Goal: Task Accomplishment & Management: Manage account settings

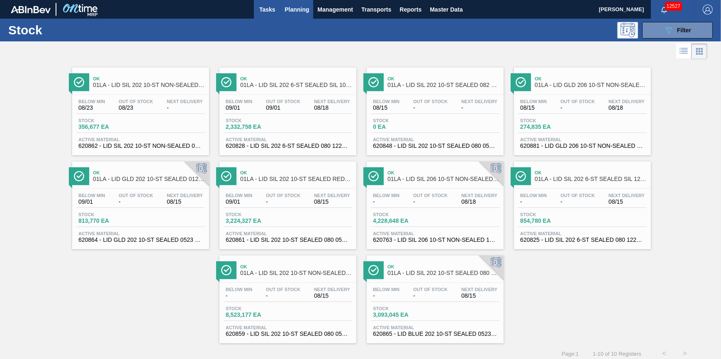
drag, startPoint x: 257, startPoint y: 11, endPoint x: 265, endPoint y: 2, distance: 11.5
click at [258, 11] on span "Tasks" at bounding box center [267, 10] width 18 height 10
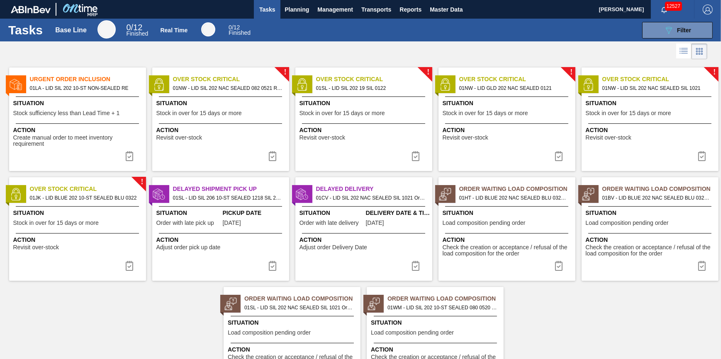
click at [45, 143] on span "Create manual order to meet inventory requirement" at bounding box center [78, 141] width 131 height 13
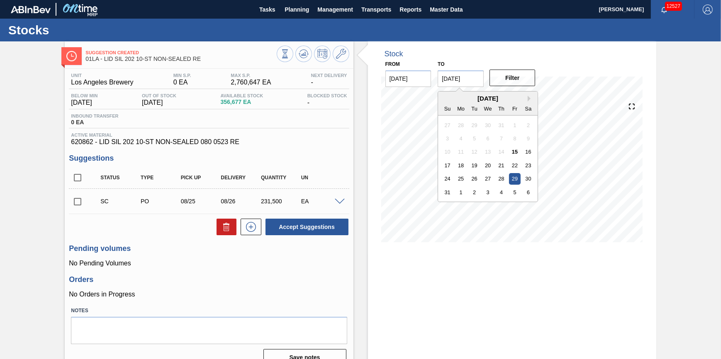
click at [467, 78] on input "[DATE]" at bounding box center [460, 78] width 46 height 17
click at [532, 196] on div "6" at bounding box center [527, 192] width 11 height 11
type input "[DATE]"
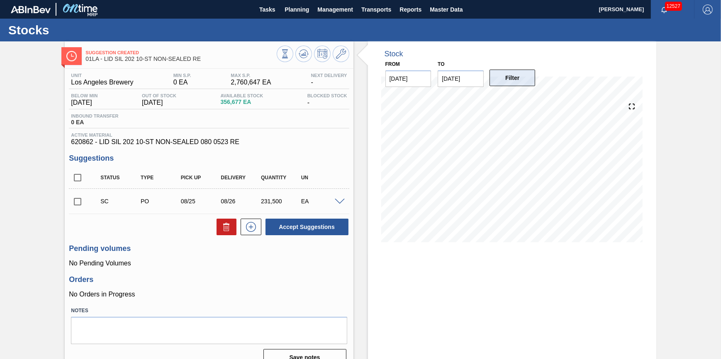
click at [509, 78] on button "Filter" at bounding box center [512, 78] width 46 height 17
click at [308, 54] on button at bounding box center [303, 54] width 17 height 17
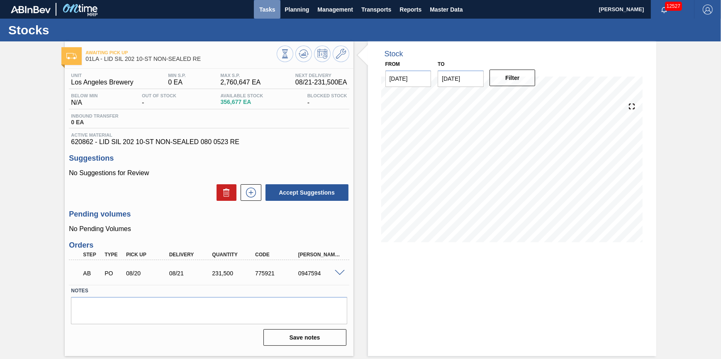
click at [273, 12] on span "Tasks" at bounding box center [267, 10] width 18 height 10
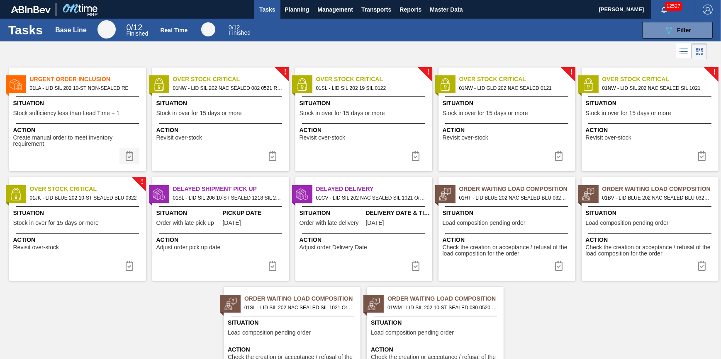
click at [132, 158] on img at bounding box center [129, 156] width 10 height 10
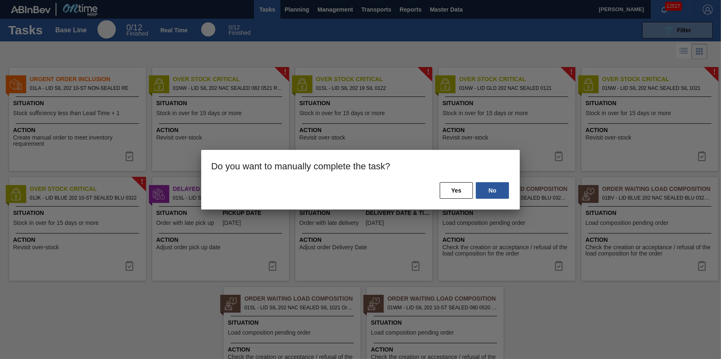
click at [434, 190] on div "No Yes" at bounding box center [360, 196] width 318 height 28
click at [441, 190] on button "Yes" at bounding box center [456, 190] width 33 height 17
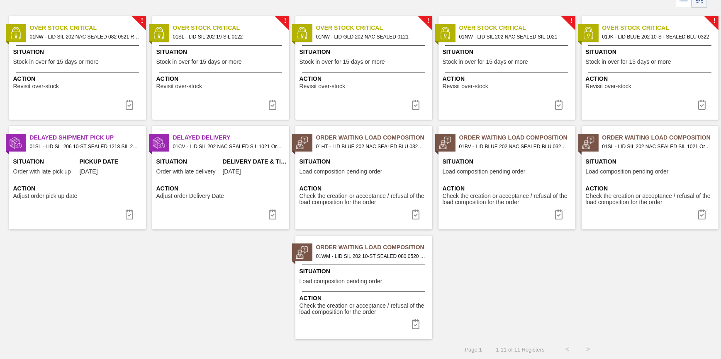
scroll to position [52, 0]
click at [174, 177] on div "Situation Order with late delivery" at bounding box center [188, 167] width 64 height 20
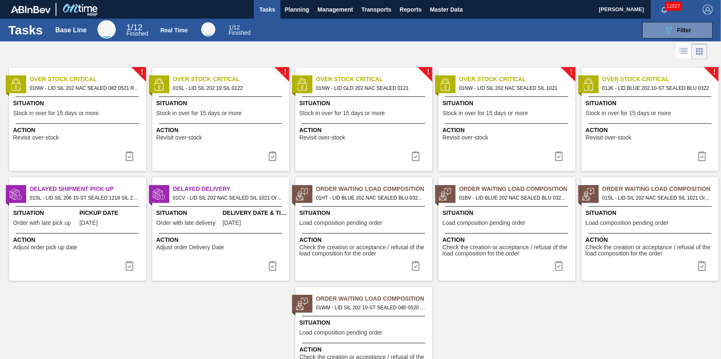
click at [94, 220] on span "[DATE]" at bounding box center [89, 223] width 18 height 6
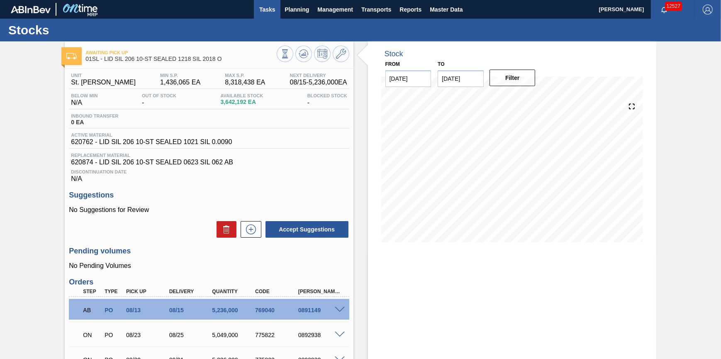
click at [265, 14] on button "Tasks" at bounding box center [267, 9] width 27 height 19
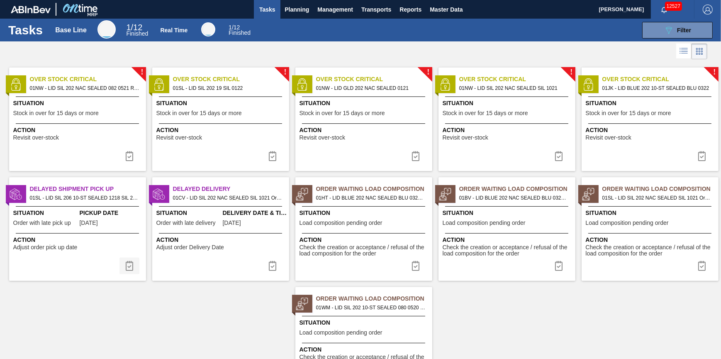
click at [131, 267] on img at bounding box center [129, 266] width 10 height 10
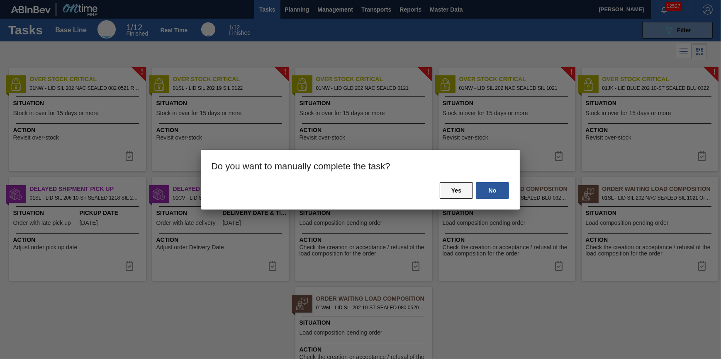
click at [452, 194] on button "Yes" at bounding box center [456, 190] width 33 height 17
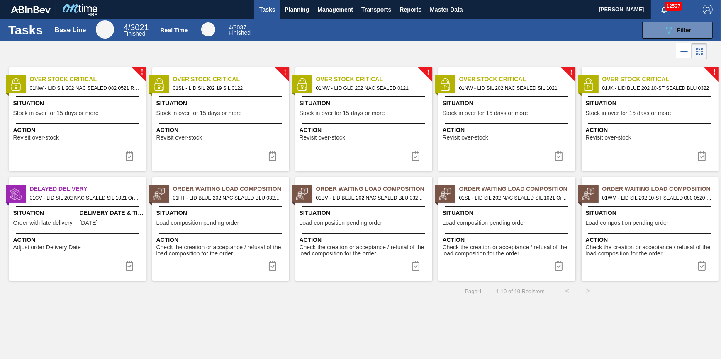
click at [263, 8] on span "Tasks" at bounding box center [267, 10] width 18 height 10
click at [292, 10] on span "Planning" at bounding box center [296, 10] width 24 height 10
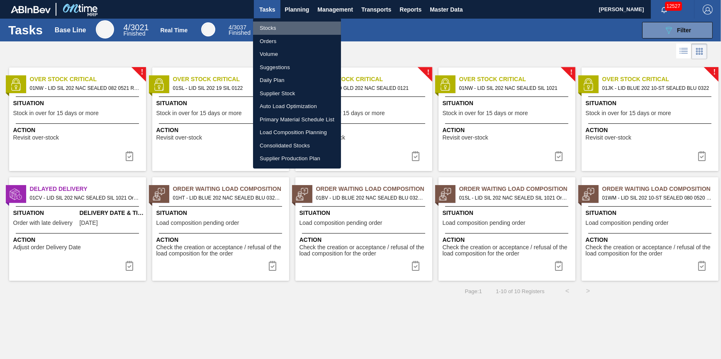
click at [292, 25] on li "Stocks" at bounding box center [297, 28] width 88 height 13
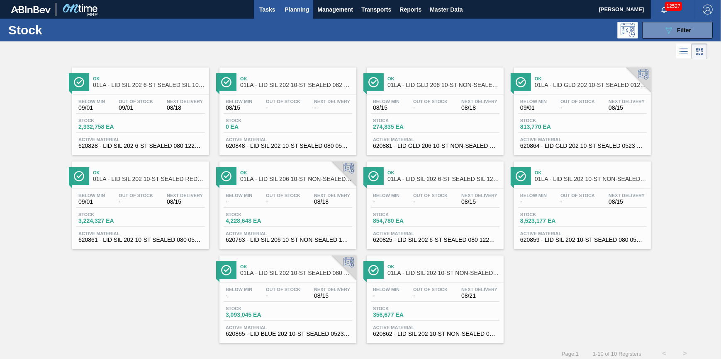
click at [260, 10] on span "Tasks" at bounding box center [267, 10] width 18 height 10
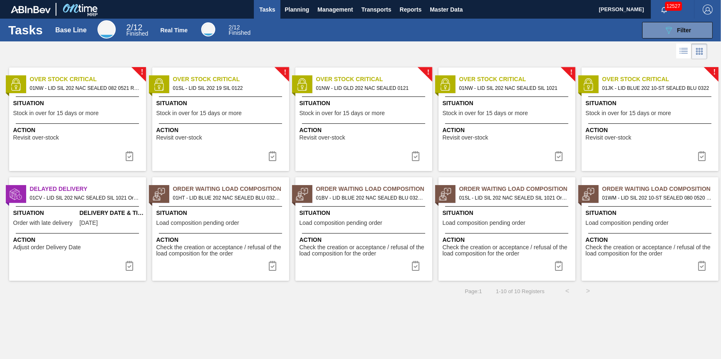
click at [230, 214] on span "Situation" at bounding box center [221, 213] width 131 height 9
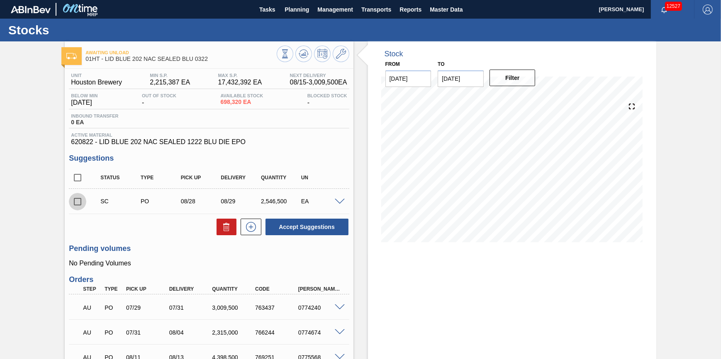
drag, startPoint x: 79, startPoint y: 204, endPoint x: 133, endPoint y: 206, distance: 53.5
click at [80, 203] on input "checkbox" at bounding box center [77, 201] width 17 height 17
click at [0, 0] on icon at bounding box center [0, 0] width 0 height 0
checkbox input "false"
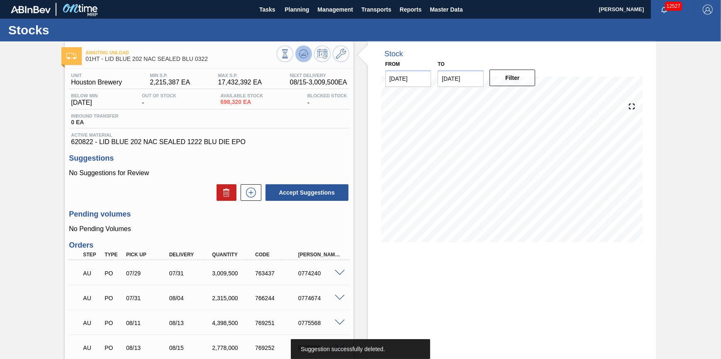
click at [303, 59] on button at bounding box center [303, 54] width 17 height 17
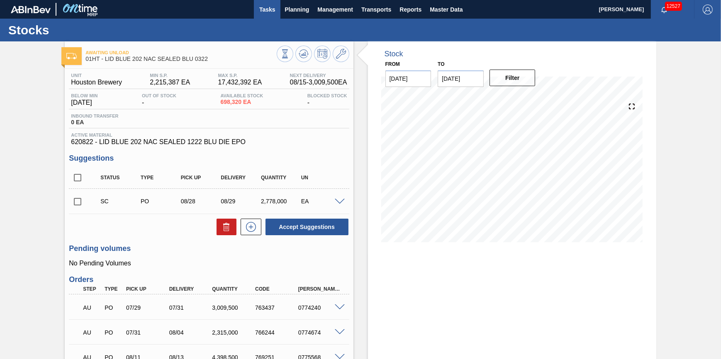
click at [270, 15] on button "Tasks" at bounding box center [267, 9] width 27 height 19
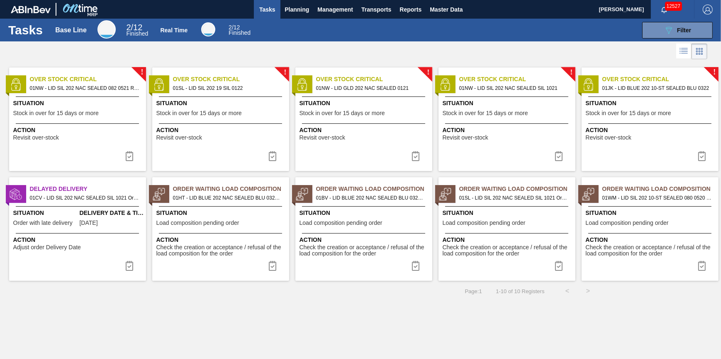
click at [233, 232] on div "Order Waiting Load Composition 01HT - LID BLUE 202 NAC SEALED BLU 0322 Order - …" at bounding box center [220, 229] width 137 height 104
click at [297, 10] on span "Planning" at bounding box center [296, 10] width 24 height 10
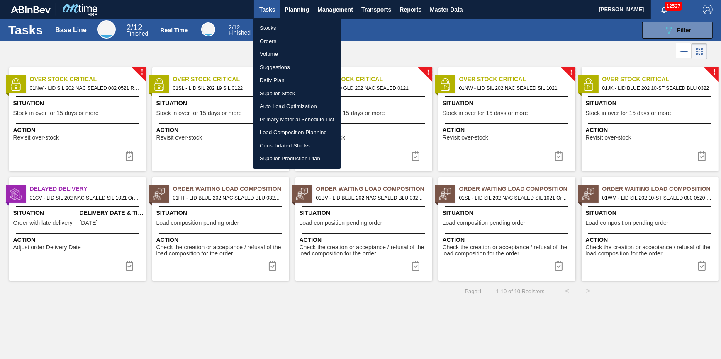
click at [295, 21] on ul "Stocks Orders Volume Suggestions Daily Plan Supplier Stock Auto Load Optimizati…" at bounding box center [297, 93] width 88 height 151
click at [295, 24] on li "Stocks" at bounding box center [297, 28] width 88 height 13
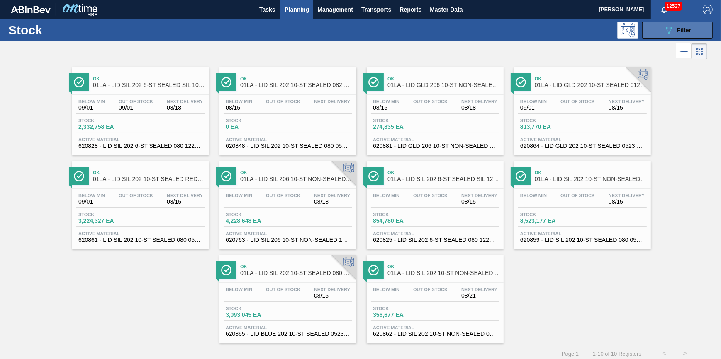
click at [660, 26] on button "089F7B8B-B2A5-4AFE-B5C0-19BA573D28AC Filter" at bounding box center [677, 30] width 70 height 17
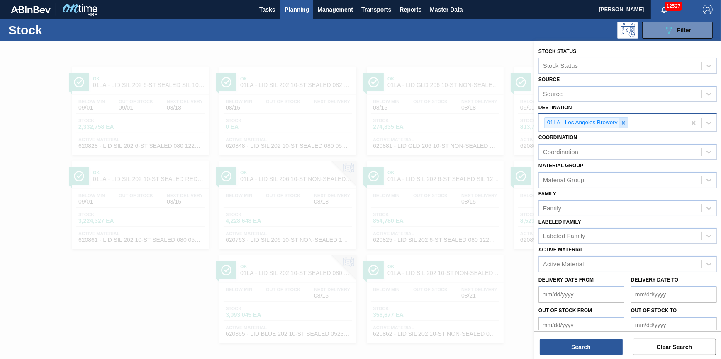
click at [621, 124] on icon at bounding box center [623, 123] width 6 height 6
click at [621, 124] on div "Destination" at bounding box center [620, 122] width 162 height 12
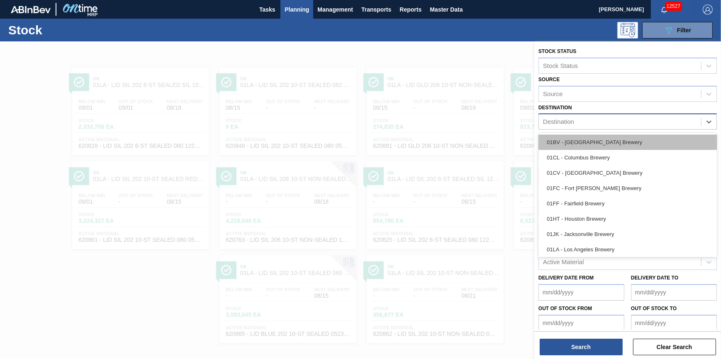
click at [616, 140] on div "01BV - [GEOGRAPHIC_DATA] Brewery" at bounding box center [627, 142] width 178 height 15
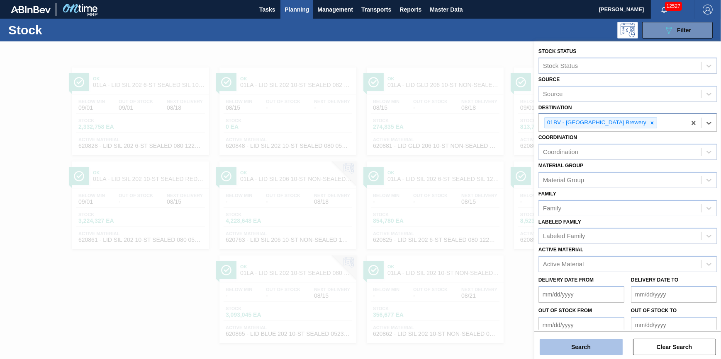
click at [568, 345] on button "Search" at bounding box center [580, 347] width 83 height 17
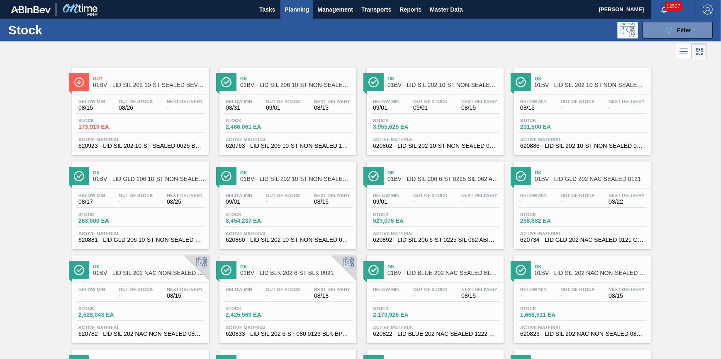
click at [274, 117] on div "Below Min 08/31 Out Of Stock 09/01 Next Delivery 08/15 Stock 2,486,061 EA Activ…" at bounding box center [287, 123] width 137 height 56
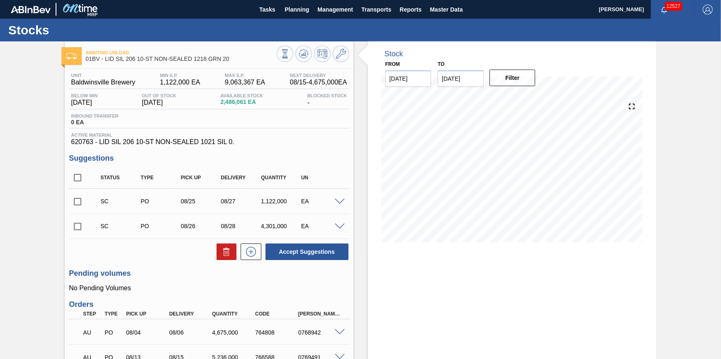
scroll to position [37, 0]
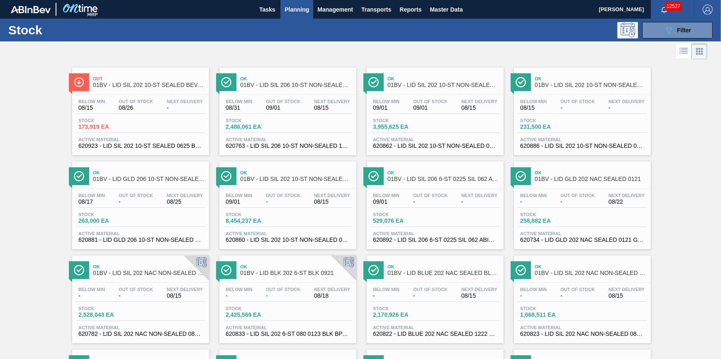
click at [314, 133] on div "Stock 2,486,061 EA" at bounding box center [287, 125] width 129 height 15
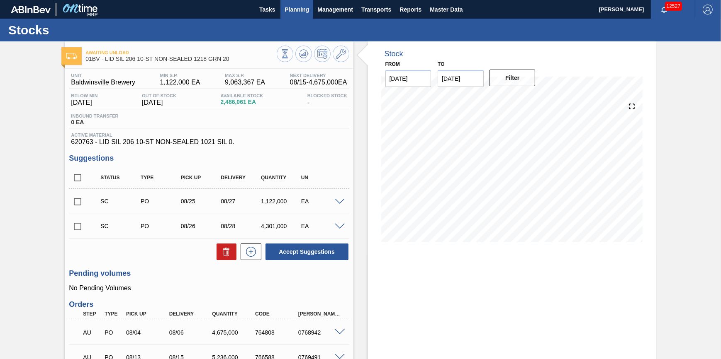
click at [291, 13] on span "Planning" at bounding box center [296, 10] width 24 height 10
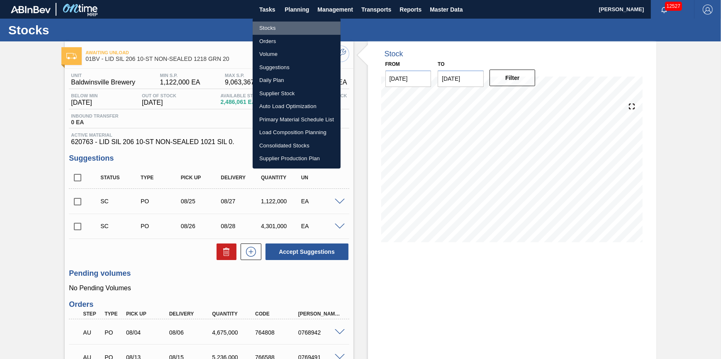
click at [290, 24] on li "Stocks" at bounding box center [297, 28] width 88 height 13
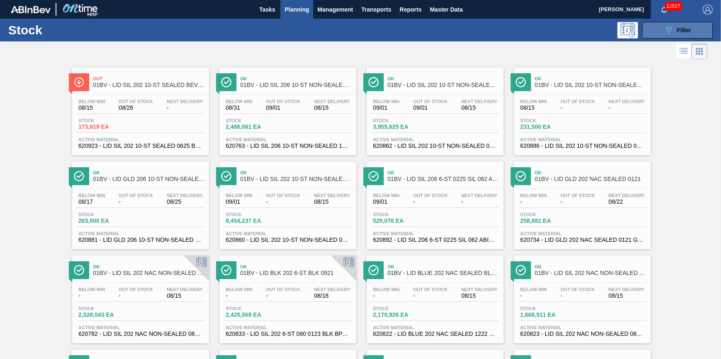
click at [687, 35] on button "089F7B8B-B2A5-4AFE-B5C0-19BA573D28AC Filter" at bounding box center [677, 30] width 70 height 17
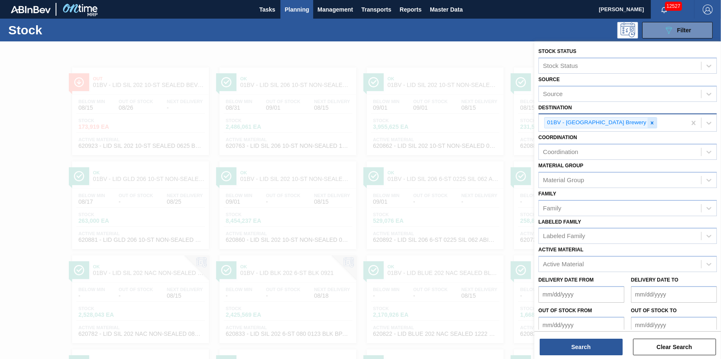
click at [651, 122] on icon at bounding box center [652, 122] width 3 height 3
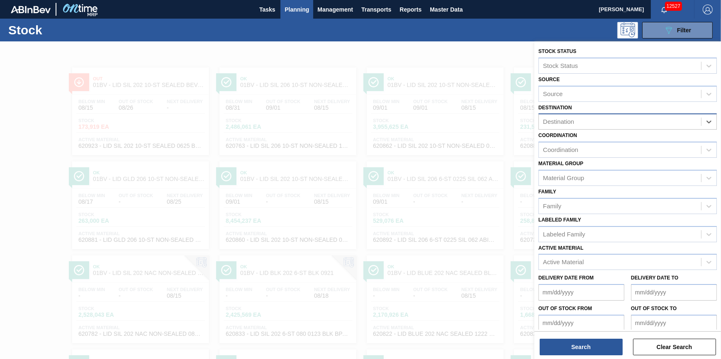
click at [624, 122] on div "Destination" at bounding box center [620, 122] width 162 height 12
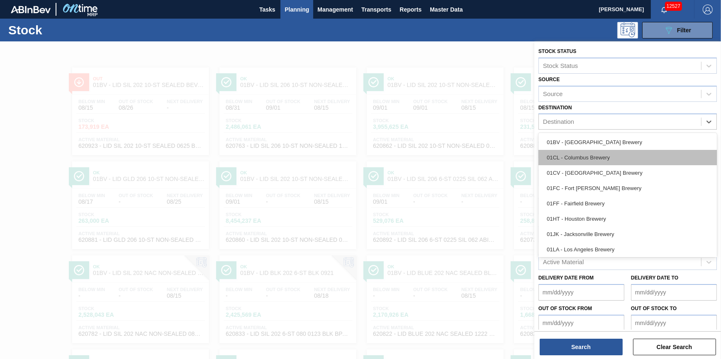
click at [615, 153] on div "01CL - Columbus Brewery" at bounding box center [627, 157] width 178 height 15
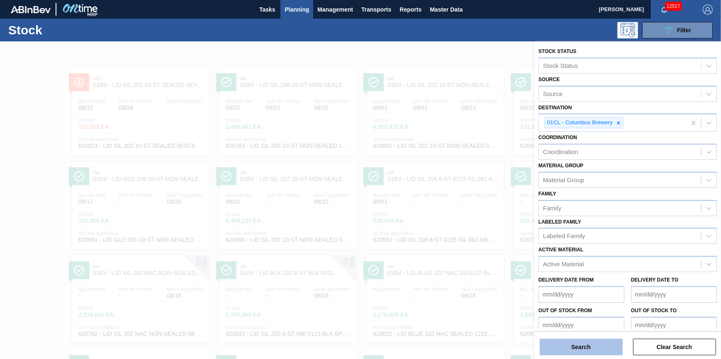
click at [598, 344] on button "Search" at bounding box center [580, 347] width 83 height 17
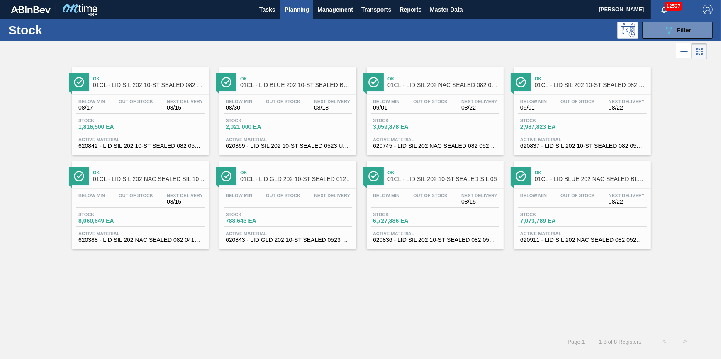
click at [100, 221] on span "8,060,649 EA" at bounding box center [107, 221] width 58 height 6
click at [668, 37] on button "089F7B8B-B2A5-4AFE-B5C0-19BA573D28AC Filter" at bounding box center [677, 30] width 70 height 17
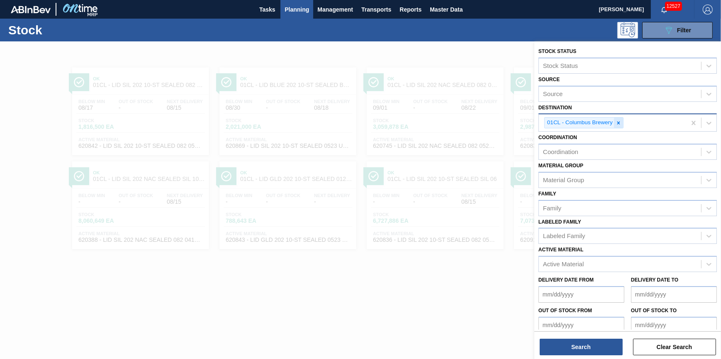
click at [622, 121] on div at bounding box center [618, 123] width 9 height 10
click at [620, 121] on div "Destination" at bounding box center [620, 122] width 162 height 12
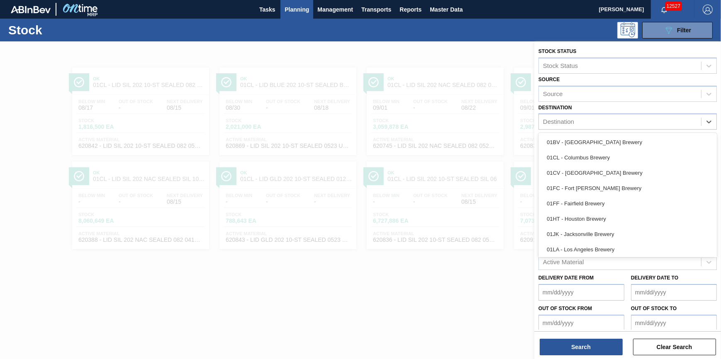
click at [607, 189] on div "01FC - Fort Collins Brewery" at bounding box center [627, 188] width 178 height 15
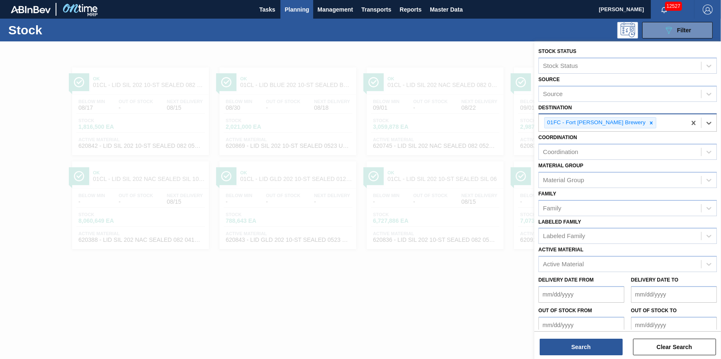
click at [627, 122] on div "01FC - Fort Collins Brewery" at bounding box center [612, 122] width 147 height 17
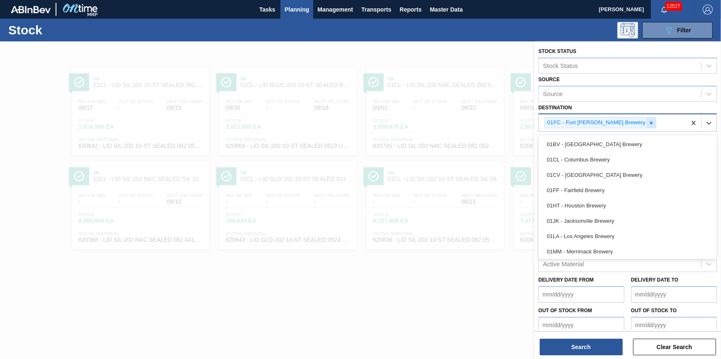
click at [648, 122] on icon at bounding box center [651, 123] width 6 height 6
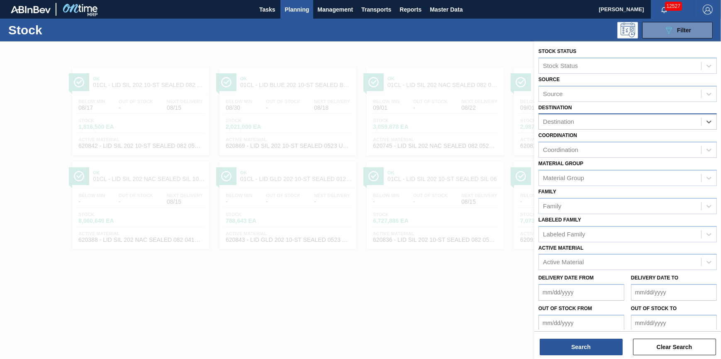
click at [624, 122] on div "Destination" at bounding box center [620, 122] width 162 height 12
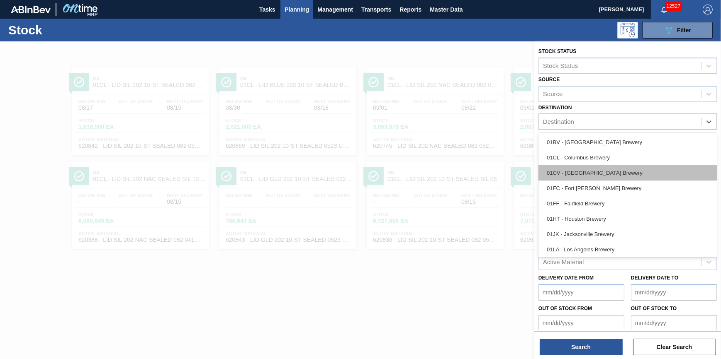
click at [621, 176] on div "01CV - Cartersville Brewery" at bounding box center [627, 172] width 178 height 15
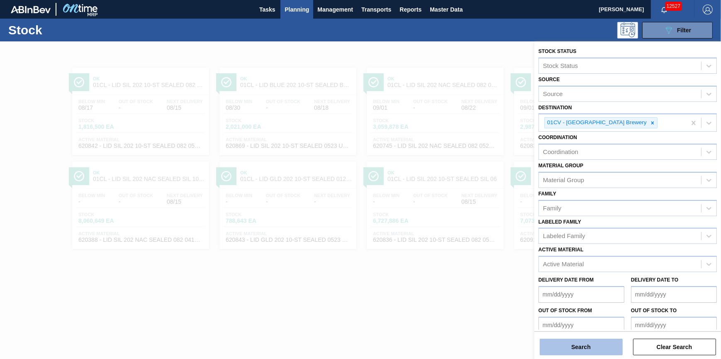
click at [589, 340] on button "Search" at bounding box center [580, 347] width 83 height 17
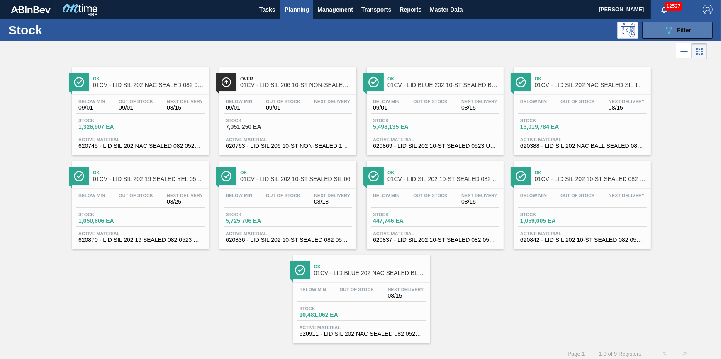
click at [651, 37] on button "089F7B8B-B2A5-4AFE-B5C0-19BA573D28AC Filter" at bounding box center [677, 30] width 70 height 17
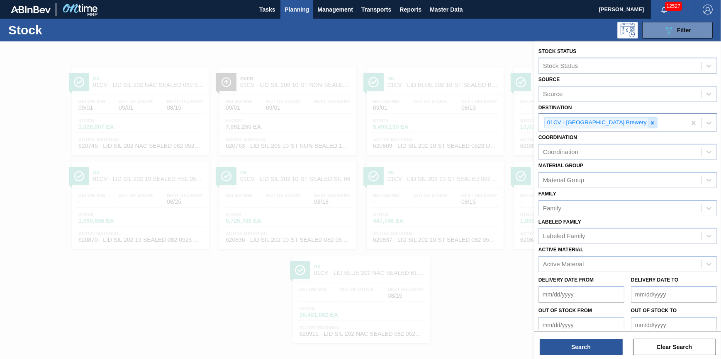
click at [649, 125] on icon at bounding box center [652, 123] width 6 height 6
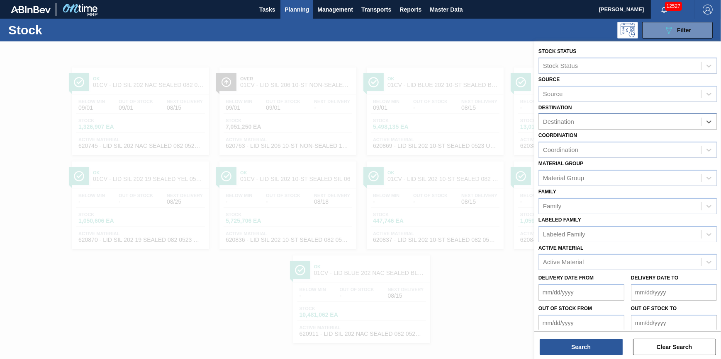
click at [620, 124] on div "Destination" at bounding box center [620, 122] width 162 height 12
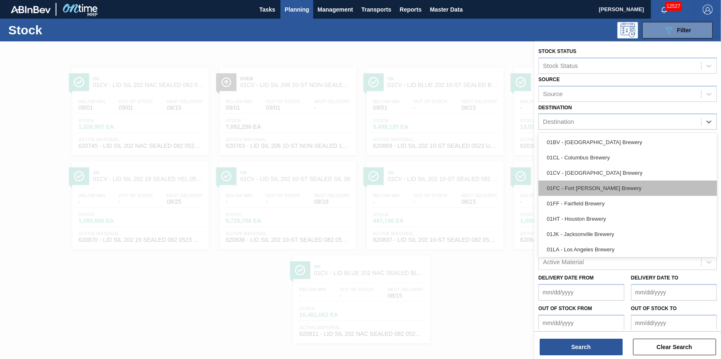
click at [617, 188] on div "01FC - Fort Collins Brewery" at bounding box center [627, 188] width 178 height 15
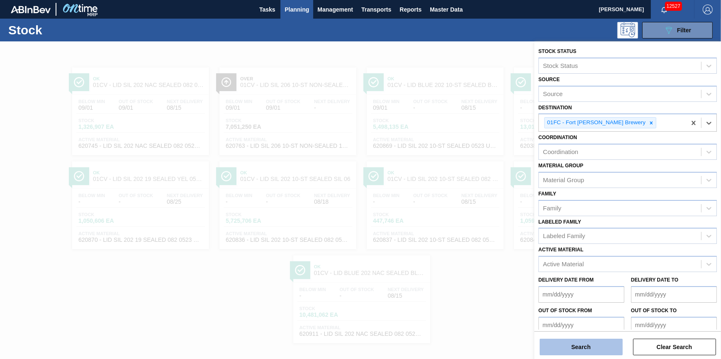
click at [564, 352] on button "Search" at bounding box center [580, 347] width 83 height 17
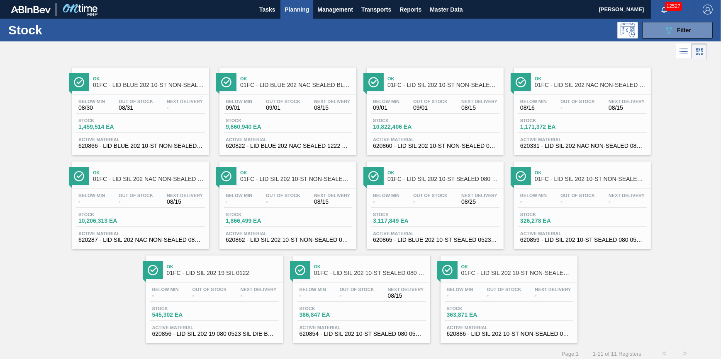
scroll to position [7, 0]
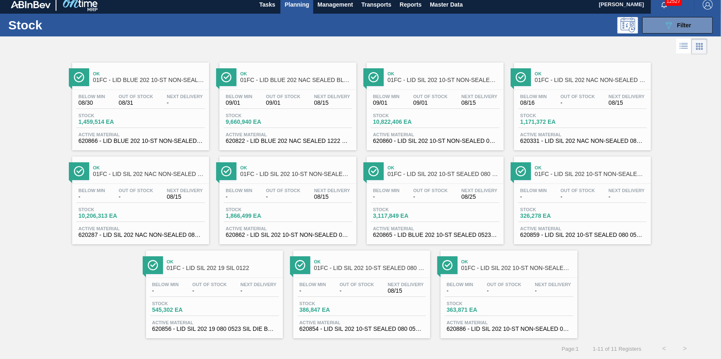
click at [654, 31] on div "Stock 089F7B8B-B2A5-4AFE-B5C0-19BA573D28AC Filter" at bounding box center [360, 25] width 721 height 23
click at [655, 21] on button "089F7B8B-B2A5-4AFE-B5C0-19BA573D28AC Filter" at bounding box center [677, 25] width 70 height 17
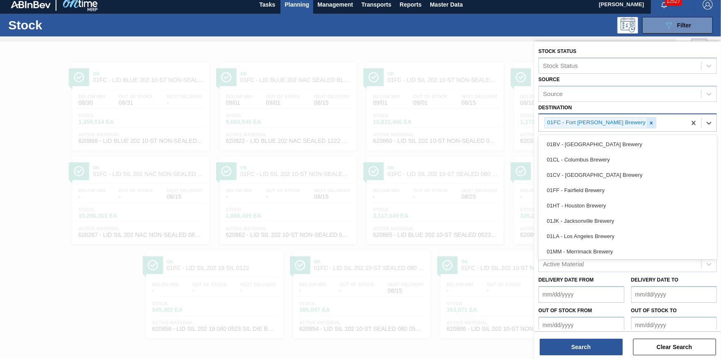
drag, startPoint x: 614, startPoint y: 120, endPoint x: 618, endPoint y: 121, distance: 4.2
click at [614, 121] on div "01FC - Fort Collins Brewery" at bounding box center [595, 123] width 102 height 10
click at [648, 121] on icon at bounding box center [651, 123] width 6 height 6
click at [619, 121] on div "Destination" at bounding box center [620, 122] width 162 height 12
click at [620, 121] on div "Destination" at bounding box center [620, 122] width 162 height 12
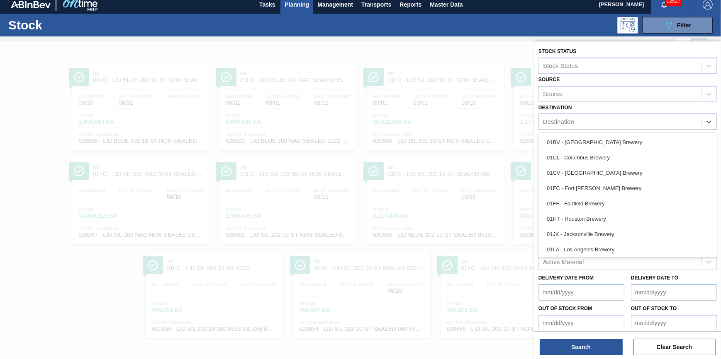
click at [616, 222] on div "01HT - Houston Brewery" at bounding box center [627, 218] width 178 height 15
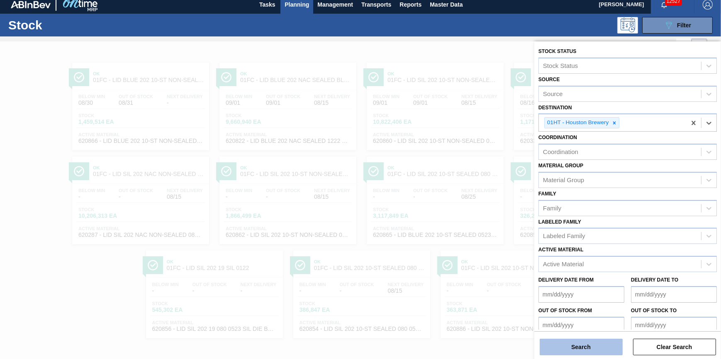
click at [556, 354] on button "Search" at bounding box center [580, 347] width 83 height 17
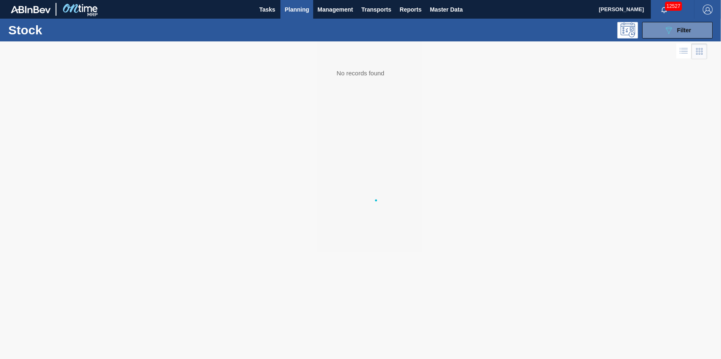
scroll to position [0, 0]
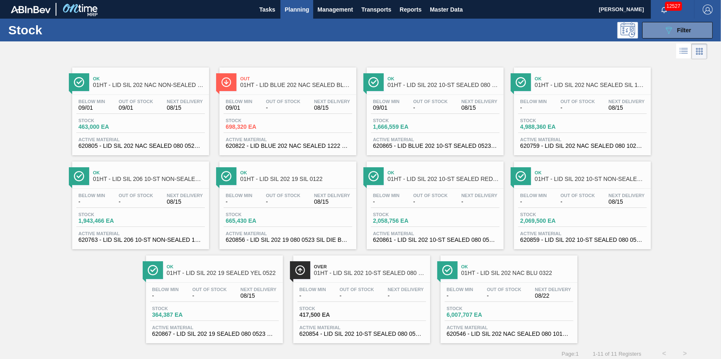
click at [552, 103] on div "Below Min - Out Of Stock - Next Delivery 08/15" at bounding box center [582, 106] width 129 height 15
click at [140, 222] on div "Stock 1,943,466 EA" at bounding box center [140, 219] width 129 height 15
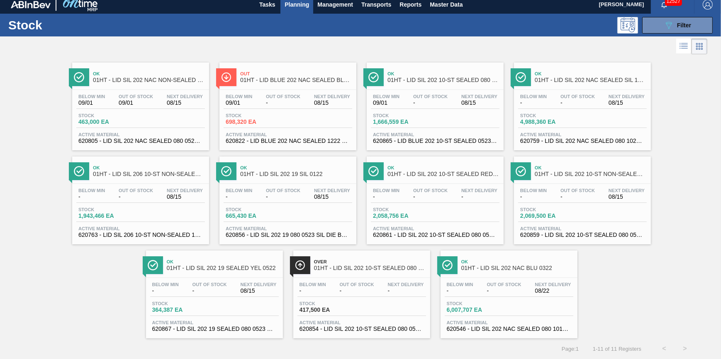
click at [146, 126] on div "Stock 463,000 EA" at bounding box center [140, 120] width 129 height 15
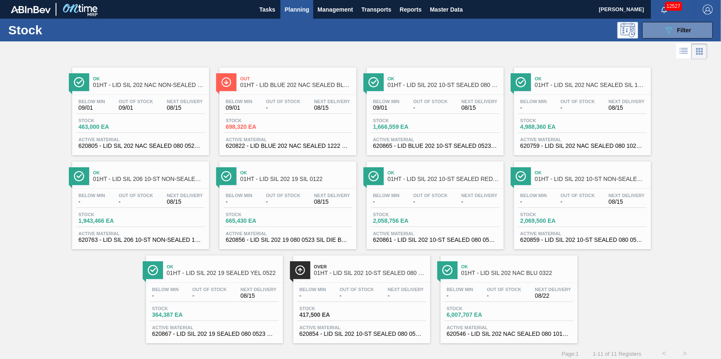
click at [554, 195] on div "Below Min - Out Of Stock - Next Delivery 08/15" at bounding box center [582, 200] width 129 height 15
click at [208, 298] on span "-" at bounding box center [209, 296] width 34 height 6
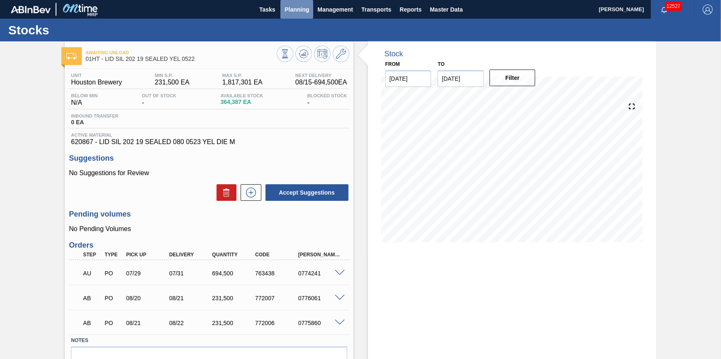
click at [292, 18] on button "Planning" at bounding box center [296, 9] width 33 height 19
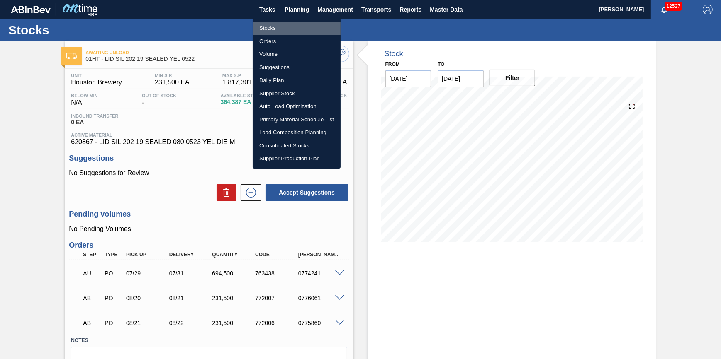
click at [292, 29] on li "Stocks" at bounding box center [297, 28] width 88 height 13
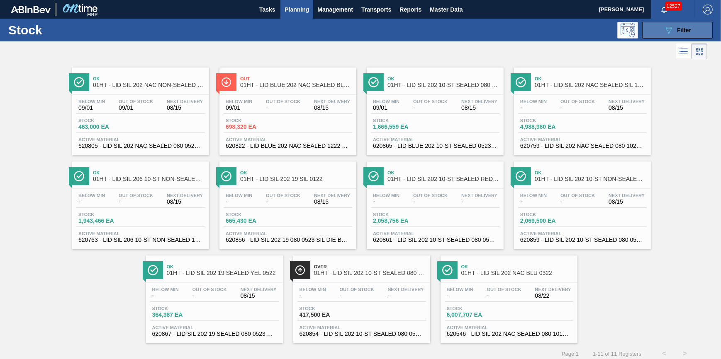
click at [659, 32] on button "089F7B8B-B2A5-4AFE-B5C0-19BA573D28AC Filter" at bounding box center [677, 30] width 70 height 17
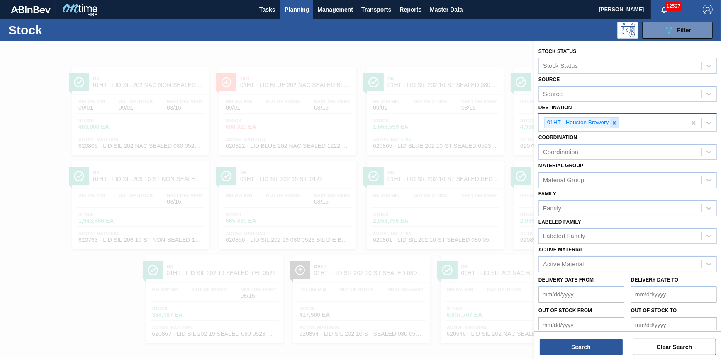
click at [616, 124] on icon at bounding box center [614, 123] width 6 height 6
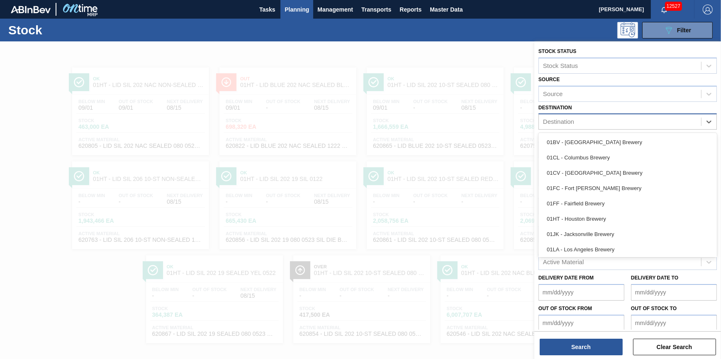
click at [616, 124] on div "Destination" at bounding box center [620, 122] width 162 height 12
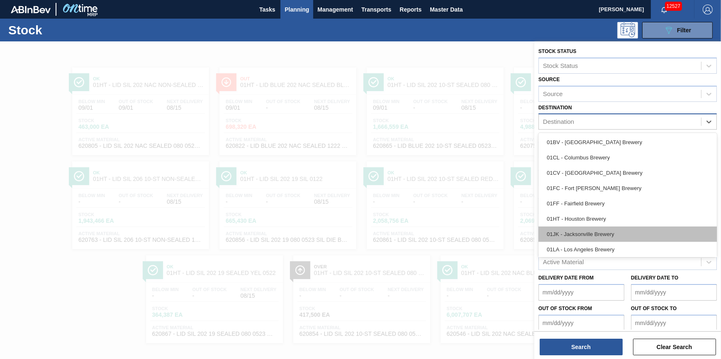
click at [618, 233] on div "01JK - Jacksonville Brewery" at bounding box center [627, 234] width 178 height 15
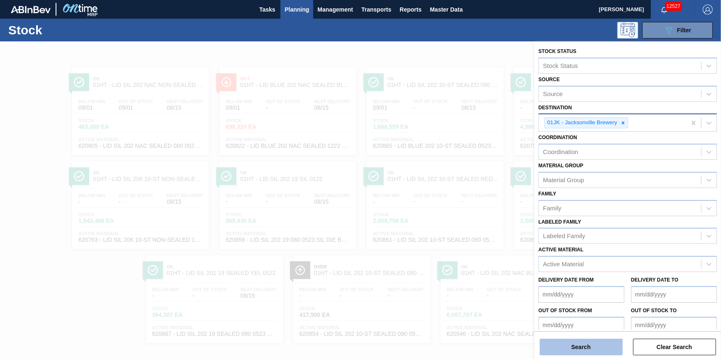
click at [608, 350] on button "Search" at bounding box center [580, 347] width 83 height 17
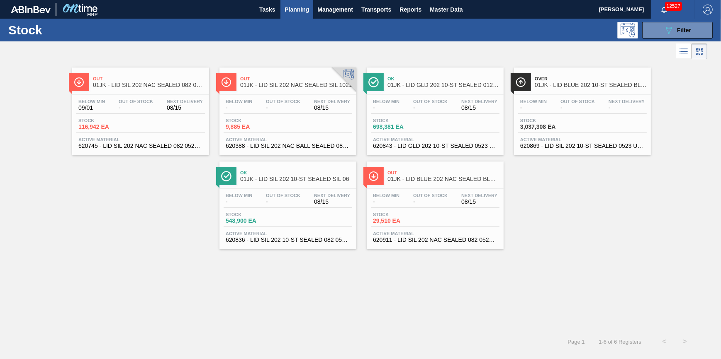
click at [291, 99] on span "Out Of Stock" at bounding box center [283, 101] width 34 height 5
click at [133, 112] on div "Below Min 09/01 Out Of Stock - Next Delivery 08/15" at bounding box center [140, 106] width 129 height 15
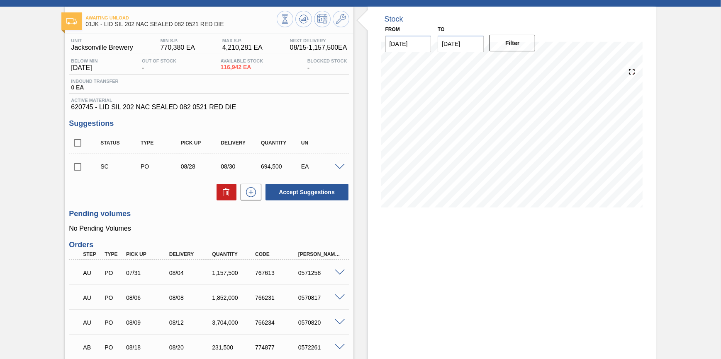
scroll to position [75, 0]
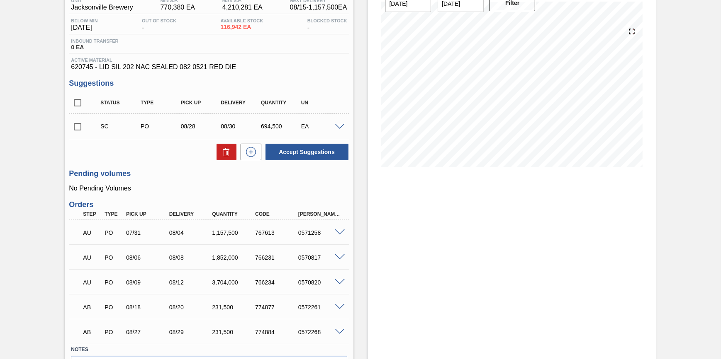
click at [217, 290] on div "AU PO 08/09 08/12 3,704,000 766234 0570820" at bounding box center [207, 282] width 258 height 17
drag, startPoint x: 214, startPoint y: 286, endPoint x: 240, endPoint y: 288, distance: 26.6
click at [240, 286] on div "3,704,000" at bounding box center [234, 282] width 48 height 7
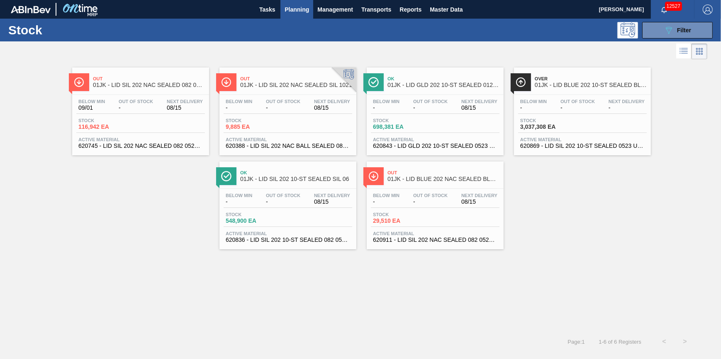
click at [406, 127] on span "698,381 EA" at bounding box center [402, 127] width 58 height 6
click at [404, 202] on div "Below Min - Out Of Stock - Next Delivery 08/15" at bounding box center [435, 200] width 129 height 15
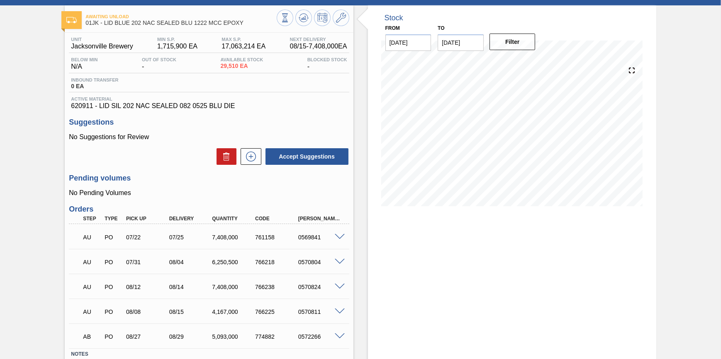
scroll to position [96, 0]
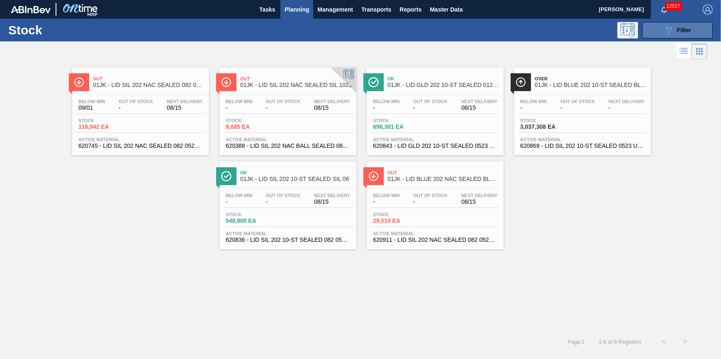
click at [664, 32] on icon "089F7B8B-B2A5-4AFE-B5C0-19BA573D28AC" at bounding box center [668, 30] width 10 height 10
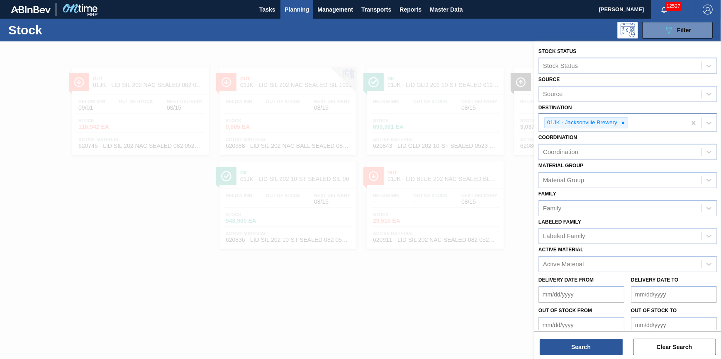
click at [626, 125] on div at bounding box center [622, 123] width 9 height 10
click at [626, 125] on div "Destination" at bounding box center [620, 122] width 162 height 12
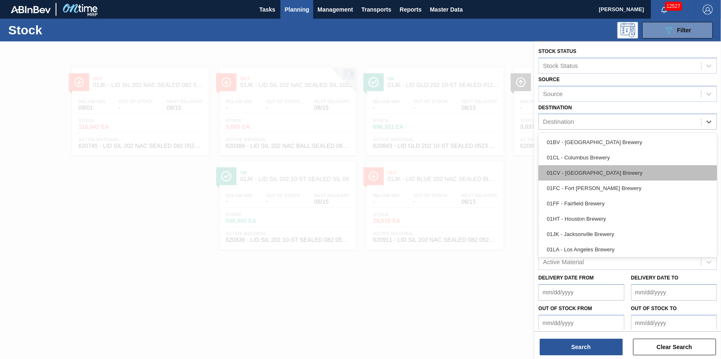
scroll to position [63, 0]
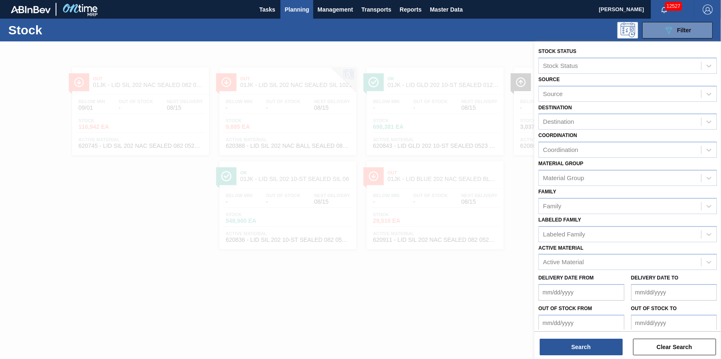
click at [128, 285] on div at bounding box center [360, 220] width 721 height 359
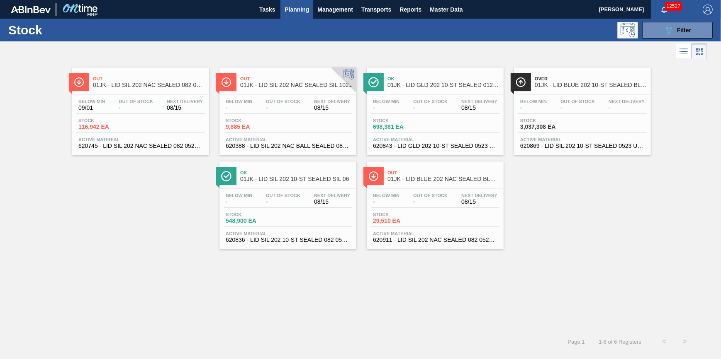
click at [657, 42] on div at bounding box center [353, 51] width 707 height 20
click at [668, 36] on button "089F7B8B-B2A5-4AFE-B5C0-19BA573D28AC Filter" at bounding box center [677, 30] width 70 height 17
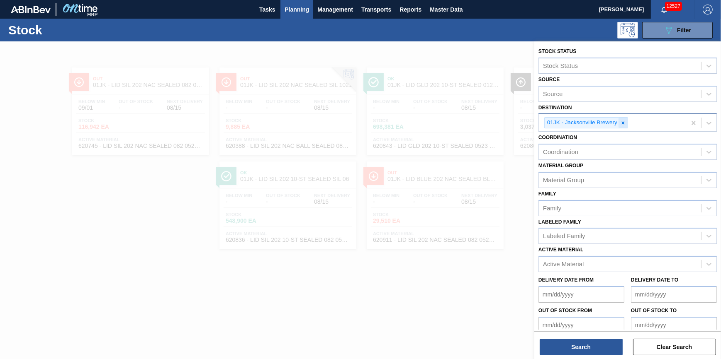
click at [626, 124] on div at bounding box center [622, 123] width 9 height 10
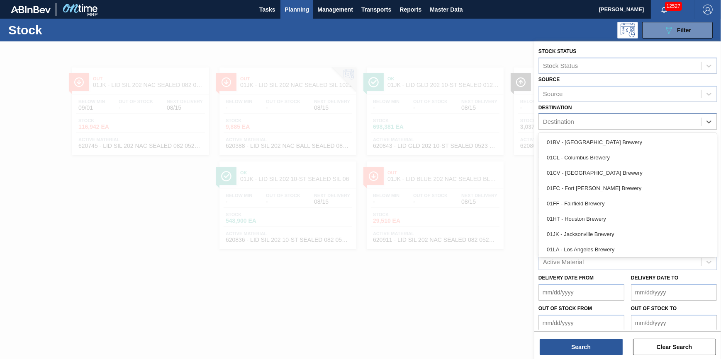
click at [624, 124] on div "Destination" at bounding box center [620, 122] width 162 height 12
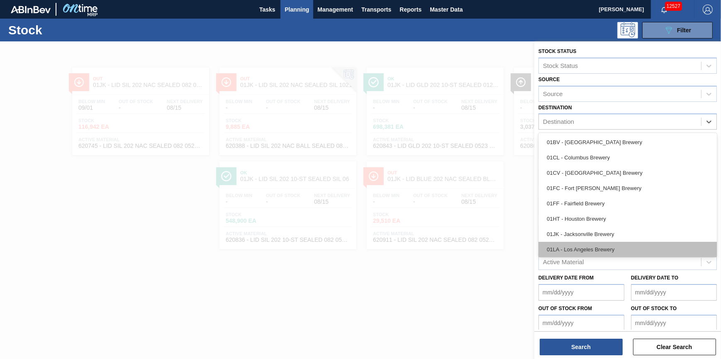
click at [616, 253] on div "01LA - Los Angeles Brewery" at bounding box center [627, 249] width 178 height 15
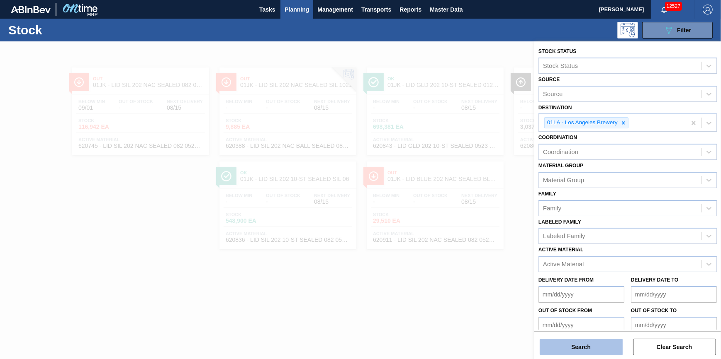
click at [567, 354] on button "Search" at bounding box center [580, 347] width 83 height 17
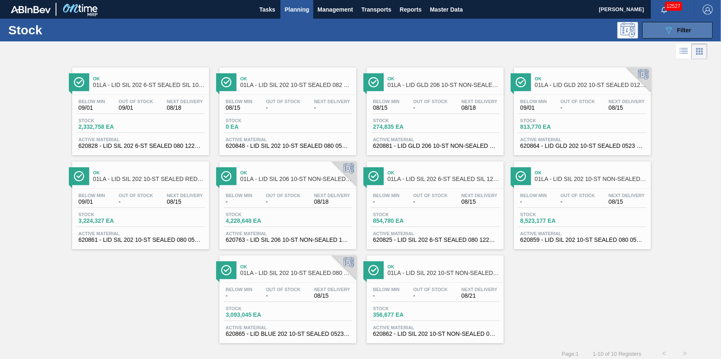
drag, startPoint x: 684, startPoint y: 33, endPoint x: 682, endPoint y: 29, distance: 4.3
click at [684, 33] on div "089F7B8B-B2A5-4AFE-B5C0-19BA573D28AC Filter" at bounding box center [676, 30] width 27 height 10
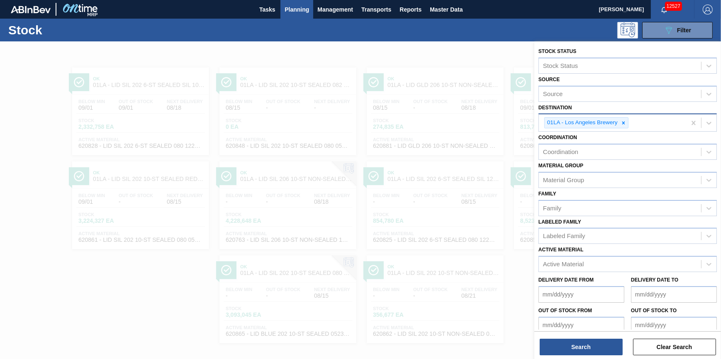
click at [621, 126] on div at bounding box center [623, 123] width 9 height 10
click at [623, 123] on div "Destination" at bounding box center [620, 122] width 162 height 12
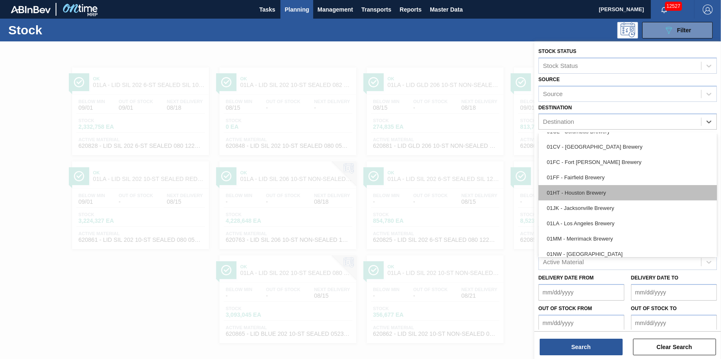
scroll to position [37, 0]
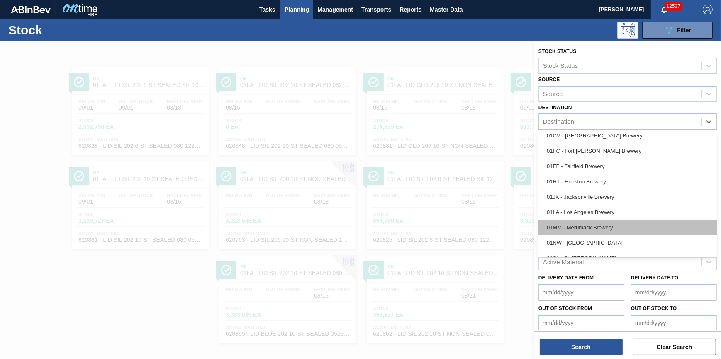
click at [614, 222] on div "01MM - Merrimack Brewery" at bounding box center [627, 227] width 178 height 15
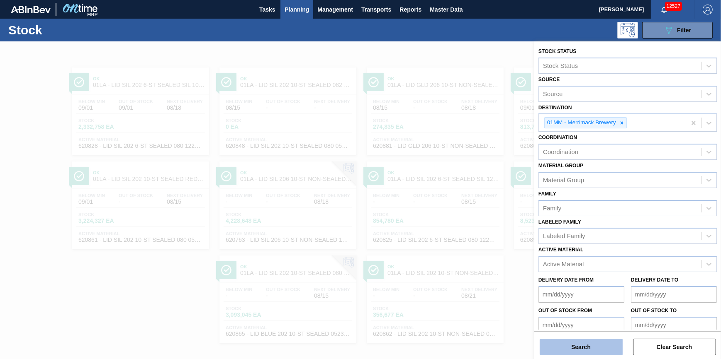
click at [581, 343] on button "Search" at bounding box center [580, 347] width 83 height 17
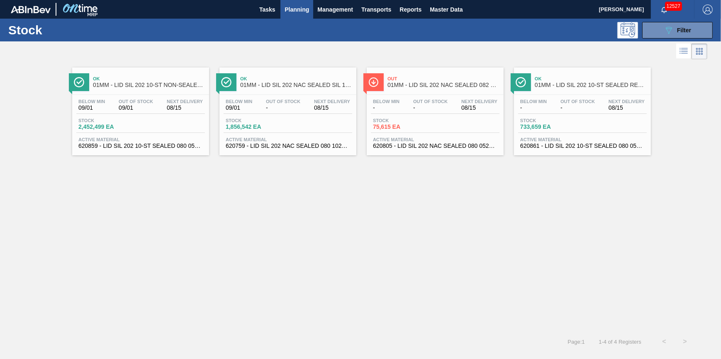
drag, startPoint x: 682, startPoint y: 32, endPoint x: 680, endPoint y: 40, distance: 8.1
click at [682, 32] on span "Filter" at bounding box center [684, 30] width 14 height 7
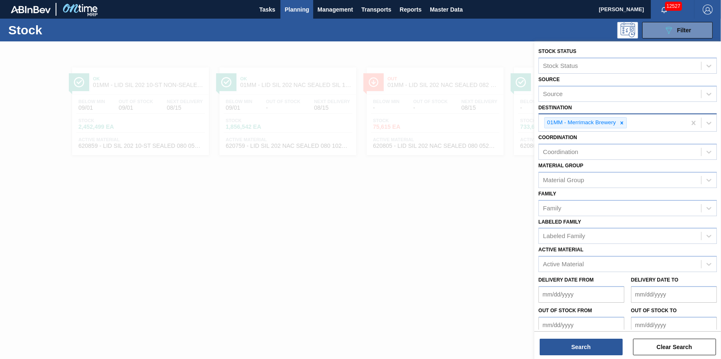
click at [623, 121] on icon at bounding box center [622, 123] width 6 height 6
click at [623, 122] on div "Destination" at bounding box center [620, 122] width 162 height 12
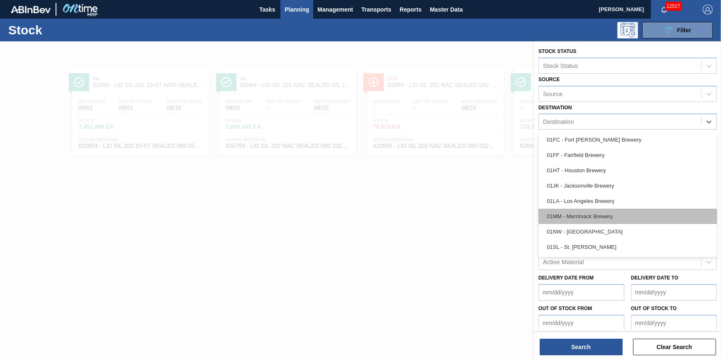
scroll to position [63, 0]
click at [617, 214] on div "01NW - Newark Brewery" at bounding box center [627, 217] width 178 height 15
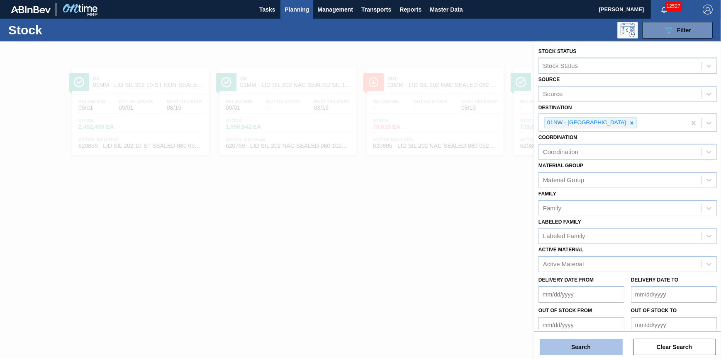
click at [562, 343] on button "Search" at bounding box center [580, 347] width 83 height 17
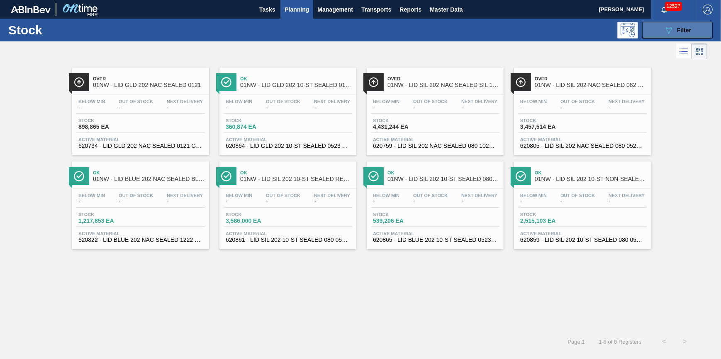
drag, startPoint x: 657, startPoint y: 36, endPoint x: 649, endPoint y: 28, distance: 11.5
click at [657, 36] on button "089F7B8B-B2A5-4AFE-B5C0-19BA573D28AC Filter" at bounding box center [677, 30] width 70 height 17
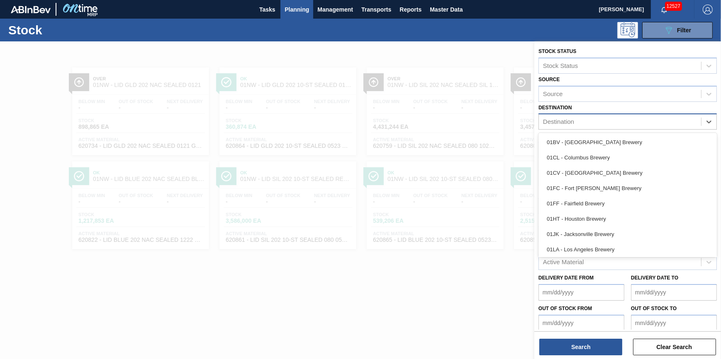
click at [674, 124] on div "Destination" at bounding box center [620, 122] width 162 height 12
drag, startPoint x: 656, startPoint y: 231, endPoint x: 650, endPoint y: 231, distance: 6.2
click at [656, 232] on div "01SL - St. [PERSON_NAME]" at bounding box center [627, 233] width 178 height 15
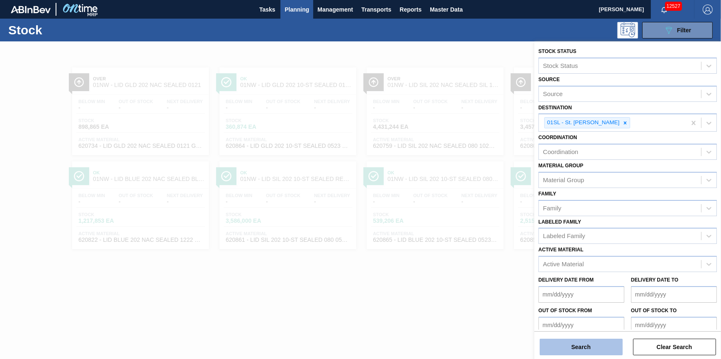
click at [575, 345] on button "Search" at bounding box center [580, 347] width 83 height 17
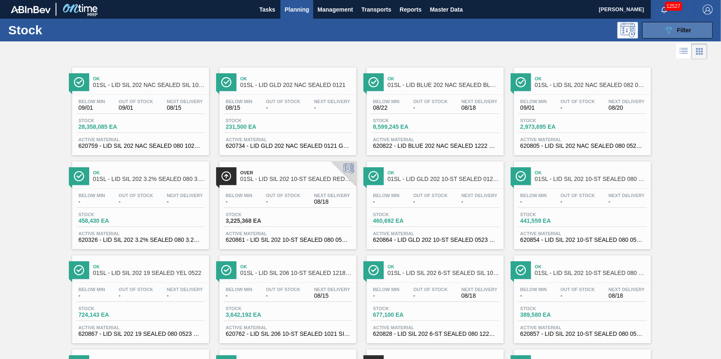
drag, startPoint x: 655, startPoint y: 33, endPoint x: 671, endPoint y: 87, distance: 56.6
click at [655, 33] on button "089F7B8B-B2A5-4AFE-B5C0-19BA573D28AC Filter" at bounding box center [677, 30] width 70 height 17
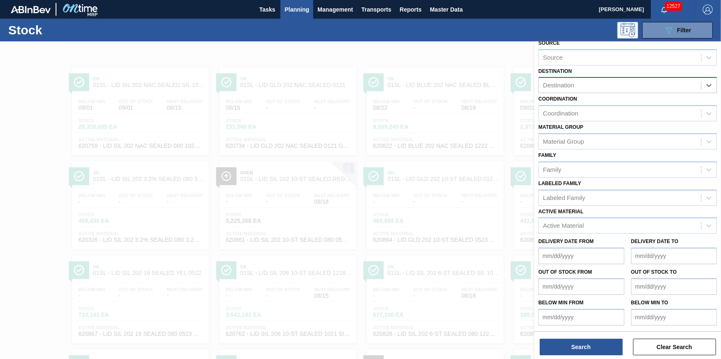
scroll to position [35, 0]
click at [685, 86] on div "Destination" at bounding box center [620, 87] width 162 height 12
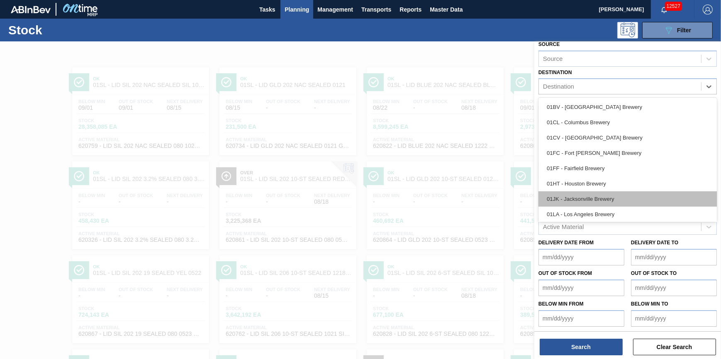
scroll to position [63, 0]
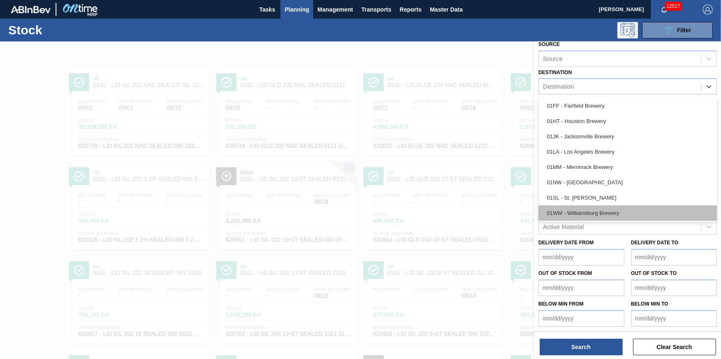
click at [656, 207] on div "01WM - Williamsburg Brewery" at bounding box center [627, 213] width 178 height 15
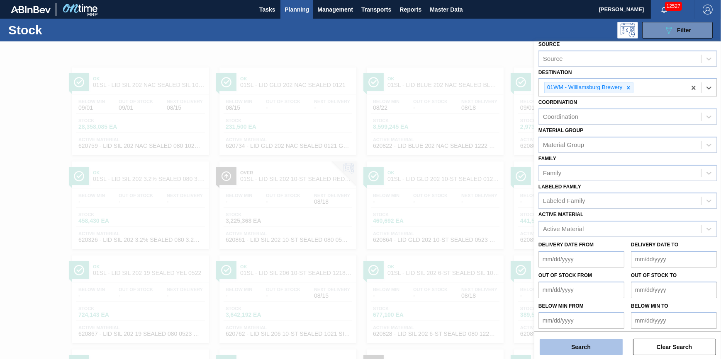
click at [581, 349] on button "Search" at bounding box center [580, 347] width 83 height 17
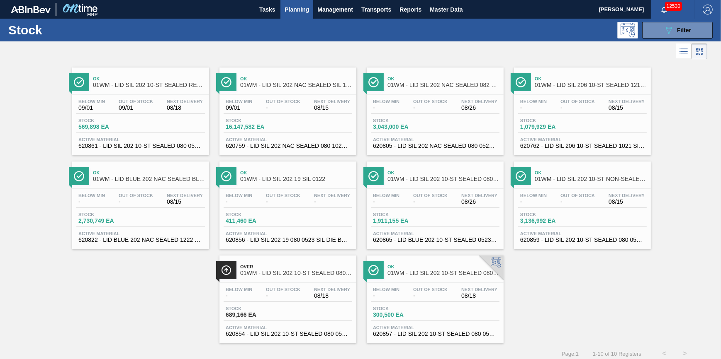
scroll to position [7, 0]
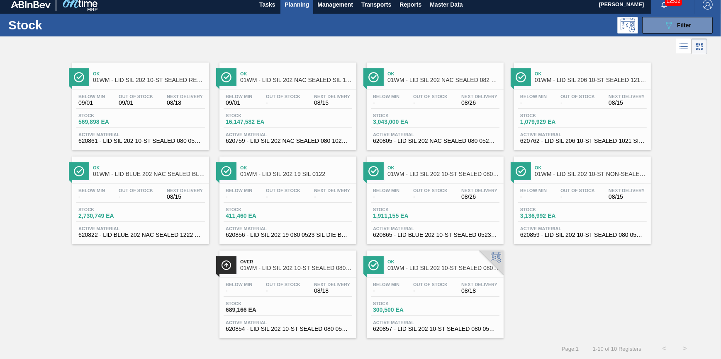
click at [289, 10] on button "Planning" at bounding box center [296, 4] width 33 height 19
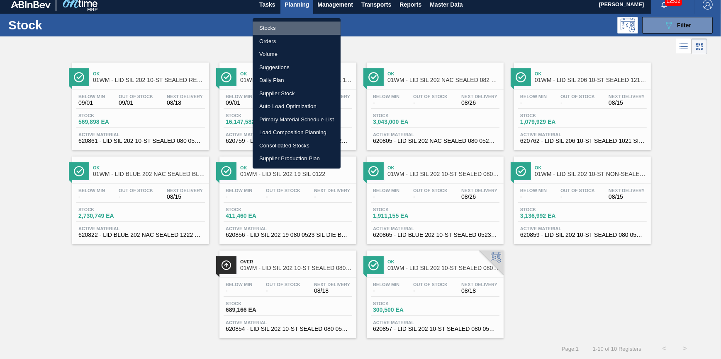
click at [286, 26] on li "Stocks" at bounding box center [297, 28] width 88 height 13
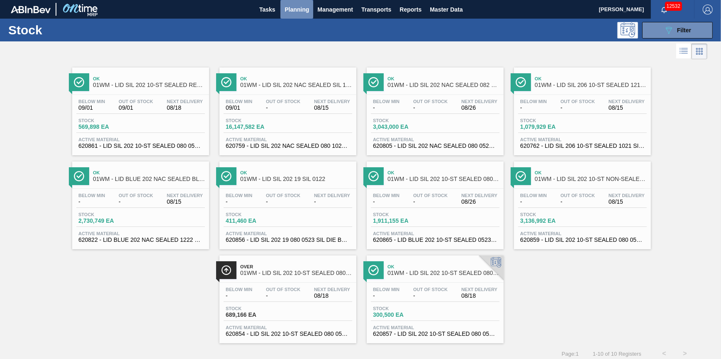
click at [288, 5] on span "Planning" at bounding box center [296, 10] width 24 height 10
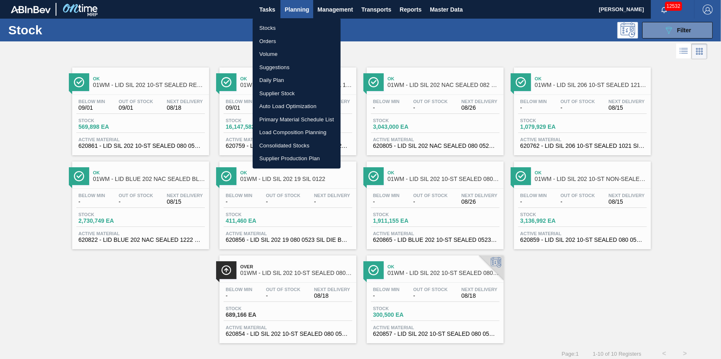
click at [274, 23] on li "Stocks" at bounding box center [297, 28] width 88 height 13
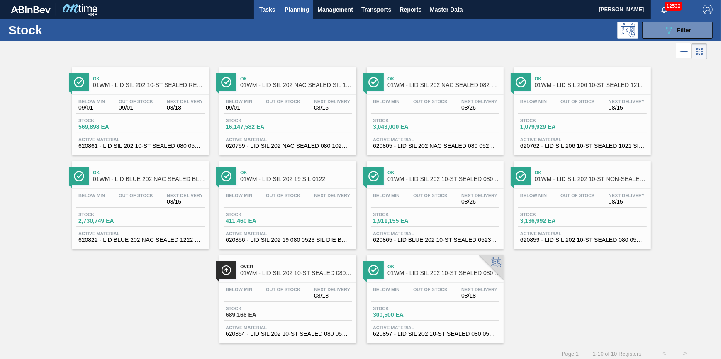
click at [267, 10] on span "Tasks" at bounding box center [267, 10] width 18 height 10
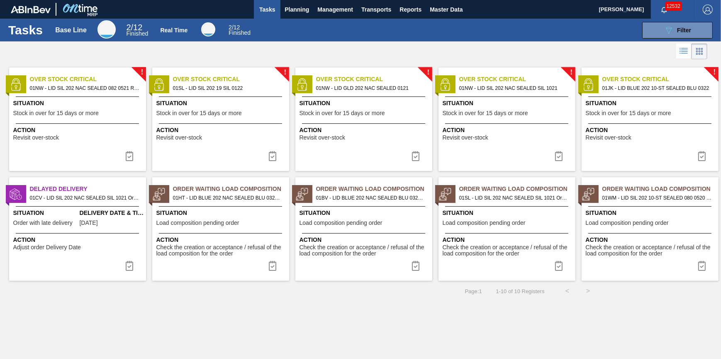
click at [233, 233] on div at bounding box center [220, 233] width 123 height 0
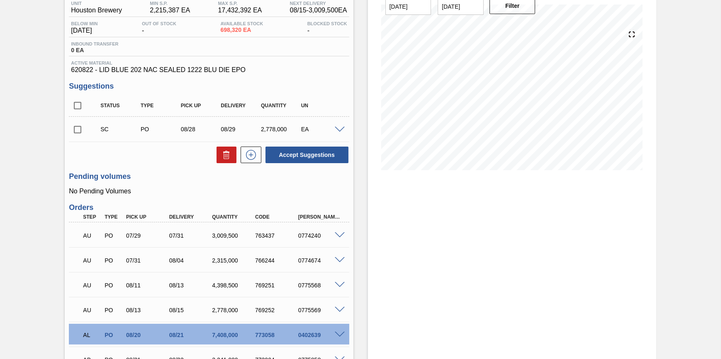
scroll to position [151, 0]
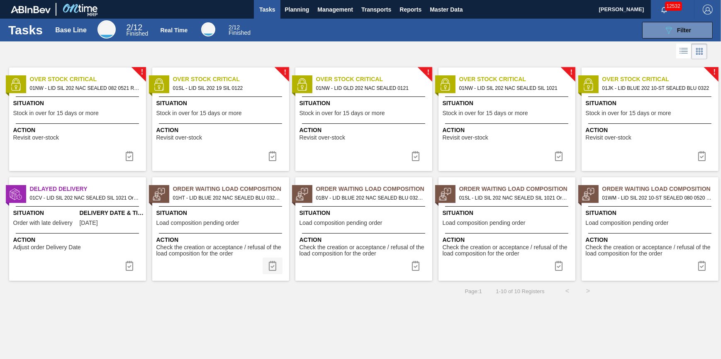
click at [273, 264] on img at bounding box center [272, 266] width 10 height 10
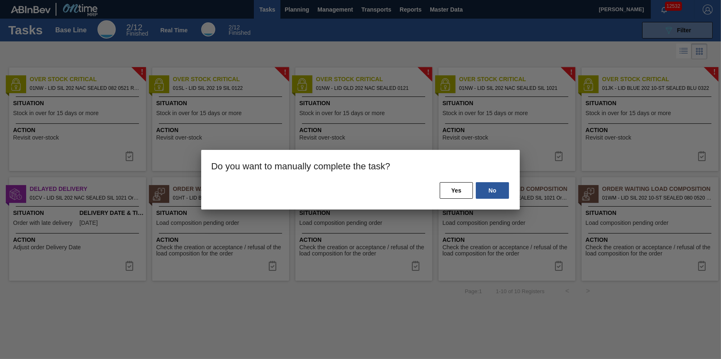
click at [292, 330] on div at bounding box center [360, 179] width 721 height 359
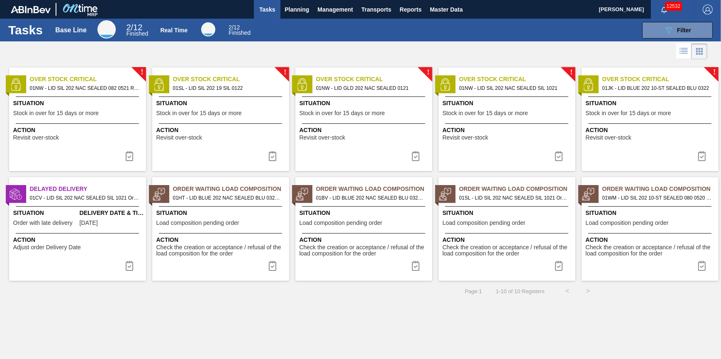
click at [233, 214] on span "Situation" at bounding box center [221, 213] width 131 height 9
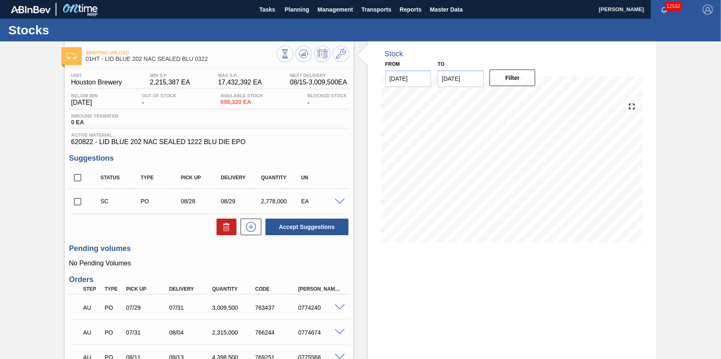
click at [294, 54] on div at bounding box center [313, 55] width 73 height 19
click at [295, 54] on button at bounding box center [303, 54] width 17 height 17
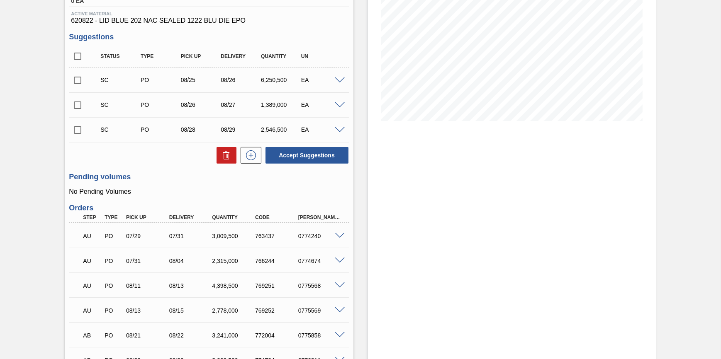
scroll to position [37, 0]
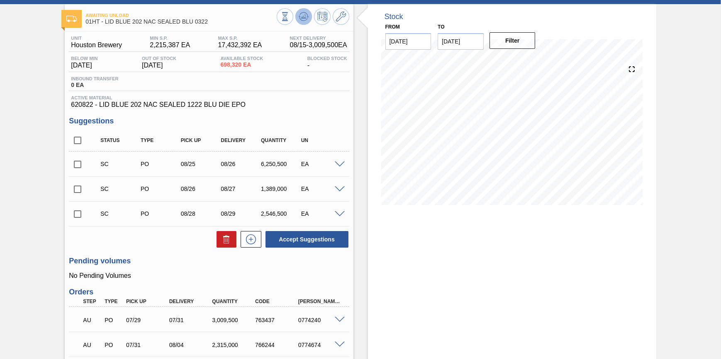
click at [298, 17] on button at bounding box center [303, 16] width 17 height 17
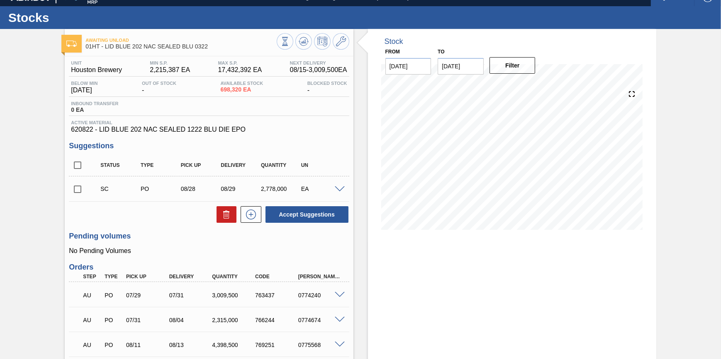
scroll to position [0, 0]
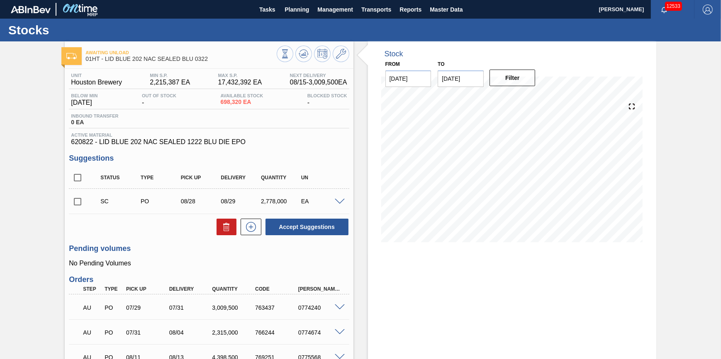
drag, startPoint x: 274, startPoint y: 10, endPoint x: 247, endPoint y: 2, distance: 27.7
click at [274, 10] on span "Tasks" at bounding box center [267, 10] width 18 height 10
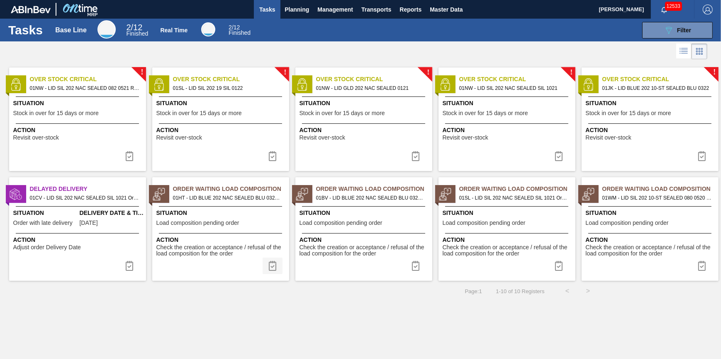
click at [274, 271] on img at bounding box center [272, 266] width 10 height 10
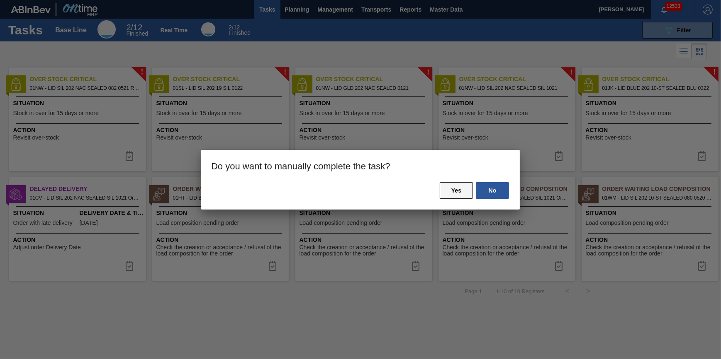
click at [457, 187] on button "Yes" at bounding box center [456, 190] width 33 height 17
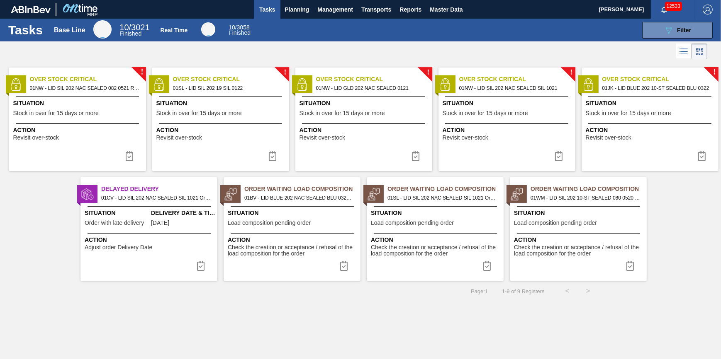
click at [285, 221] on span "Load composition pending order" at bounding box center [269, 223] width 83 height 6
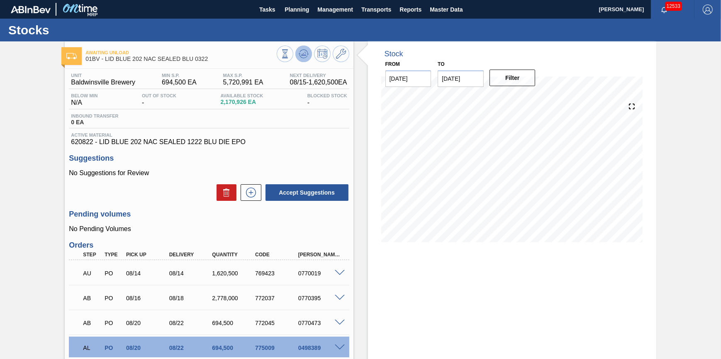
click at [289, 58] on icon at bounding box center [284, 53] width 9 height 9
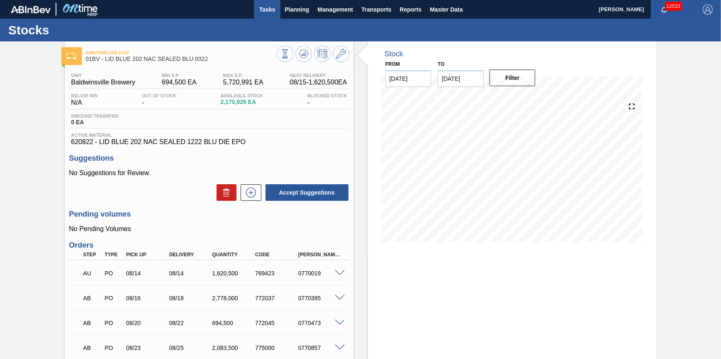
click at [261, 11] on span "Tasks" at bounding box center [267, 10] width 18 height 10
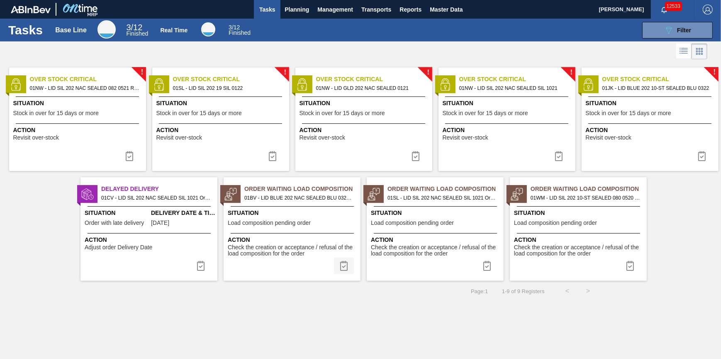
click at [347, 269] on img at bounding box center [344, 266] width 10 height 10
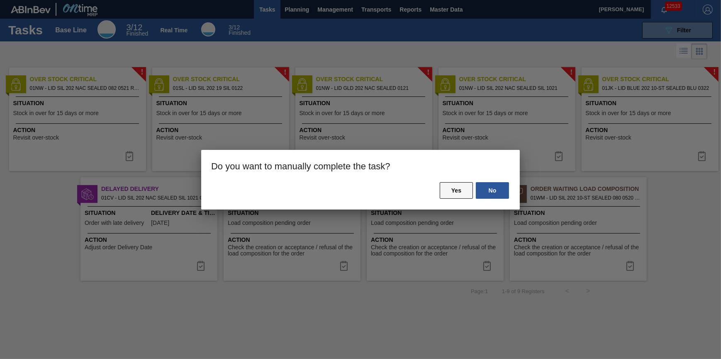
click at [452, 189] on button "Yes" at bounding box center [456, 190] width 33 height 17
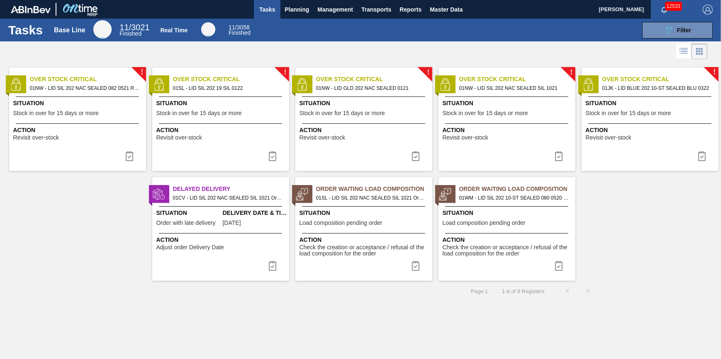
click at [336, 216] on span "Situation" at bounding box center [364, 213] width 131 height 9
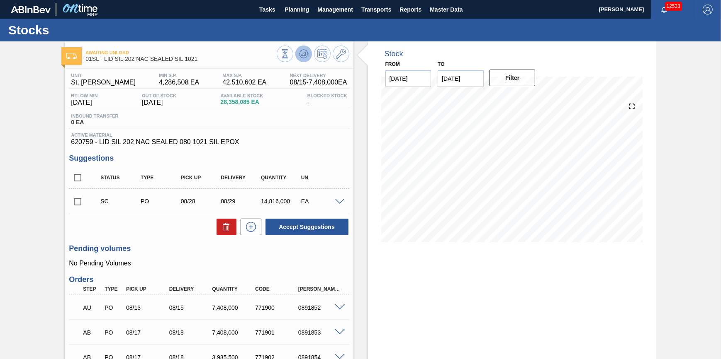
click at [306, 54] on icon at bounding box center [307, 54] width 2 height 1
click at [269, 6] on span "Tasks" at bounding box center [267, 10] width 18 height 10
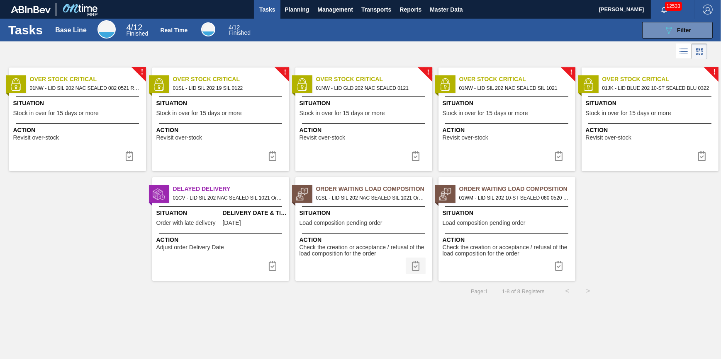
click at [414, 265] on img at bounding box center [415, 266] width 10 height 10
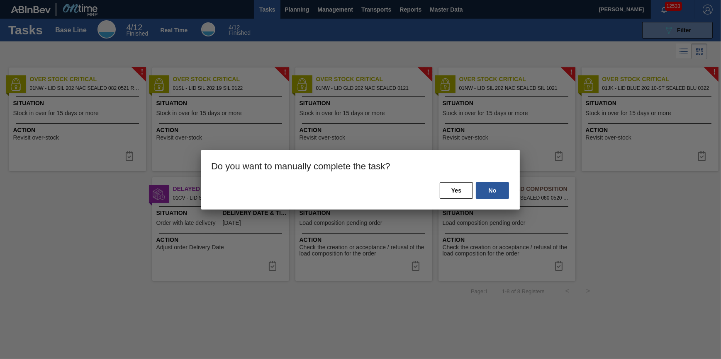
click at [445, 202] on div "No Yes" at bounding box center [360, 196] width 318 height 28
click at [447, 189] on button "Yes" at bounding box center [456, 190] width 33 height 17
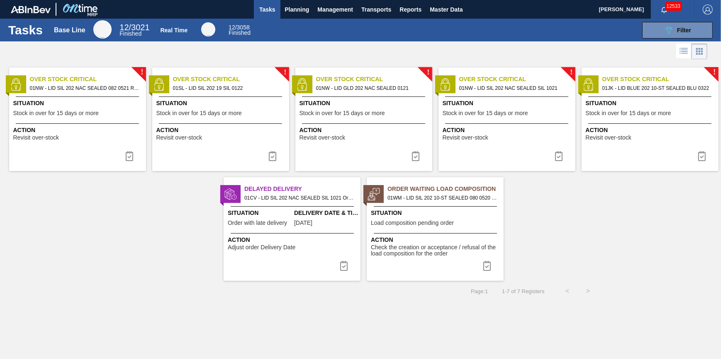
click at [428, 198] on span "01WM - LID SIL 202 10-ST SEALED 080 0520 PNK NE Order - 775832" at bounding box center [441, 198] width 109 height 9
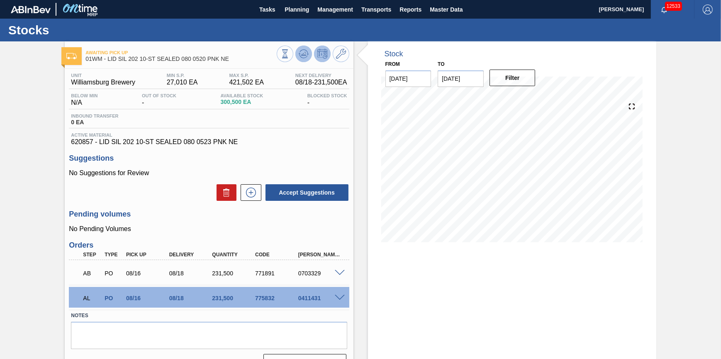
click at [289, 56] on icon at bounding box center [284, 53] width 9 height 9
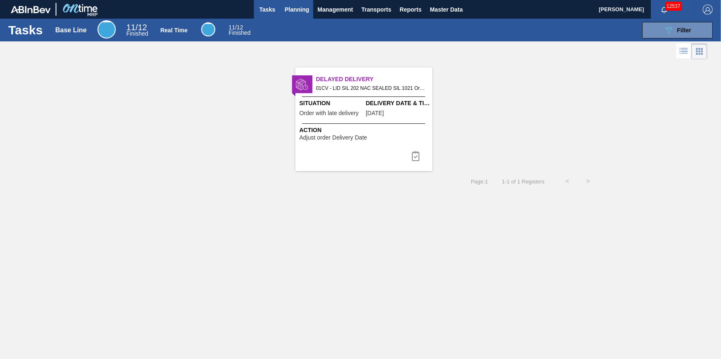
click at [288, 14] on button "Planning" at bounding box center [296, 9] width 33 height 19
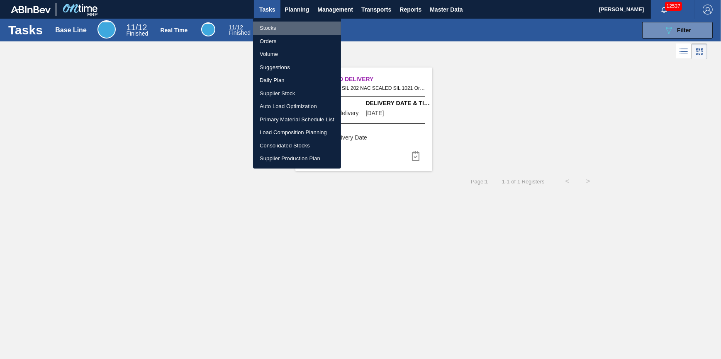
click at [289, 26] on li "Stocks" at bounding box center [297, 28] width 88 height 13
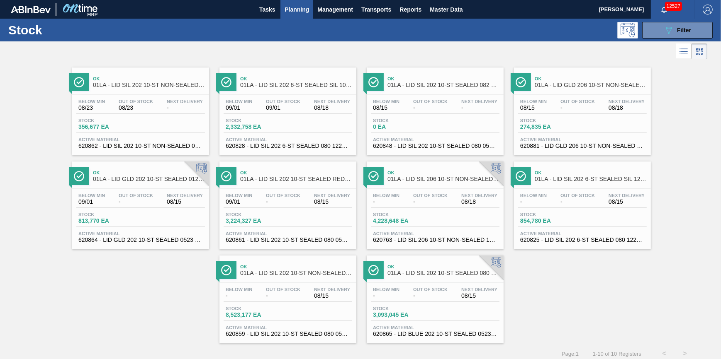
click at [297, 9] on span "Planning" at bounding box center [296, 10] width 24 height 10
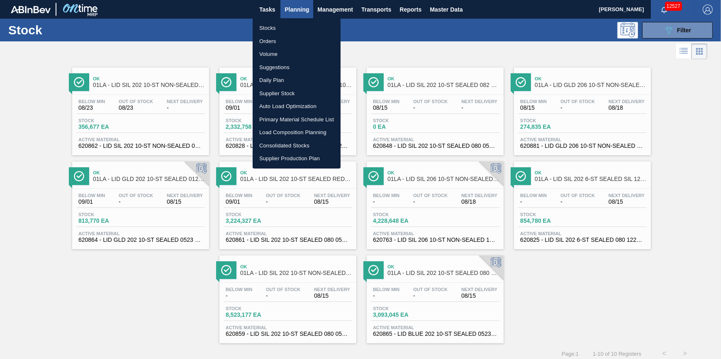
click at [306, 133] on li "Load Composition Planning" at bounding box center [297, 132] width 88 height 13
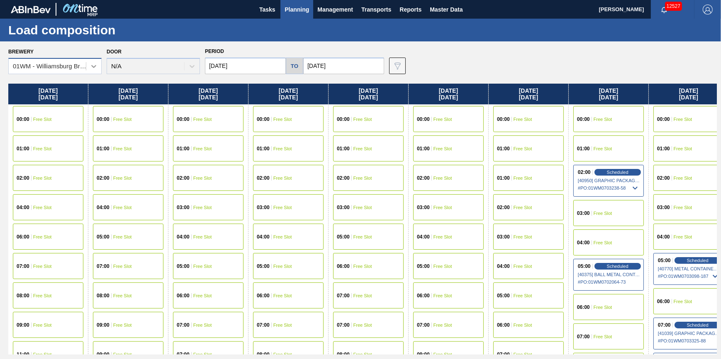
click at [93, 63] on icon at bounding box center [94, 66] width 8 height 8
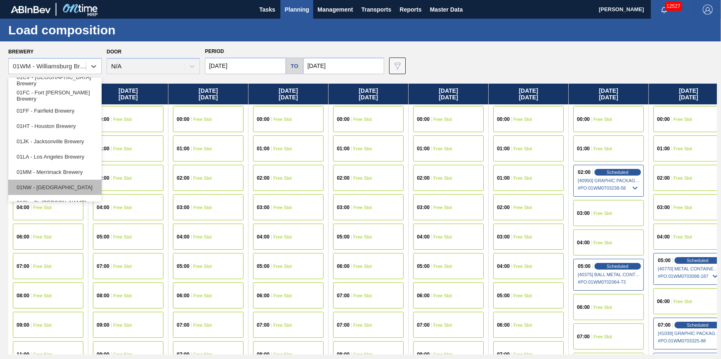
scroll to position [63, 0]
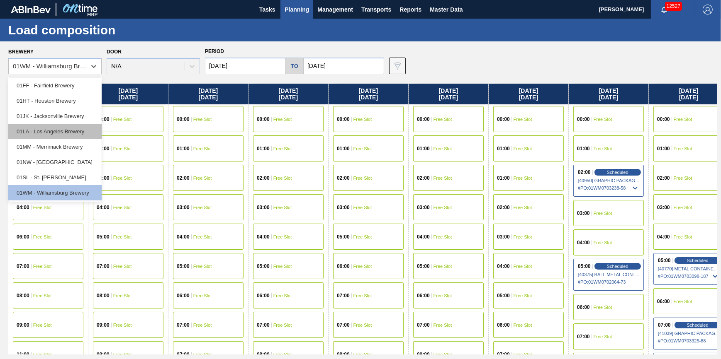
click at [75, 134] on div "01LA - Los Angeles Brewery" at bounding box center [54, 131] width 93 height 15
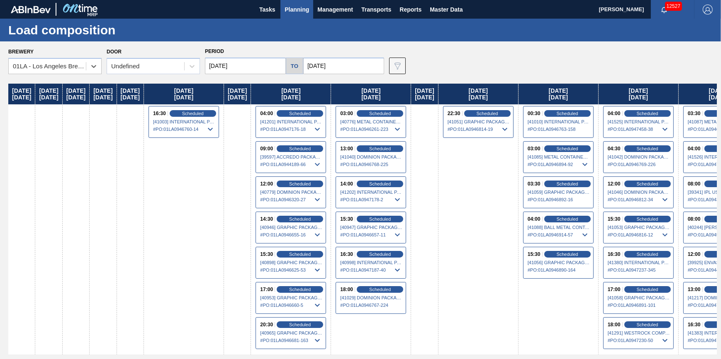
click at [269, 68] on input "[DATE]" at bounding box center [245, 66] width 81 height 17
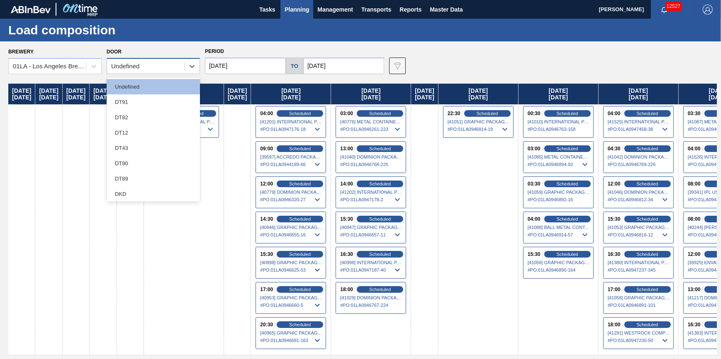
click at [180, 69] on div "Undefined" at bounding box center [145, 67] width 77 height 12
click at [166, 146] on div "DT43" at bounding box center [153, 148] width 93 height 15
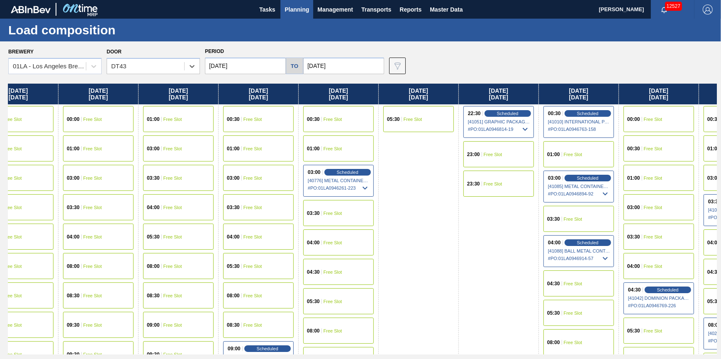
drag, startPoint x: 480, startPoint y: 187, endPoint x: 129, endPoint y: 261, distance: 359.3
click at [119, 266] on div "Thursday 08/07/2025 00:30 Free Slot 01:00 Free Slot 03:00 Free Slot 03:30 Free …" at bounding box center [362, 219] width 708 height 271
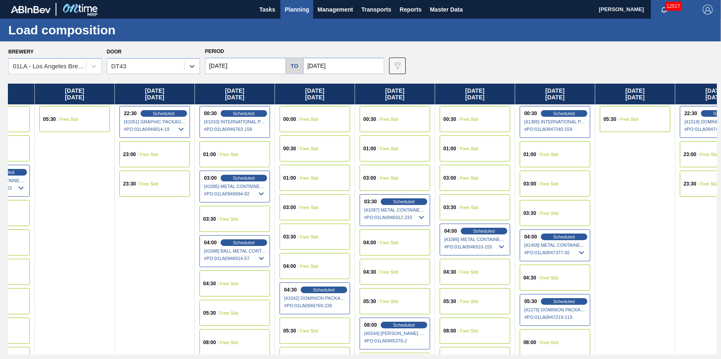
scroll to position [0, 880]
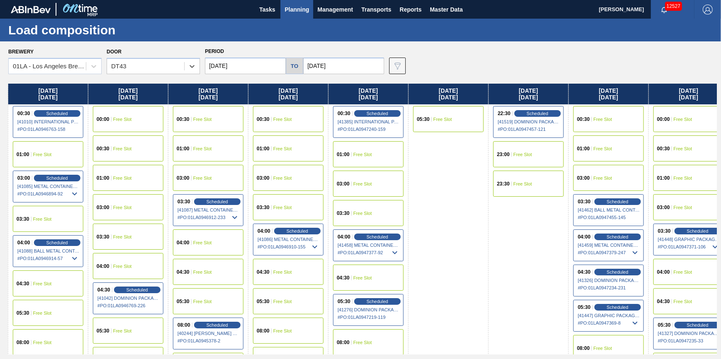
drag, startPoint x: 682, startPoint y: 194, endPoint x: 163, endPoint y: 277, distance: 525.2
click at [163, 277] on div "Thursday 08/07/2025 00:30 Free Slot 01:00 Free Slot 03:00 Free Slot 03:30 Free …" at bounding box center [362, 219] width 708 height 271
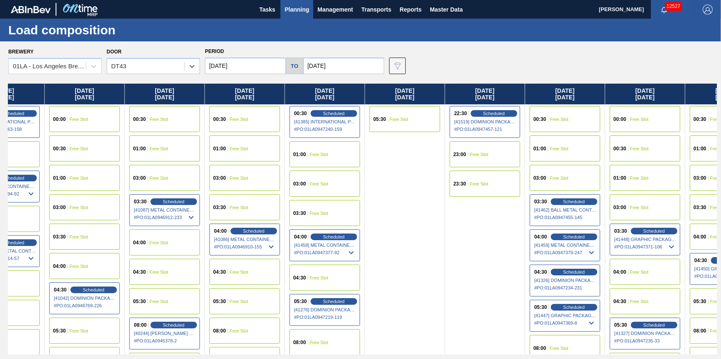
scroll to position [0, 924]
drag, startPoint x: 437, startPoint y: 245, endPoint x: 385, endPoint y: 250, distance: 52.5
click at [385, 250] on div "Thursday 08/07/2025 00:30 Free Slot 01:00 Free Slot 03:00 Free Slot 03:30 Free …" at bounding box center [362, 219] width 708 height 271
click at [255, 232] on span "Scheduled" at bounding box center [253, 230] width 24 height 5
click at [268, 245] on icon at bounding box center [271, 247] width 10 height 10
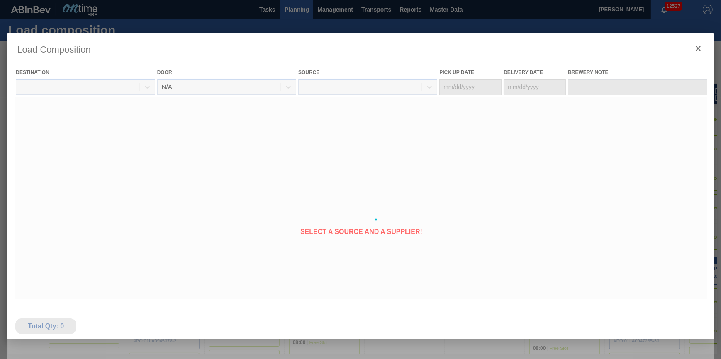
click at [265, 235] on div at bounding box center [360, 219] width 706 height 373
type Date "[DATE]"
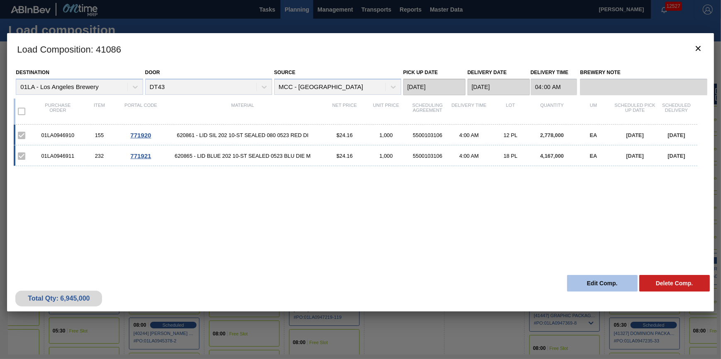
click at [576, 285] on button "Edit Comp." at bounding box center [602, 283] width 70 height 17
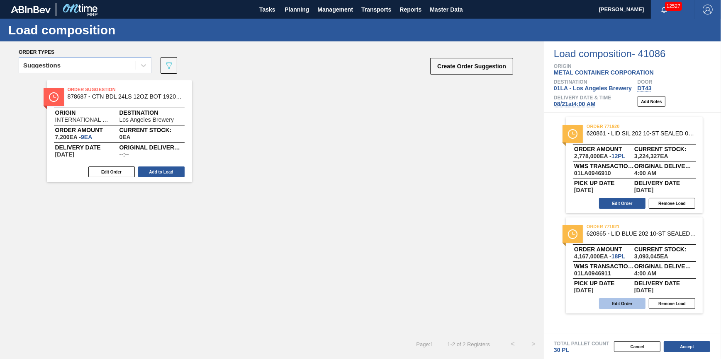
click at [604, 302] on button "Edit Order" at bounding box center [622, 304] width 46 height 11
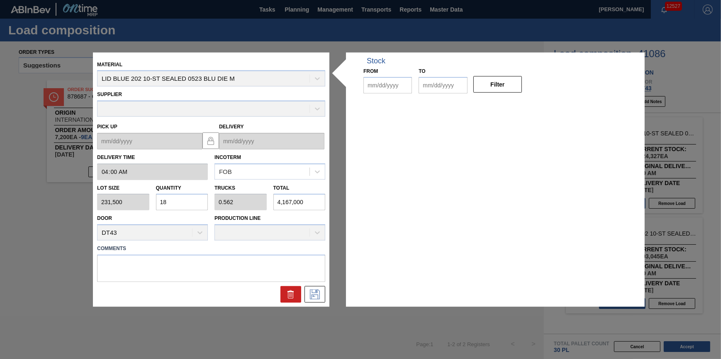
type input "04:00:00"
type input "231,500"
type input "18"
type input "0.562"
type input "4,167,000"
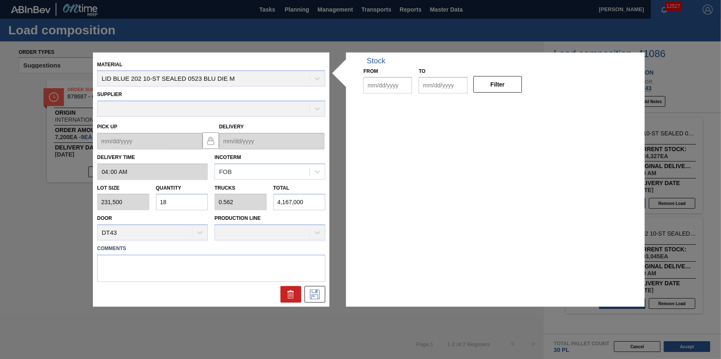
type up "[DATE]"
type input "[DATE]"
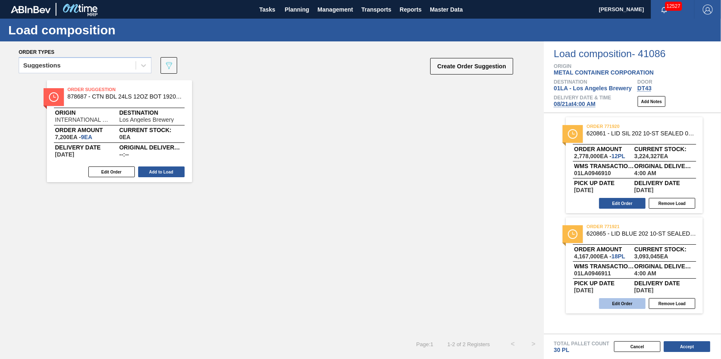
click at [625, 304] on button "Edit Order" at bounding box center [622, 304] width 46 height 11
click at [615, 205] on button "Edit Order" at bounding box center [622, 203] width 46 height 11
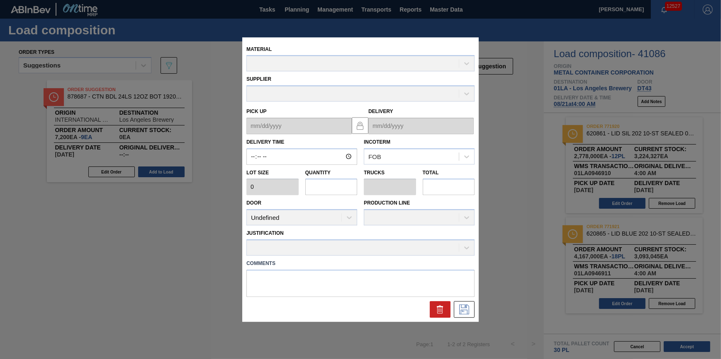
type input "04:00:00"
type input "231,500"
type input "12"
type input "0.4"
type input "2,778,000"
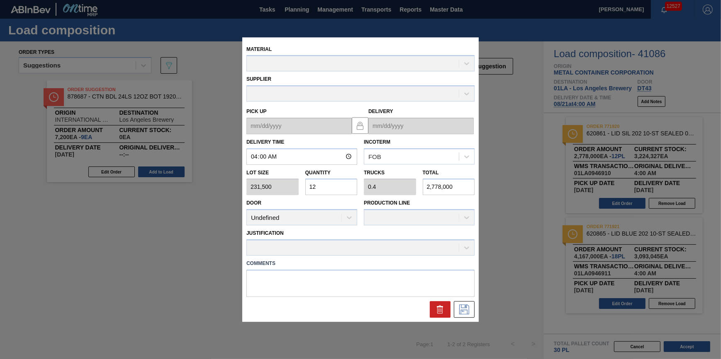
type up "[DATE]"
type input "[DATE]"
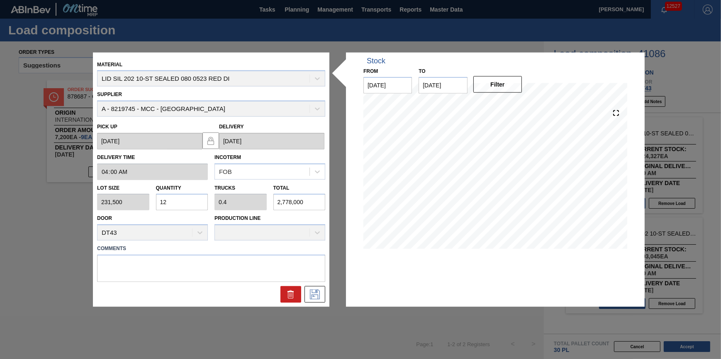
click at [175, 202] on input "12" at bounding box center [182, 202] width 52 height 17
type input "1"
type input "0.033"
type input "231,500"
type input "11"
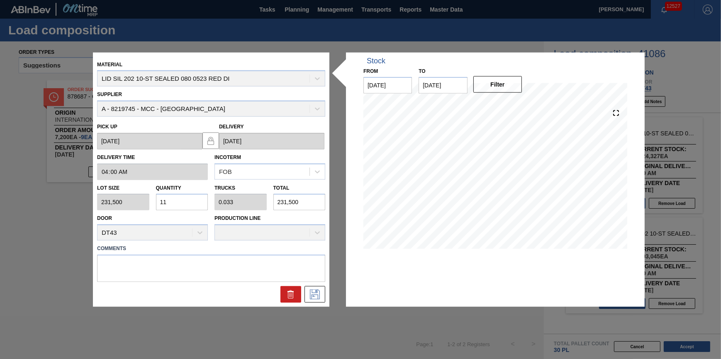
type input "0.367"
type input "2,546,500"
type input "11"
click at [322, 295] on button at bounding box center [314, 295] width 21 height 17
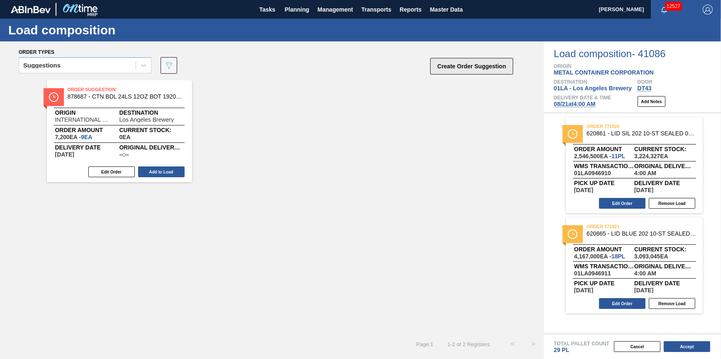
click at [453, 66] on button "Create Order Suggestion" at bounding box center [471, 66] width 83 height 17
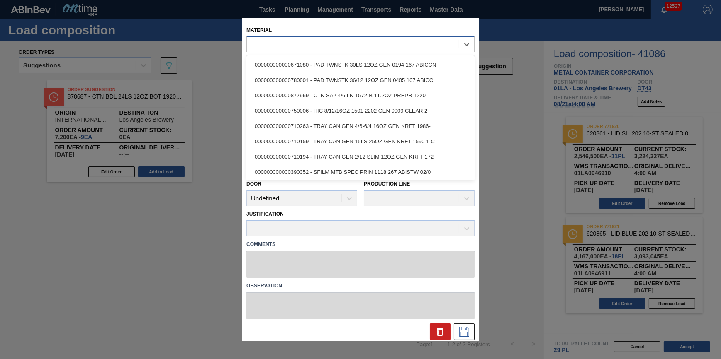
click at [364, 41] on div at bounding box center [353, 45] width 212 height 12
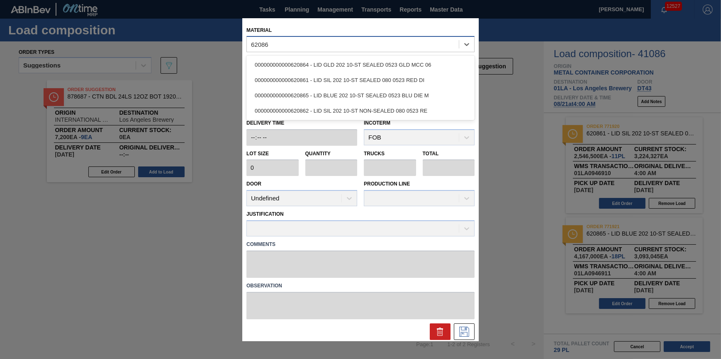
type input "620862"
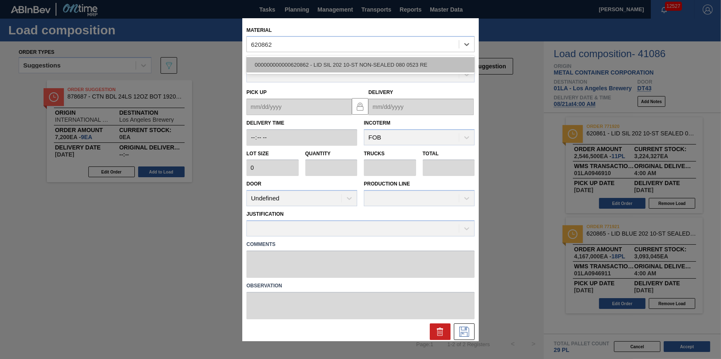
click at [367, 63] on div "000000000000620862 - LID SIL 202 10-ST NON-SEALED 080 0523 RE" at bounding box center [360, 64] width 228 height 15
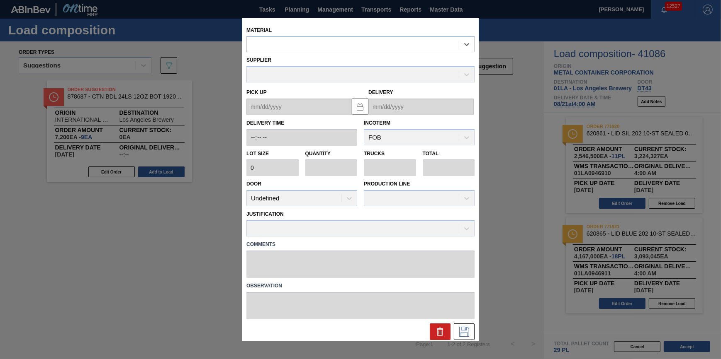
type input "231,500"
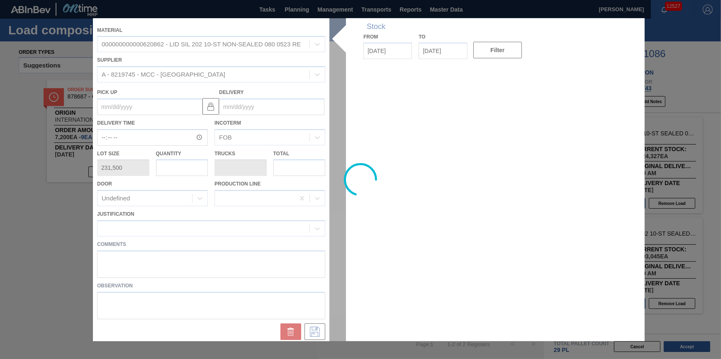
click at [191, 171] on div at bounding box center [360, 179] width 535 height 323
click at [190, 168] on div at bounding box center [360, 179] width 535 height 323
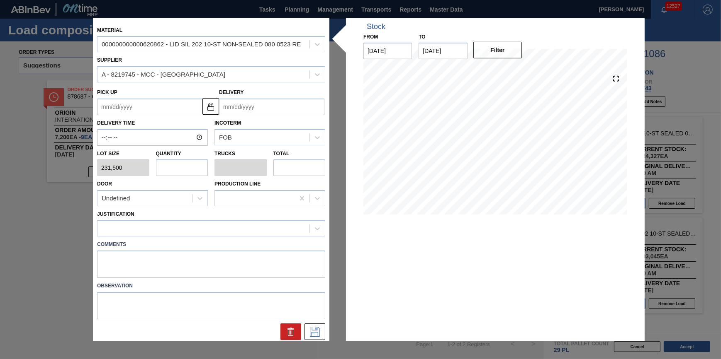
click at [190, 168] on input "text" at bounding box center [182, 168] width 52 height 17
type input "1"
type input "0.031"
type input "231,500"
type input "1"
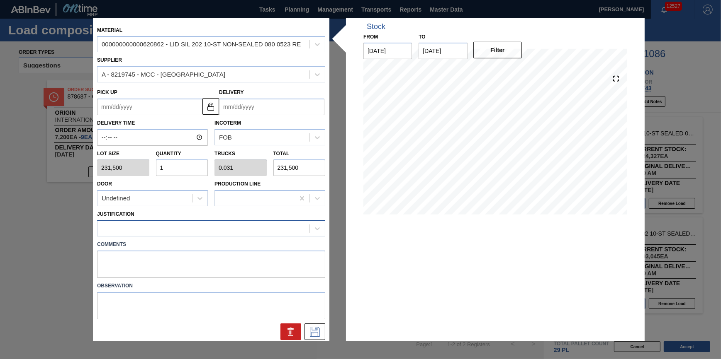
click at [209, 228] on div at bounding box center [203, 229] width 212 height 12
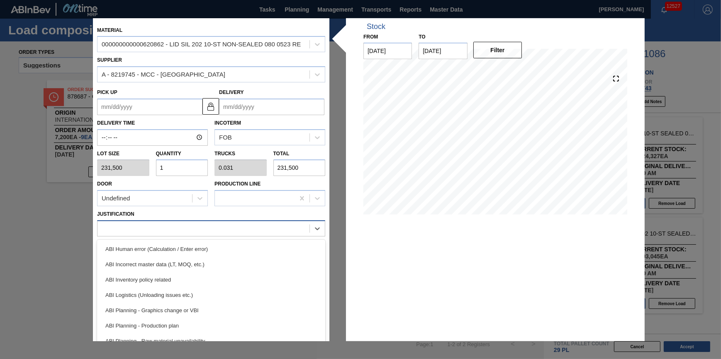
type input "t"
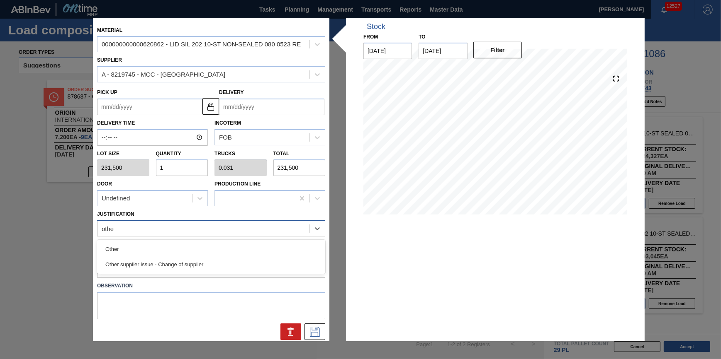
type input "other"
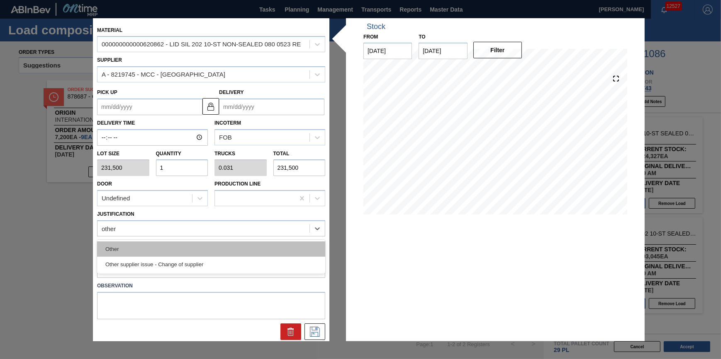
click at [204, 253] on div "Other" at bounding box center [211, 249] width 228 height 15
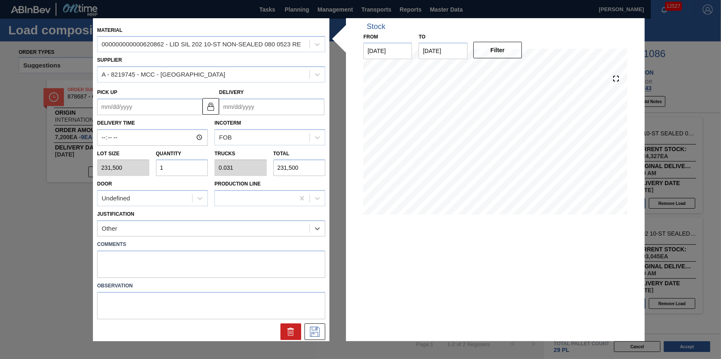
click at [278, 114] on div "Material 000000000000620862 - LID SIL 202 10-ST NON-SEALED 080 0523 RE Supplier…" at bounding box center [211, 181] width 228 height 318
click at [282, 101] on input "Delivery" at bounding box center [271, 107] width 105 height 17
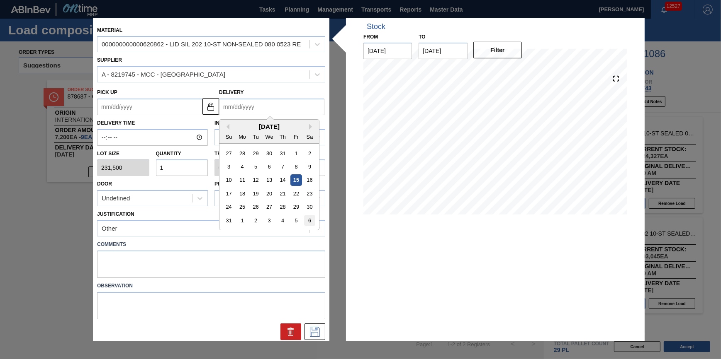
click at [304, 221] on div "6" at bounding box center [309, 220] width 11 height 11
type up "09/05/2025"
type input "[DATE]"
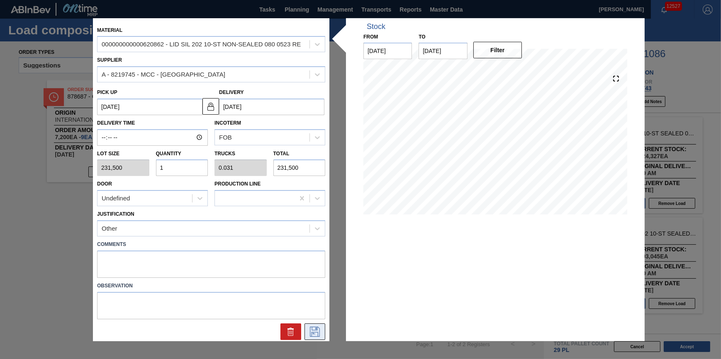
click at [316, 336] on icon at bounding box center [314, 332] width 13 height 10
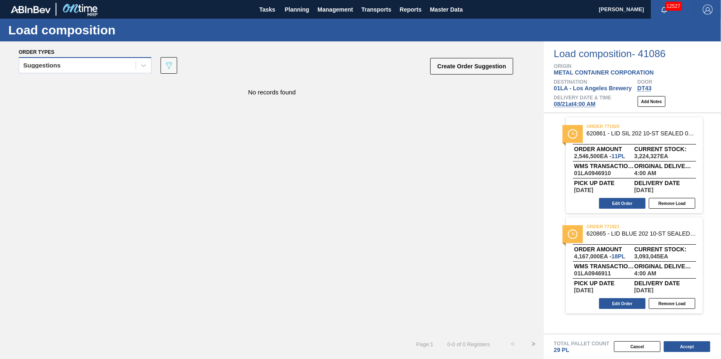
click at [133, 65] on div "Suggestions" at bounding box center [77, 66] width 117 height 12
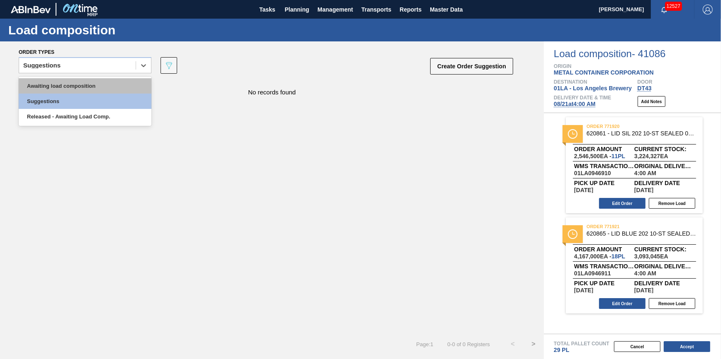
click at [129, 80] on div "Awaiting load composition" at bounding box center [85, 85] width 133 height 15
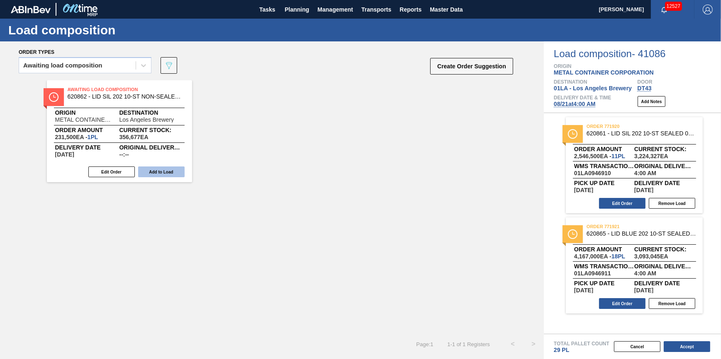
click at [174, 173] on button "Add to Load" at bounding box center [161, 172] width 46 height 11
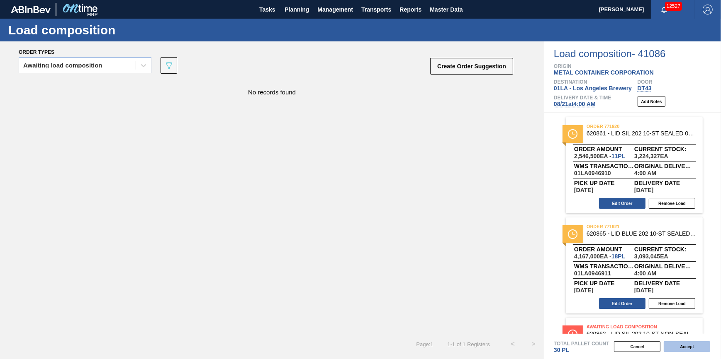
click at [691, 344] on button "Accept" at bounding box center [686, 347] width 46 height 11
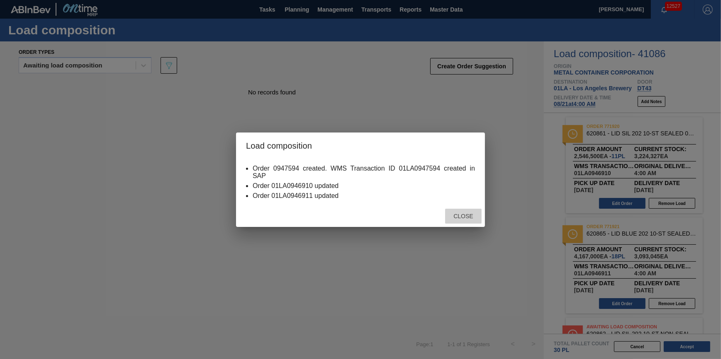
click at [473, 218] on span "Close" at bounding box center [463, 216] width 33 height 7
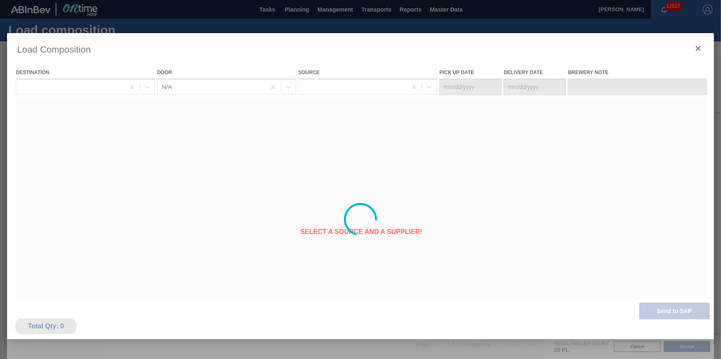
type Date "08/20/2025"
type Date "08/21/2025"
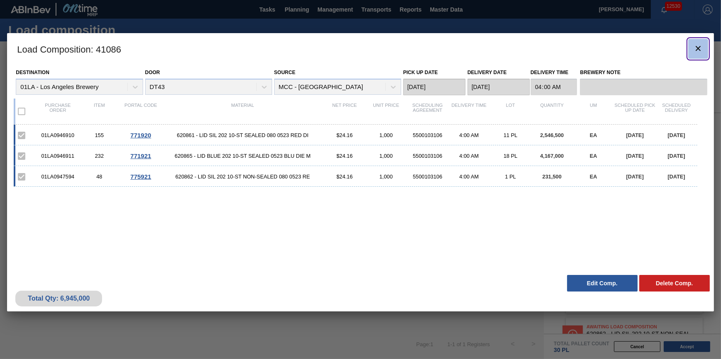
click at [699, 51] on icon "botão de ícone" at bounding box center [698, 49] width 10 height 10
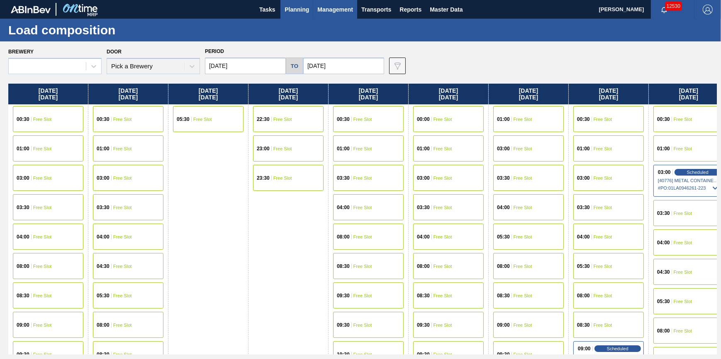
type input "[DATE]"
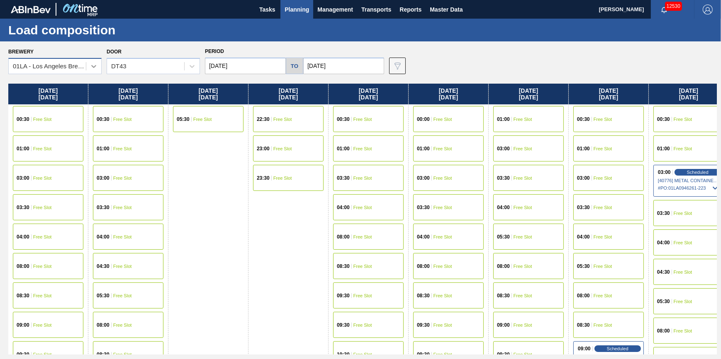
click at [86, 66] on div at bounding box center [93, 66] width 15 height 15
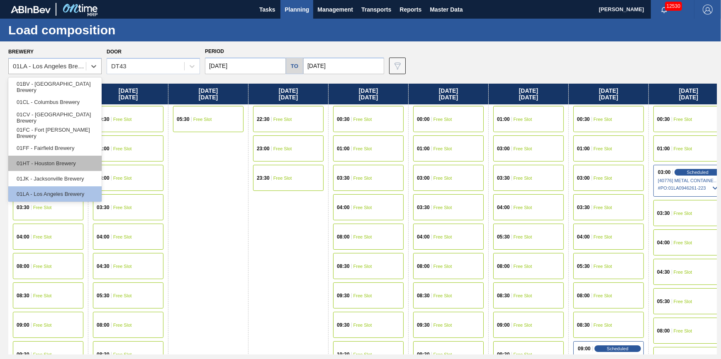
click at [55, 162] on div "01HT - Houston Brewery" at bounding box center [54, 163] width 93 height 15
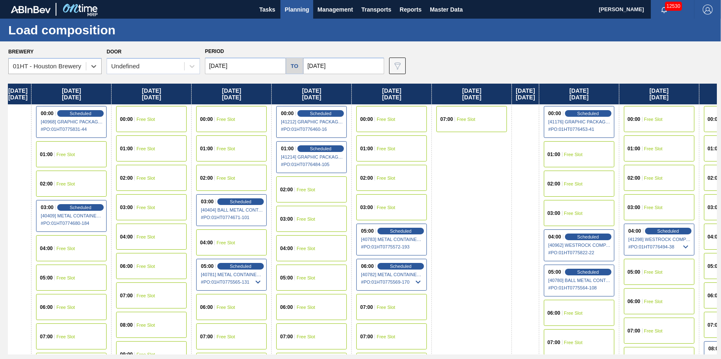
drag, startPoint x: 516, startPoint y: 226, endPoint x: 318, endPoint y: 238, distance: 198.2
click at [318, 239] on div "[DATE] 00:00 Free Slot 02:00 Free Slot 03:00 Free Slot 06:00 Free Slot 07:00 Fr…" at bounding box center [362, 219] width 708 height 271
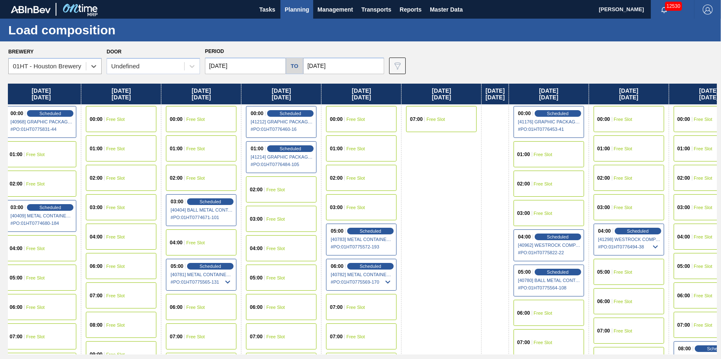
click at [552, 212] on span "Free Slot" at bounding box center [543, 213] width 19 height 5
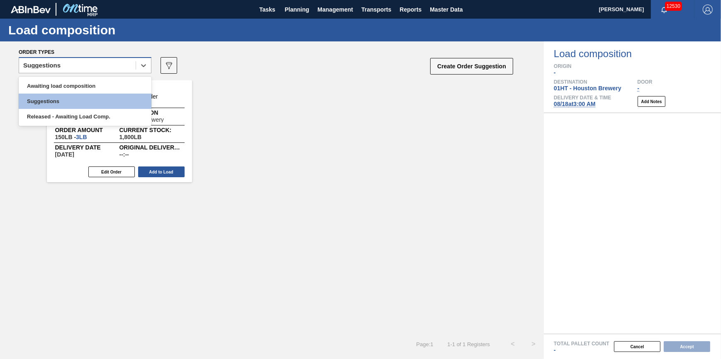
click at [123, 71] on div "Suggestions" at bounding box center [77, 66] width 117 height 12
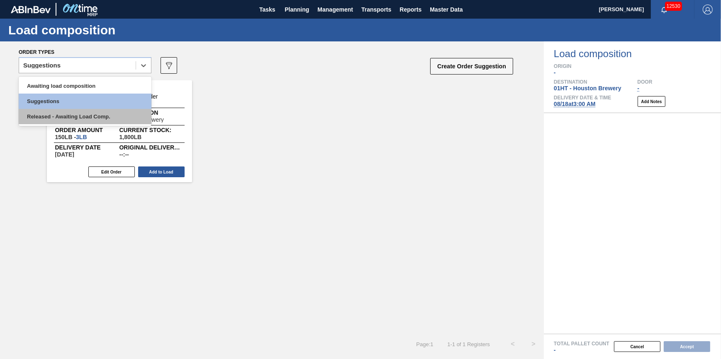
click at [112, 113] on div "Released - Awaiting Load Comp." at bounding box center [85, 116] width 133 height 15
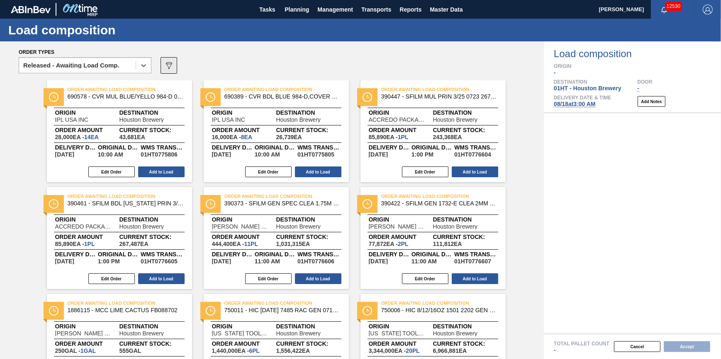
click at [167, 66] on icon "089F7B8B-B2A5-4AFE-B5C0-19BA573D28AC" at bounding box center [169, 66] width 10 height 10
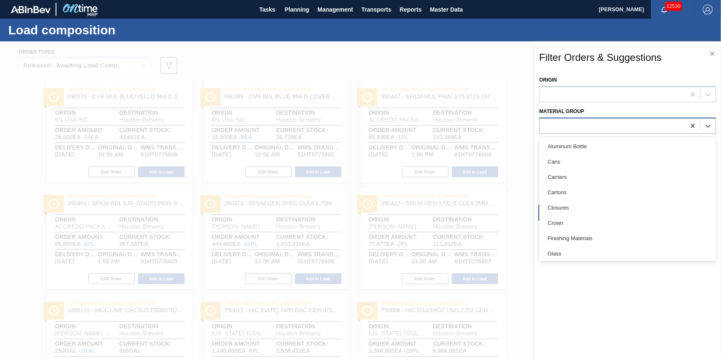
click at [581, 133] on div at bounding box center [627, 126] width 177 height 16
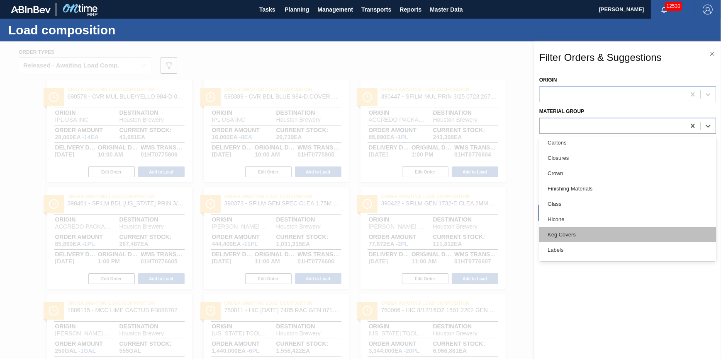
scroll to position [113, 0]
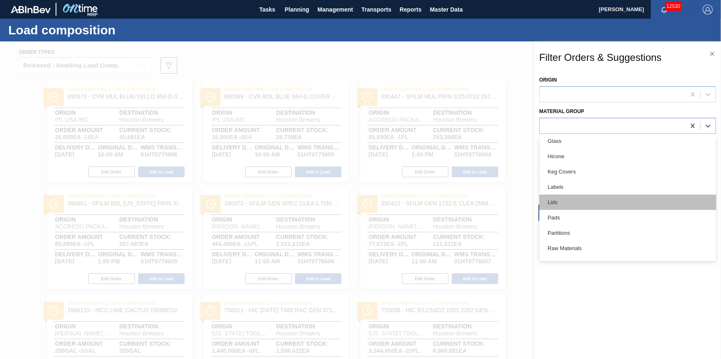
click at [590, 197] on div "Lids" at bounding box center [627, 202] width 177 height 15
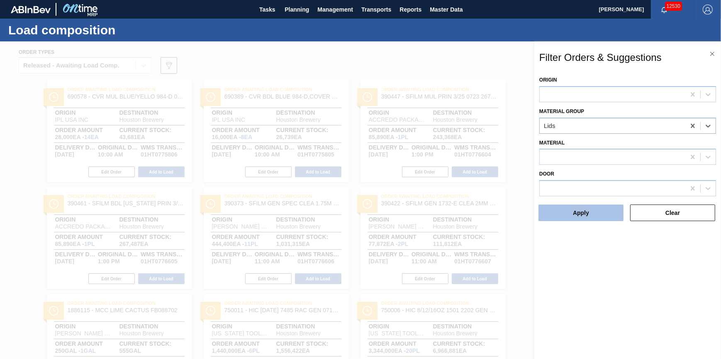
click at [585, 211] on button "Apply" at bounding box center [580, 213] width 85 height 17
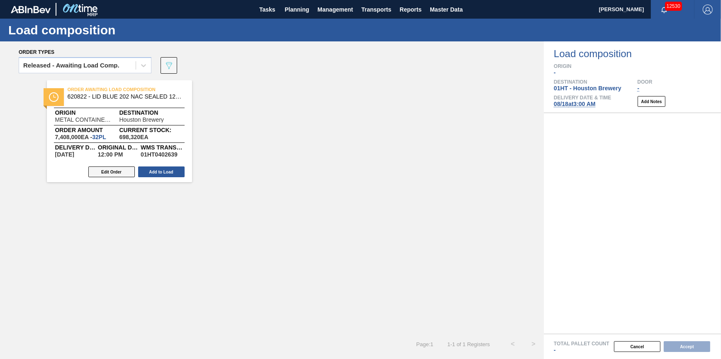
click at [127, 172] on button "Edit Order" at bounding box center [111, 172] width 46 height 11
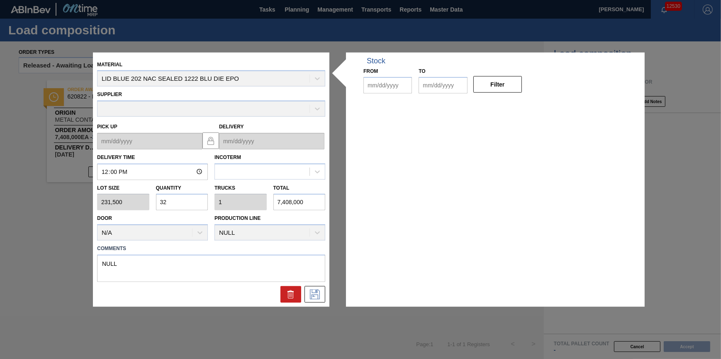
type input "12:00:00"
type input "231,500"
type input "32"
type input "1"
type input "7,408,000"
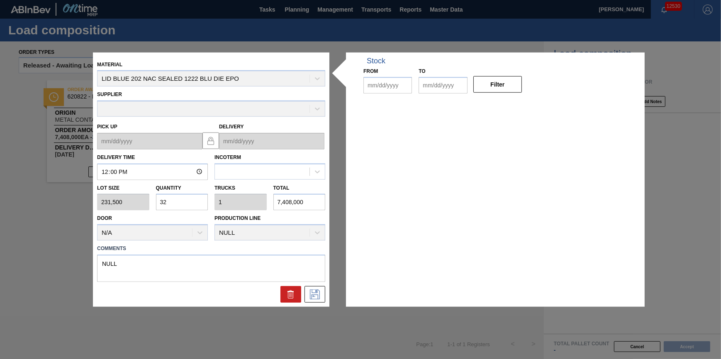
type textarea "NULL"
type up "[DATE]"
type input "[DATE]"
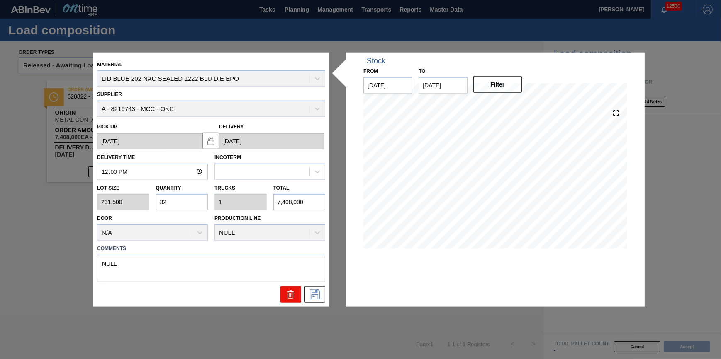
click at [290, 294] on icon at bounding box center [290, 296] width 0 height 4
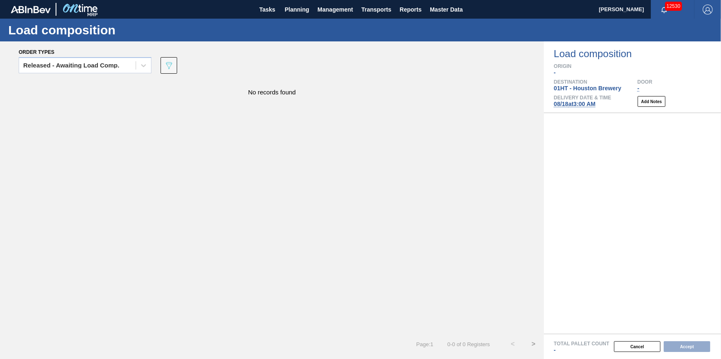
click at [304, 293] on div "No records found" at bounding box center [272, 207] width 544 height 254
click at [296, 12] on span "Planning" at bounding box center [296, 10] width 24 height 10
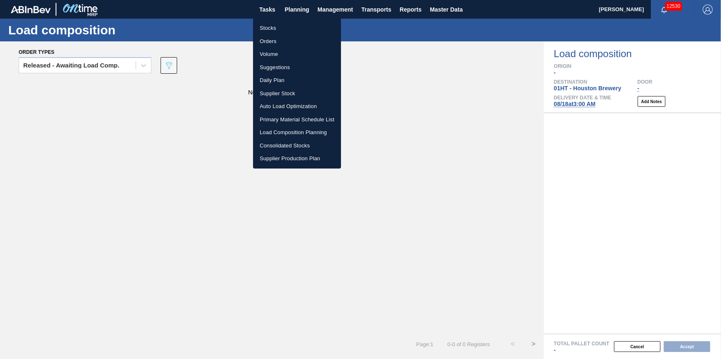
click at [309, 129] on li "Load Composition Planning" at bounding box center [297, 132] width 88 height 13
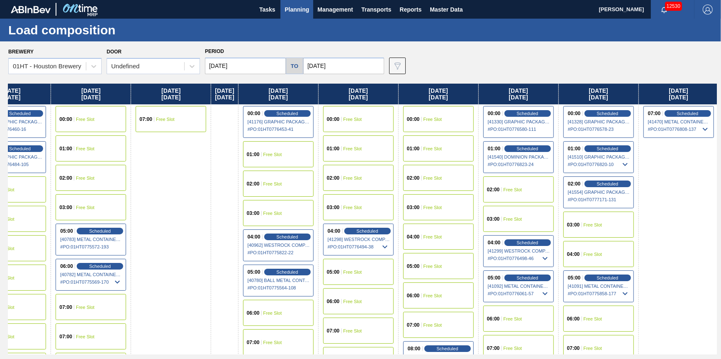
drag, startPoint x: 415, startPoint y: 179, endPoint x: -149, endPoint y: 190, distance: 564.9
click at [0, 0] on html "Tasks Planning Management Transports Reports Master Data [PERSON_NAME] 12530 Ma…" at bounding box center [360, 0] width 721 height 0
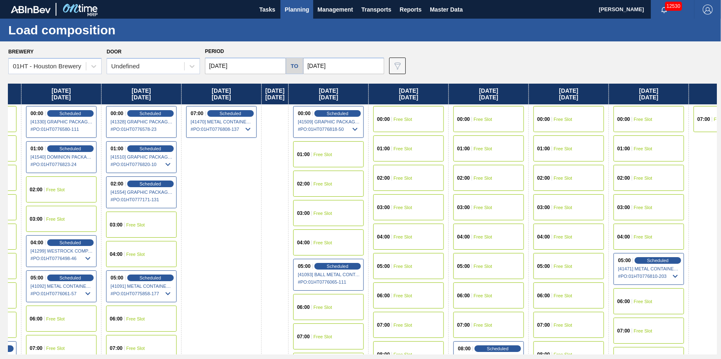
drag, startPoint x: 414, startPoint y: 175, endPoint x: -41, endPoint y: 194, distance: 455.6
click at [0, 0] on html "Tasks Planning Management Transports Reports Master Data [PERSON_NAME] 12530 Ma…" at bounding box center [360, 0] width 721 height 0
click at [144, 253] on span "Free Slot" at bounding box center [135, 254] width 19 height 5
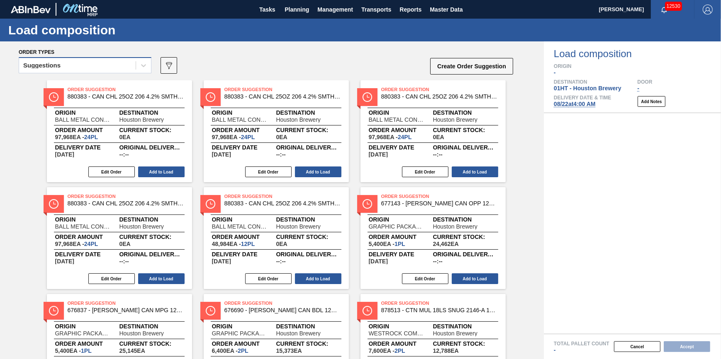
click at [96, 63] on div "Suggestions" at bounding box center [77, 66] width 117 height 12
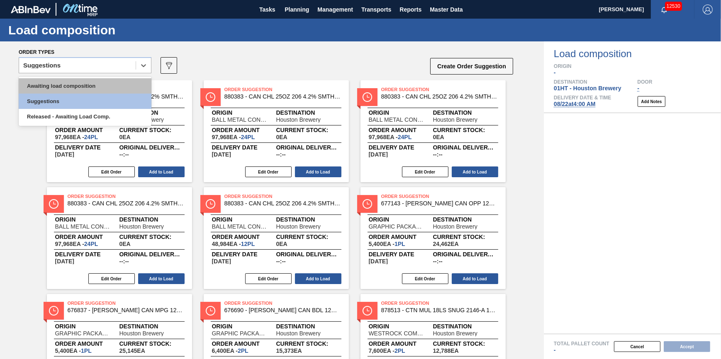
click at [96, 80] on div "Awaiting load composition" at bounding box center [85, 85] width 133 height 15
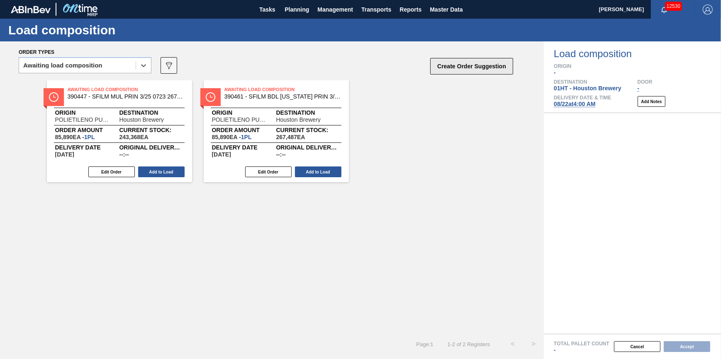
click at [459, 63] on button "Create Order Suggestion" at bounding box center [471, 66] width 83 height 17
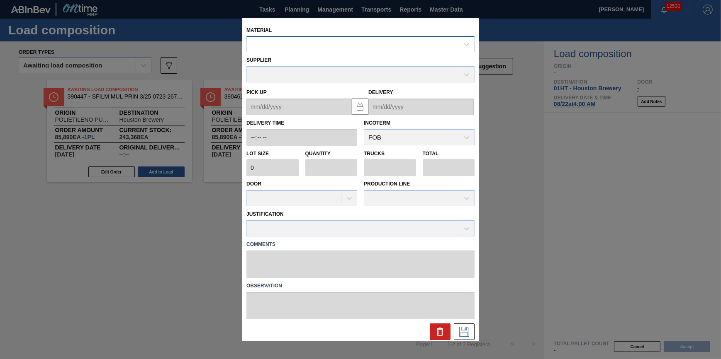
click at [386, 40] on div at bounding box center [353, 45] width 212 height 12
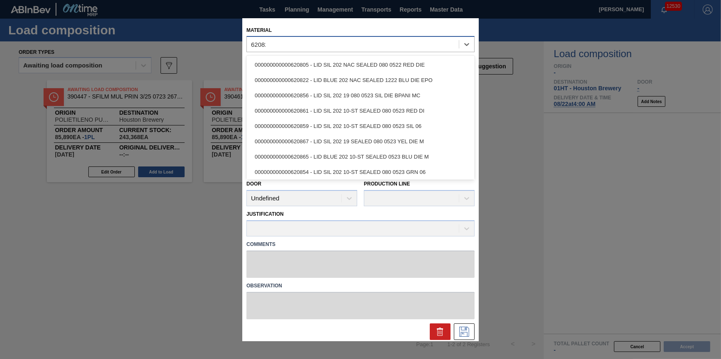
type input "620822"
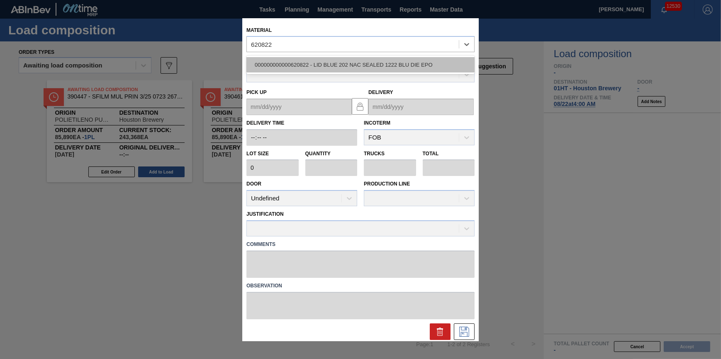
click at [372, 64] on div "000000000000620822 - LID BLUE 202 NAC SEALED 1222 BLU DIE EPO" at bounding box center [360, 64] width 228 height 15
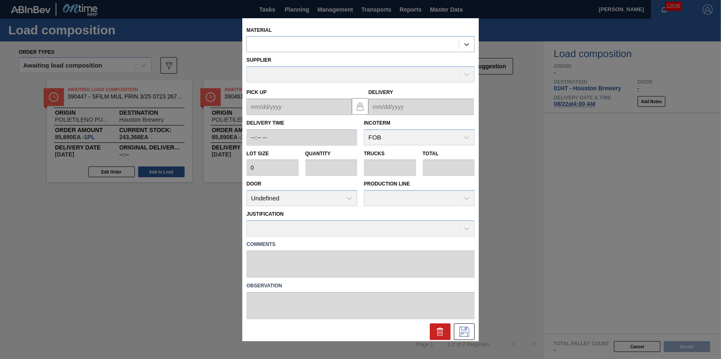
type input "231,500"
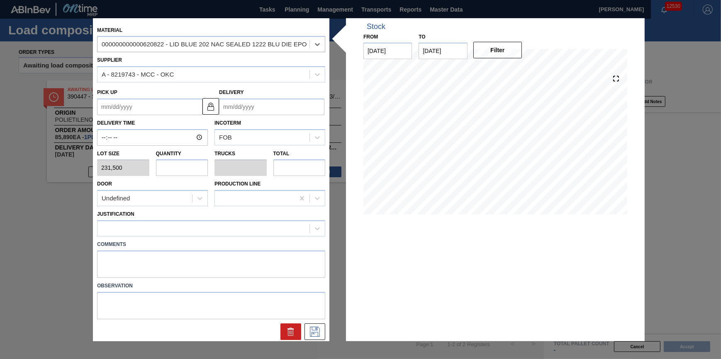
click at [167, 170] on input "text" at bounding box center [182, 168] width 52 height 17
type input "3"
type input "0.094"
type input "694,500"
type input "32"
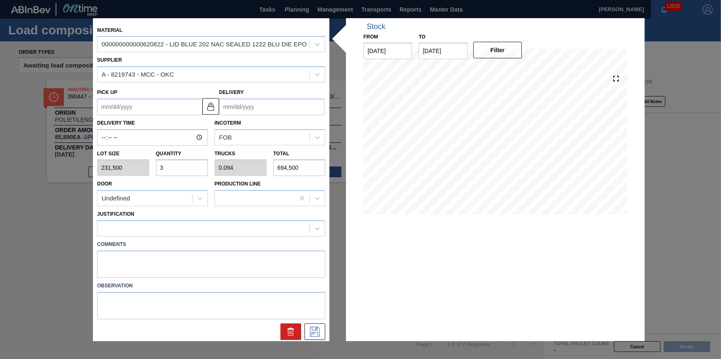
type input "1"
type input "7,408,000"
type input "32"
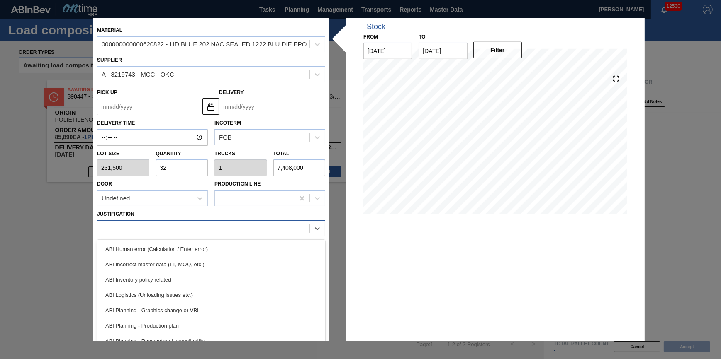
click at [181, 224] on div at bounding box center [203, 229] width 212 height 12
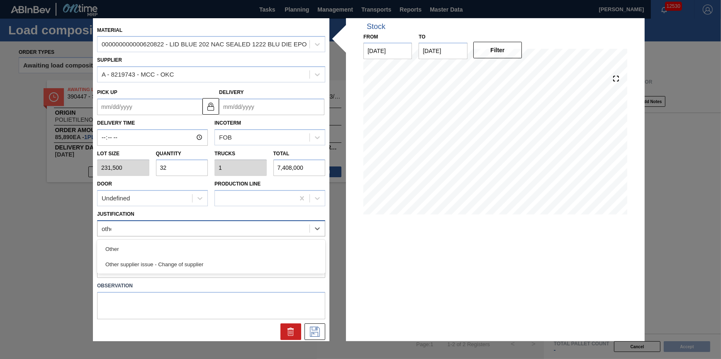
type input "other"
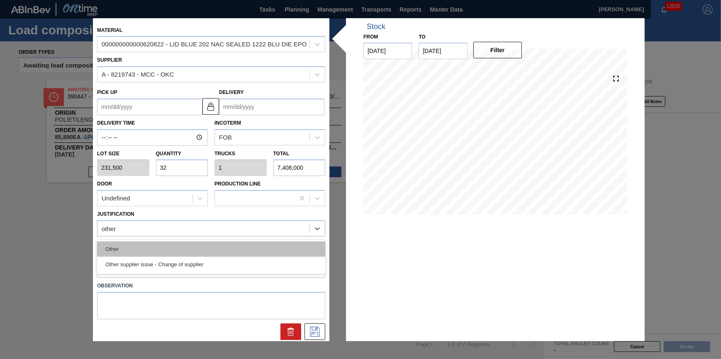
click at [190, 245] on div "Other" at bounding box center [211, 249] width 228 height 15
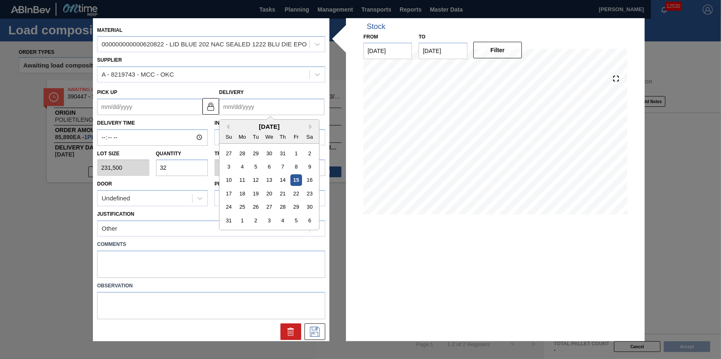
click at [280, 107] on input "Delivery" at bounding box center [271, 107] width 105 height 17
click at [302, 219] on div "31 1 2 3 4 5 6" at bounding box center [269, 220] width 94 height 13
click at [308, 224] on div "6" at bounding box center [309, 220] width 11 height 11
type up "09/05/2025"
type input "[DATE]"
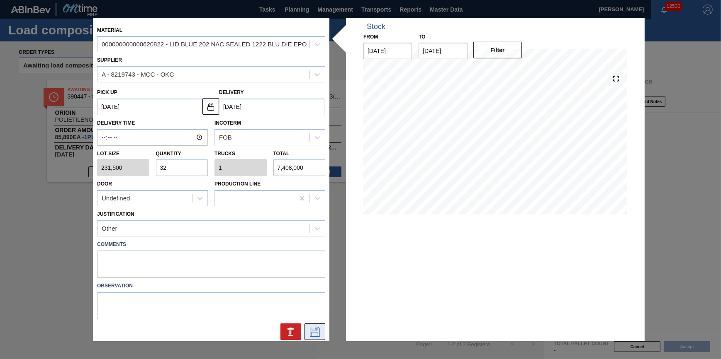
click at [308, 328] on icon at bounding box center [314, 332] width 13 height 10
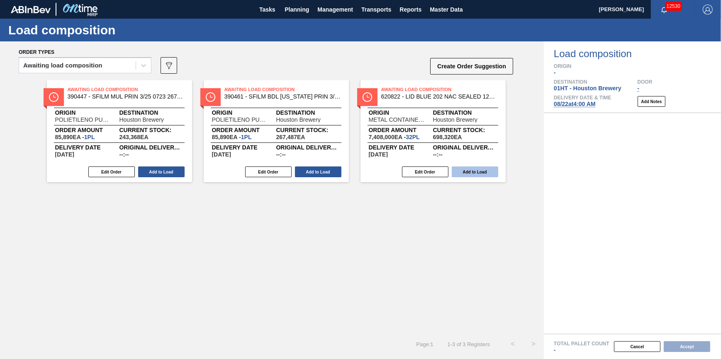
click at [467, 172] on button "Add to Load" at bounding box center [475, 172] width 46 height 11
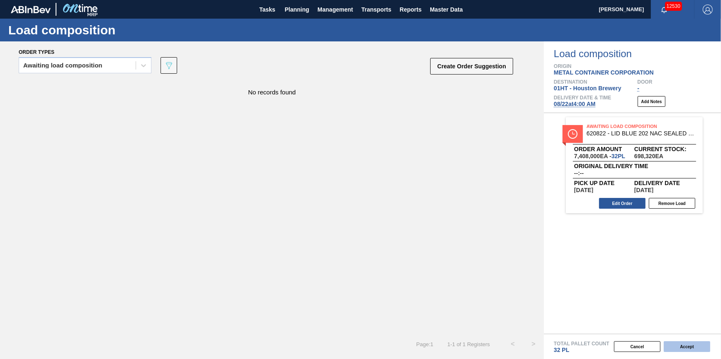
click at [681, 345] on button "Accept" at bounding box center [686, 347] width 46 height 11
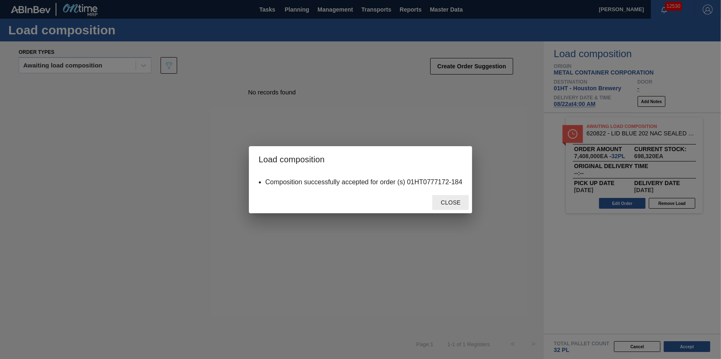
click at [459, 206] on div "Close" at bounding box center [450, 202] width 36 height 15
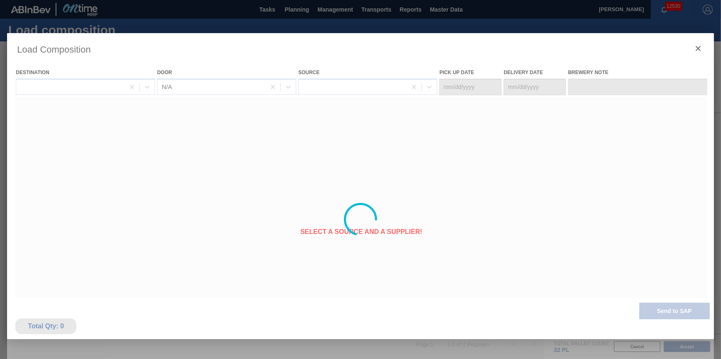
type Date "08/21/2025"
type Date "08/22/2025"
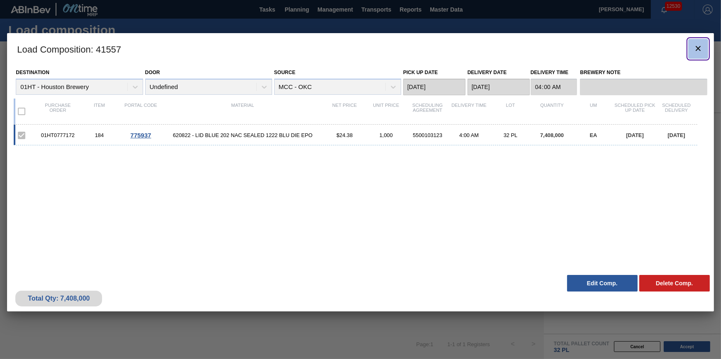
click at [695, 49] on icon "botão de ícone" at bounding box center [698, 49] width 10 height 10
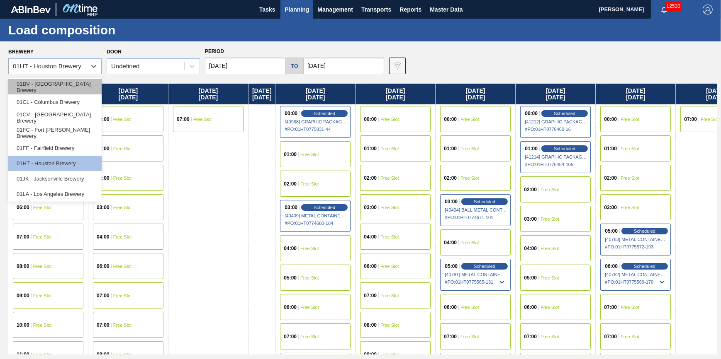
drag, startPoint x: 73, startPoint y: 60, endPoint x: 74, endPoint y: 83, distance: 22.8
click at [74, 63] on div "01HT - Houston Brewery" at bounding box center [47, 67] width 77 height 12
click at [73, 88] on div "01BV - Baldwinsville Brewery" at bounding box center [54, 86] width 93 height 15
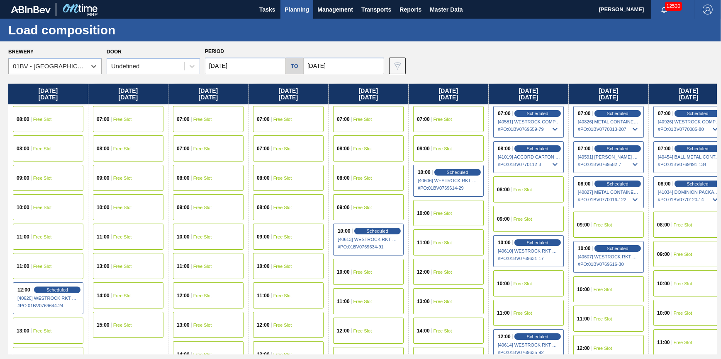
click at [439, 263] on div "12:00 Free Slot" at bounding box center [448, 272] width 70 height 26
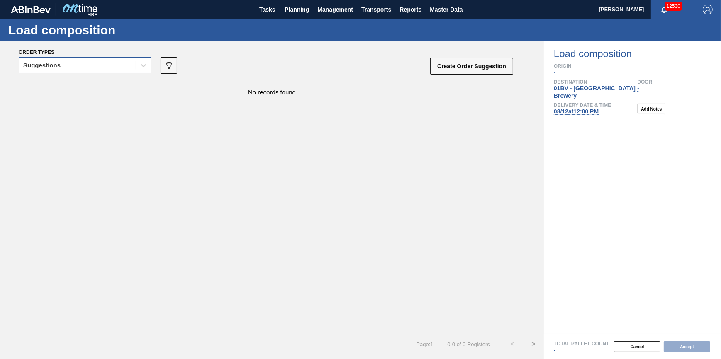
click at [124, 63] on div "Suggestions" at bounding box center [77, 66] width 117 height 12
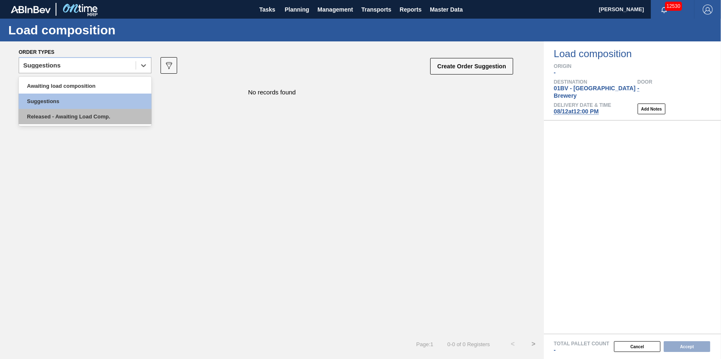
click at [119, 116] on div "Released - Awaiting Load Comp." at bounding box center [85, 116] width 133 height 15
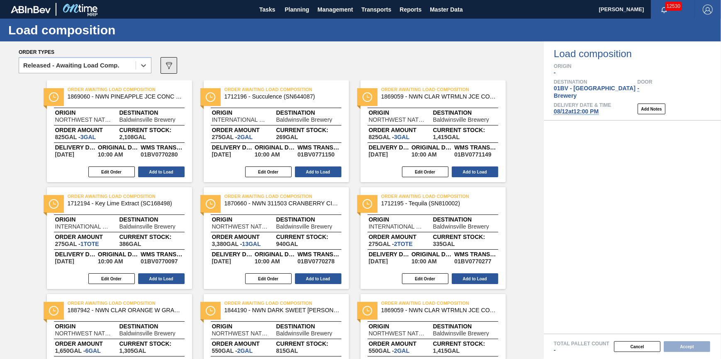
click at [161, 64] on button "089F7B8B-B2A5-4AFE-B5C0-19BA573D28AC" at bounding box center [168, 65] width 17 height 17
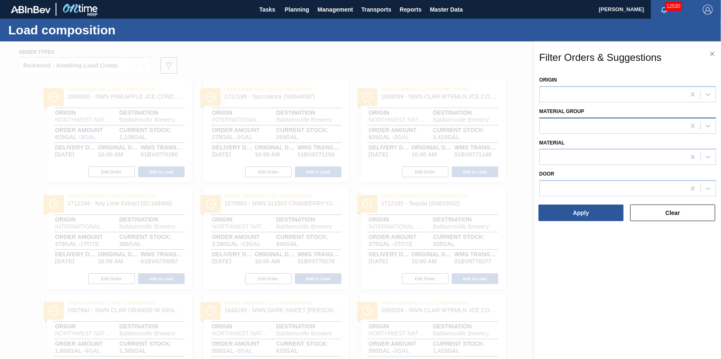
click at [549, 123] on div at bounding box center [612, 126] width 146 height 12
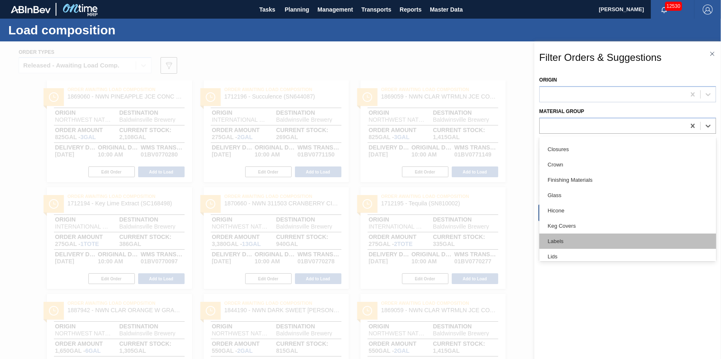
scroll to position [113, 0]
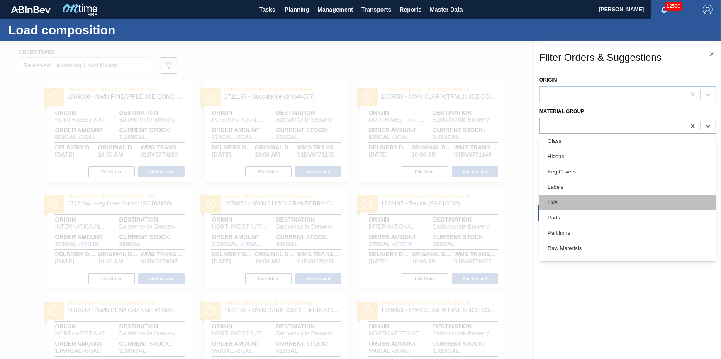
click at [600, 198] on div "Lids" at bounding box center [627, 202] width 177 height 15
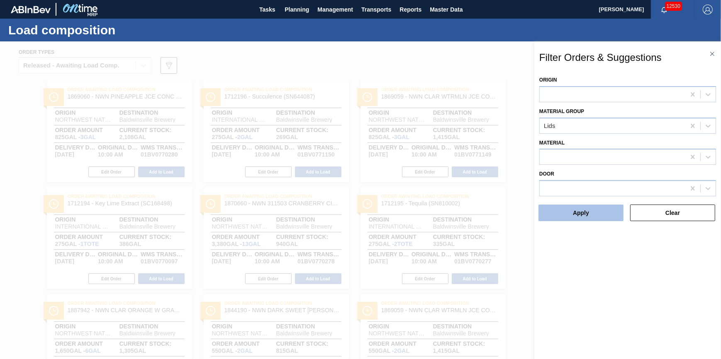
click at [598, 209] on button "Apply" at bounding box center [580, 213] width 85 height 17
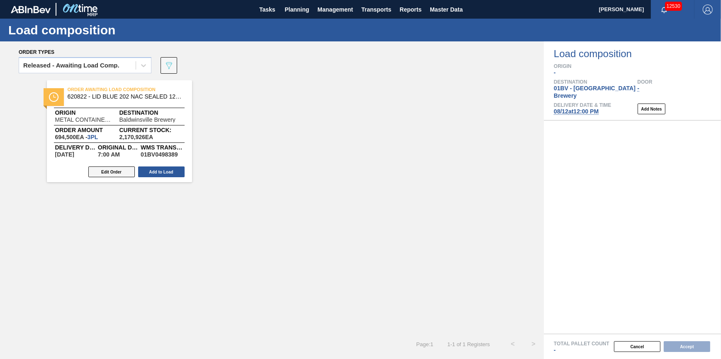
click at [122, 167] on button "Edit Order" at bounding box center [111, 172] width 46 height 11
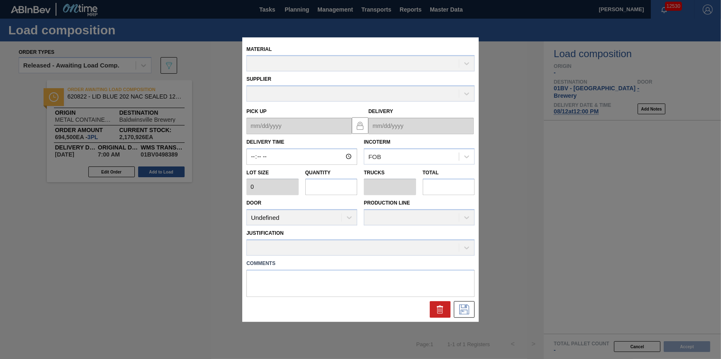
type input "07:00:00"
type input "231,500"
type input "3"
type input "0.094"
type input "694,500"
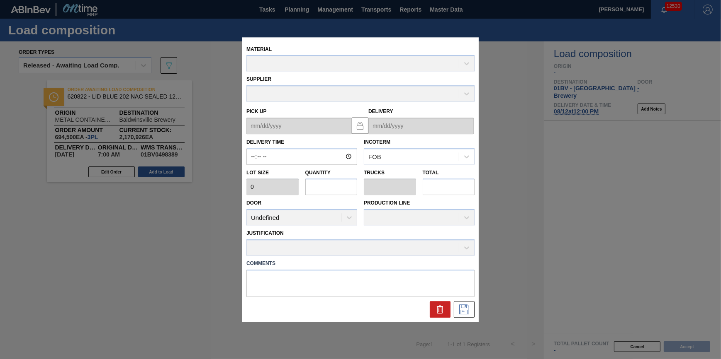
type textarea "NULL"
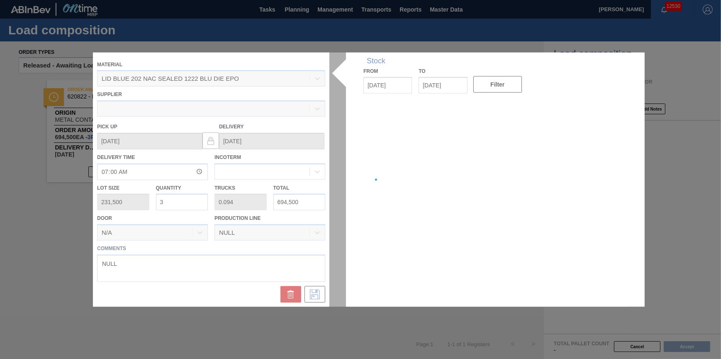
type up "08/20/2025"
type input "08/22/2025"
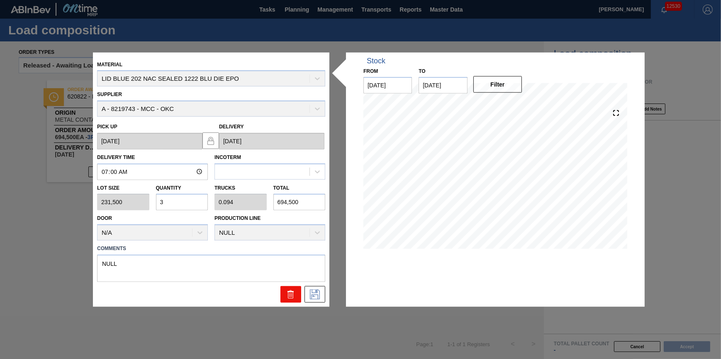
click at [287, 291] on icon at bounding box center [291, 295] width 10 height 10
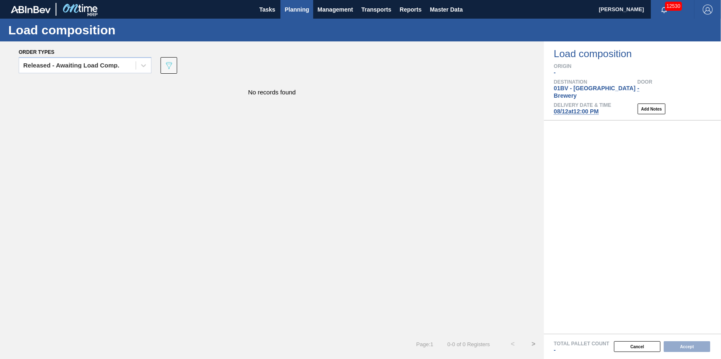
click at [307, 8] on span "Planning" at bounding box center [296, 10] width 24 height 10
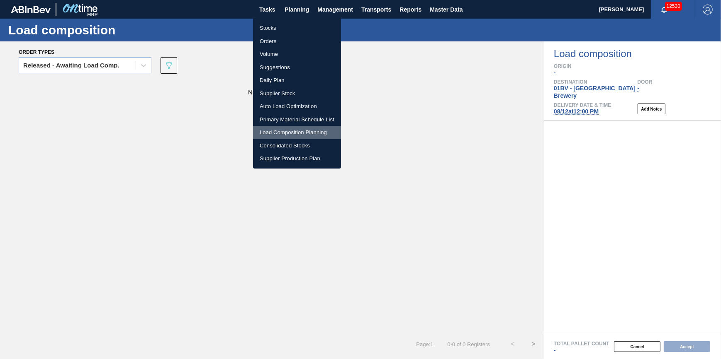
click at [301, 134] on li "Load Composition Planning" at bounding box center [297, 132] width 88 height 13
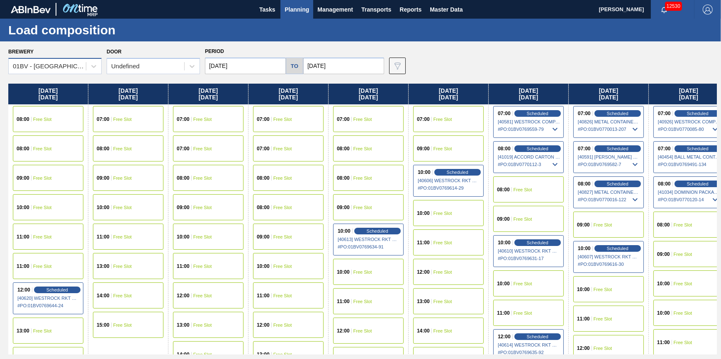
click at [75, 63] on div "01BV - Baldwinsville Brewery" at bounding box center [50, 66] width 74 height 7
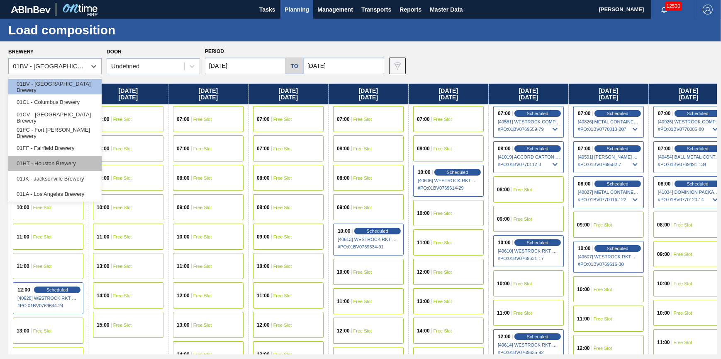
scroll to position [63, 0]
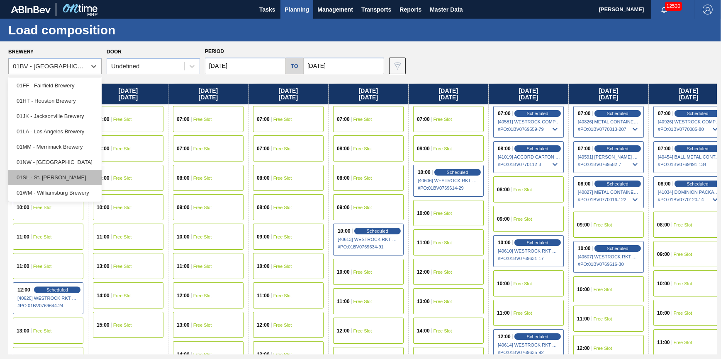
click at [85, 173] on div "01SL - St. [PERSON_NAME]" at bounding box center [54, 177] width 93 height 15
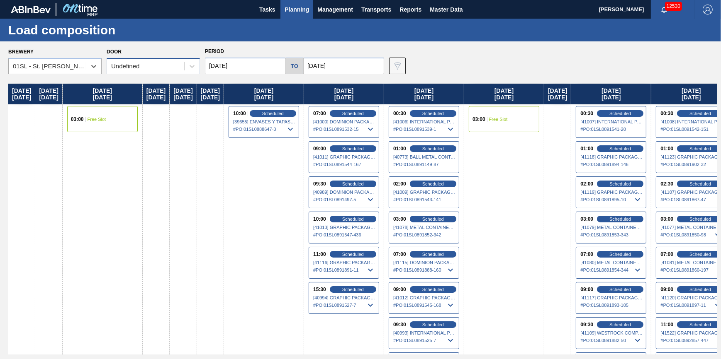
click at [163, 70] on div "Undefined" at bounding box center [145, 67] width 77 height 12
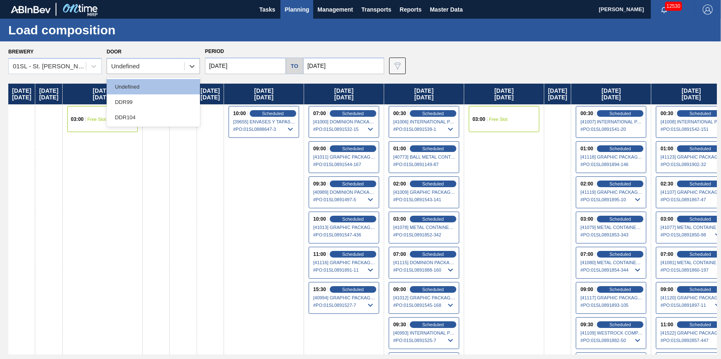
click at [162, 111] on div "DDR104" at bounding box center [153, 117] width 93 height 15
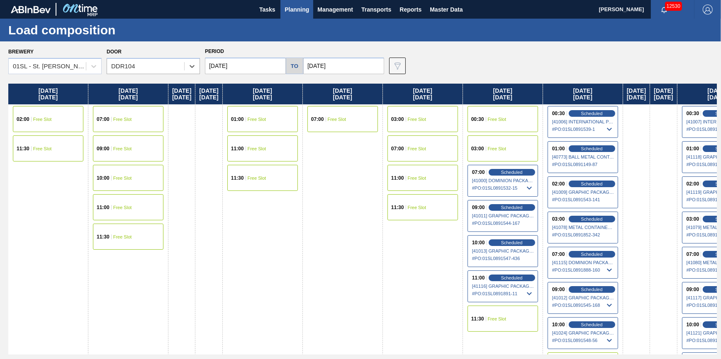
click at [513, 137] on div "03:00 Free Slot" at bounding box center [502, 149] width 70 height 26
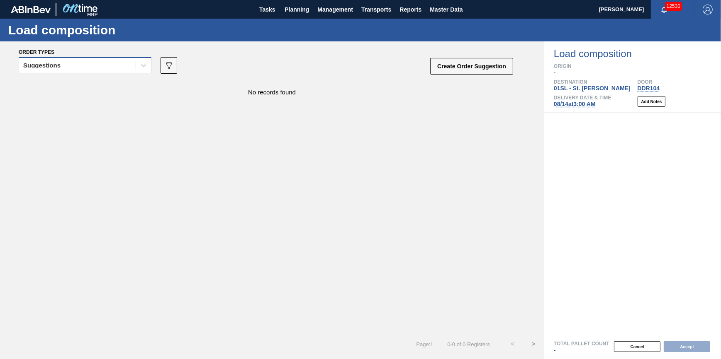
click at [121, 66] on div "Suggestions" at bounding box center [77, 66] width 117 height 12
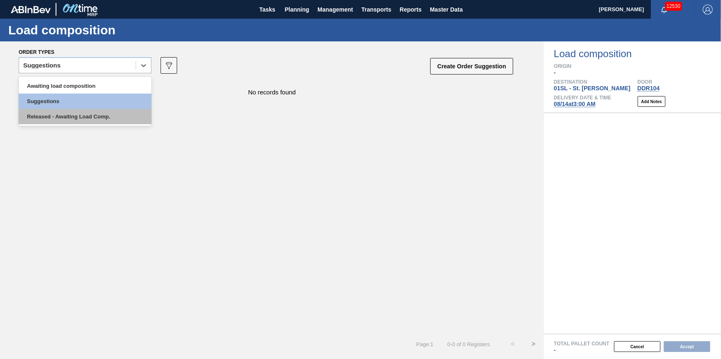
click at [124, 114] on div "Released - Awaiting Load Comp." at bounding box center [85, 116] width 133 height 15
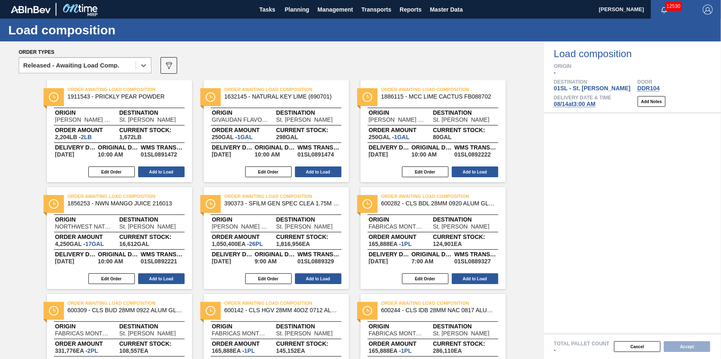
click at [154, 66] on div "option Released - Awaiting Load Comp., selected. Select is focused ,type to ref…" at bounding box center [266, 68] width 495 height 25
click at [165, 66] on icon "089F7B8B-B2A5-4AFE-B5C0-19BA573D28AC" at bounding box center [169, 66] width 10 height 10
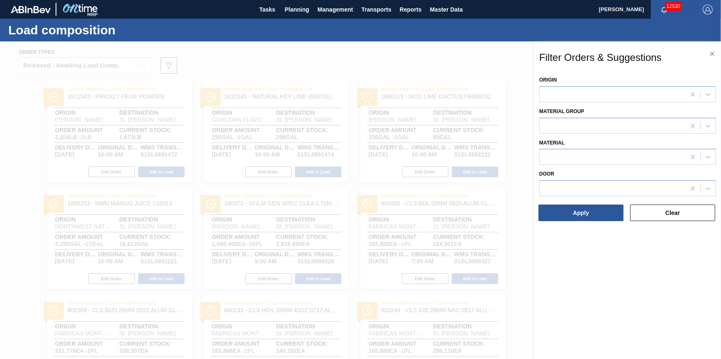
click at [564, 137] on div "Material" at bounding box center [627, 151] width 177 height 28
click at [566, 129] on div at bounding box center [612, 126] width 146 height 12
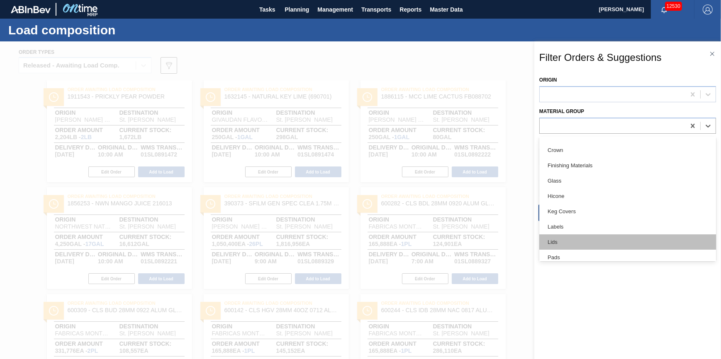
scroll to position [151, 0]
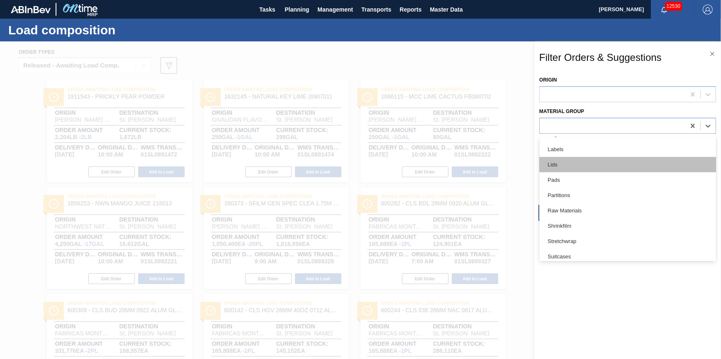
click at [576, 166] on div "Lids" at bounding box center [627, 164] width 177 height 15
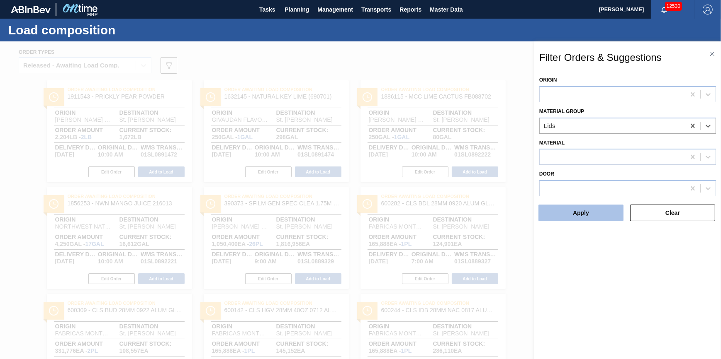
click at [577, 207] on button "Apply" at bounding box center [580, 213] width 85 height 17
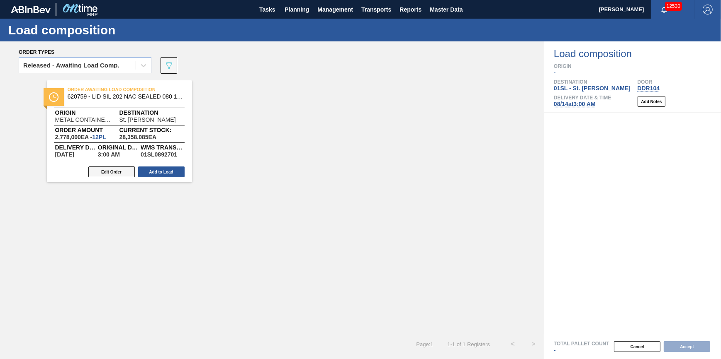
click at [124, 174] on button "Edit Order" at bounding box center [111, 172] width 46 height 11
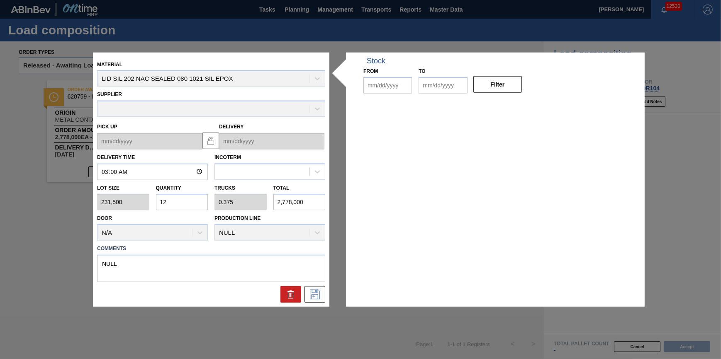
type input "03:00:00"
type input "231,500"
type input "12"
type input "0.375"
type input "2,778,000"
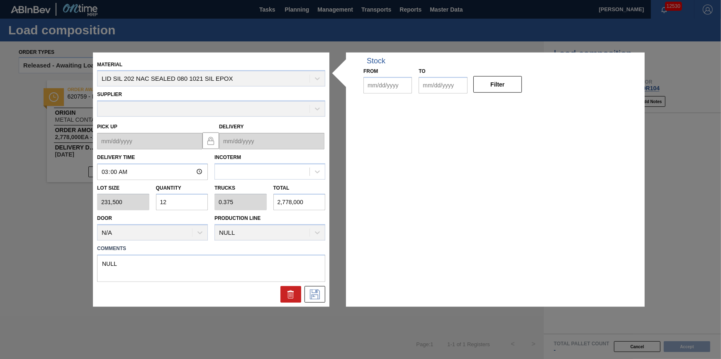
type textarea "NULL"
type up "08/19/2025"
type input "08/20/2025"
type input "[DATE]"
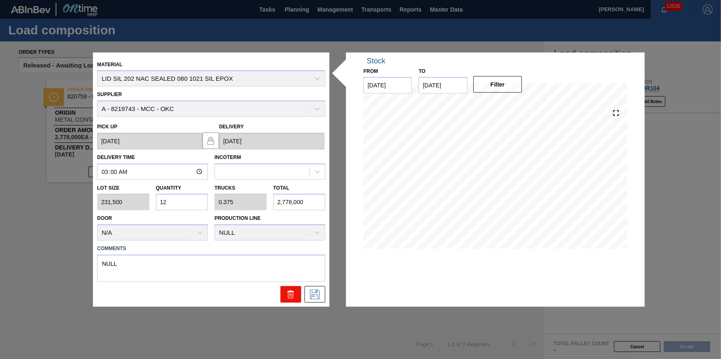
click at [292, 295] on icon at bounding box center [291, 295] width 10 height 10
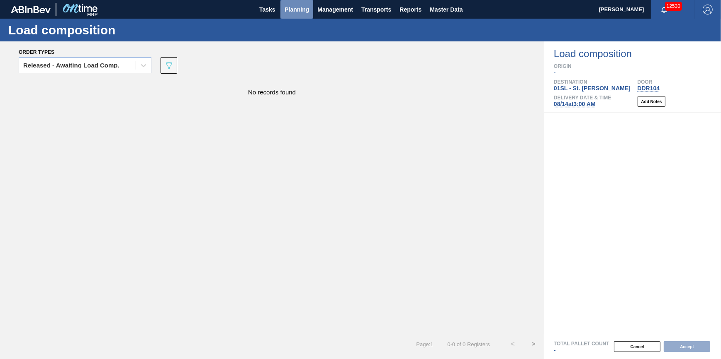
click at [300, 12] on span "Planning" at bounding box center [296, 10] width 24 height 10
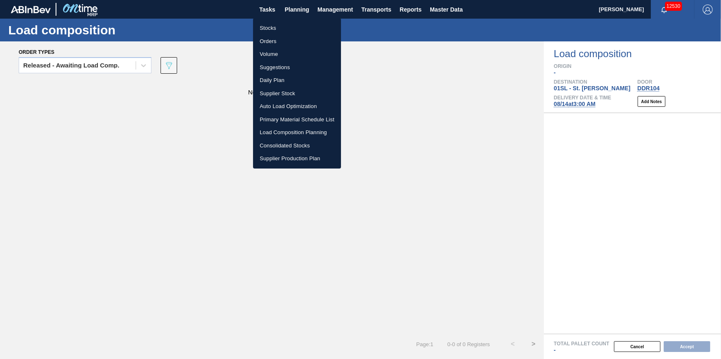
click at [323, 131] on li "Load Composition Planning" at bounding box center [297, 132] width 88 height 13
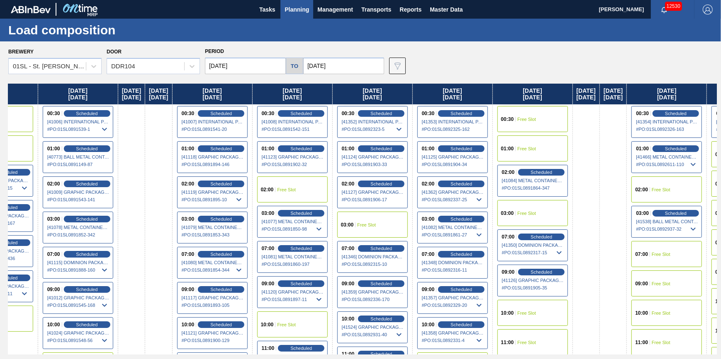
drag, startPoint x: 495, startPoint y: 172, endPoint x: -33, endPoint y: 174, distance: 527.8
click at [0, 0] on html "Tasks Planning Management Transports Reports Master Data Jack Schuld 12530 Mark…" at bounding box center [360, 0] width 721 height 0
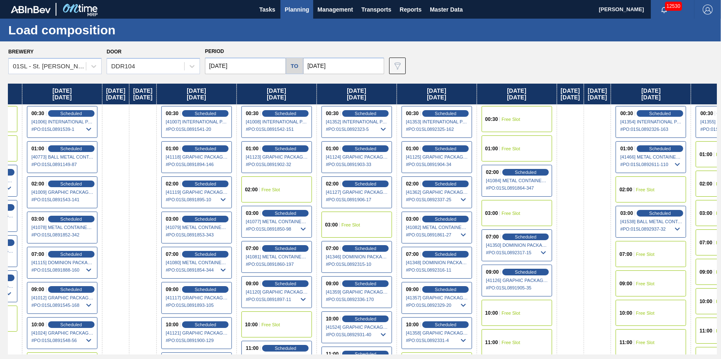
click at [520, 215] on span "Free Slot" at bounding box center [510, 213] width 19 height 5
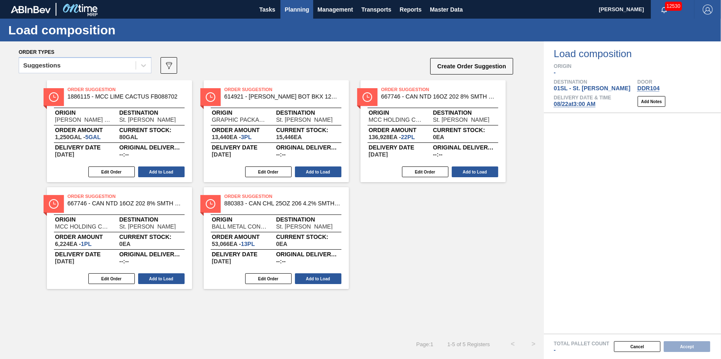
click at [291, 6] on span "Planning" at bounding box center [296, 10] width 24 height 10
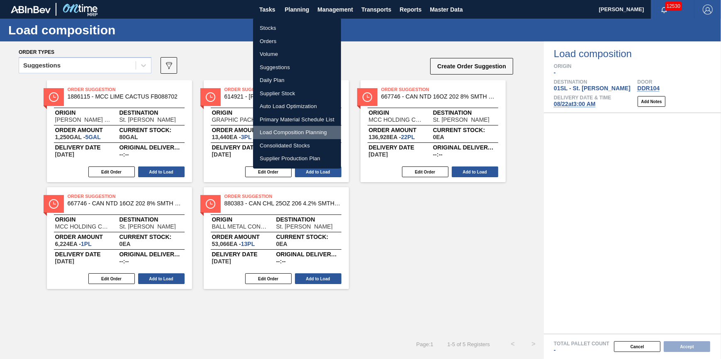
click at [304, 130] on li "Load Composition Planning" at bounding box center [297, 132] width 88 height 13
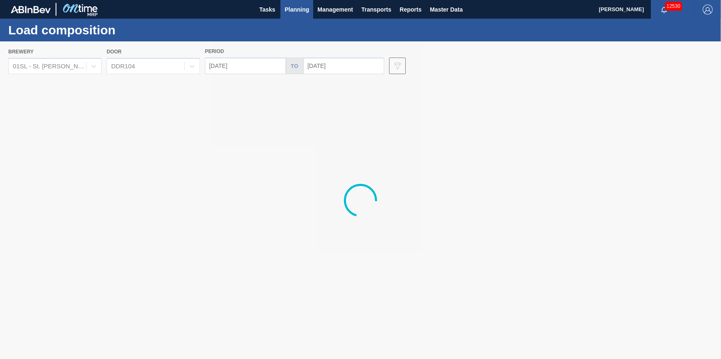
click at [66, 61] on div at bounding box center [360, 200] width 721 height 318
click at [73, 68] on div at bounding box center [360, 200] width 721 height 318
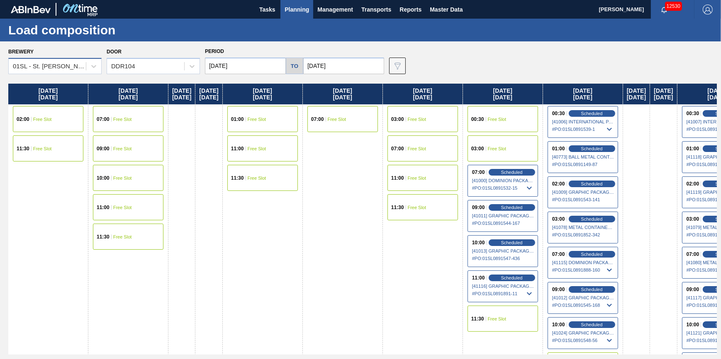
click at [80, 71] on div "01SL - St. [PERSON_NAME]" at bounding box center [47, 67] width 77 height 12
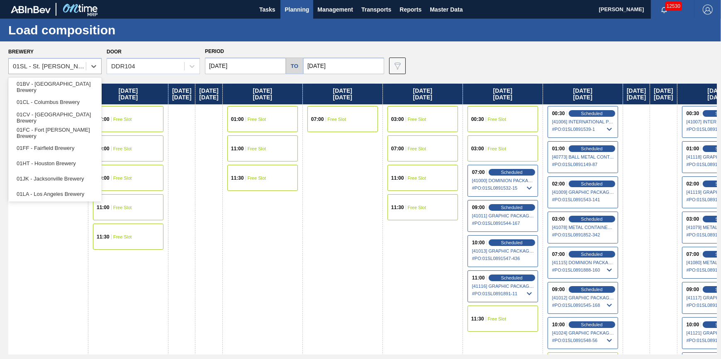
scroll to position [63, 0]
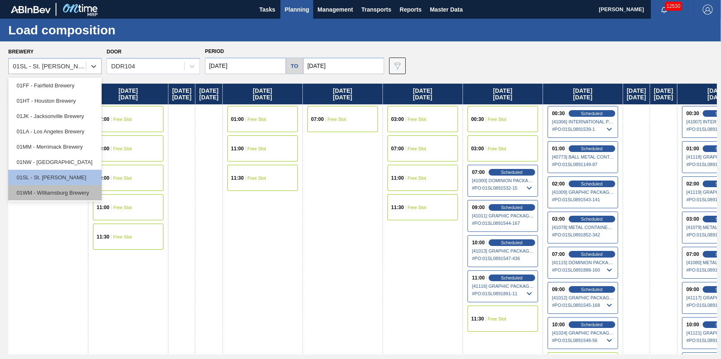
click at [70, 191] on div "01WM - Williamsburg Brewery" at bounding box center [54, 192] width 93 height 15
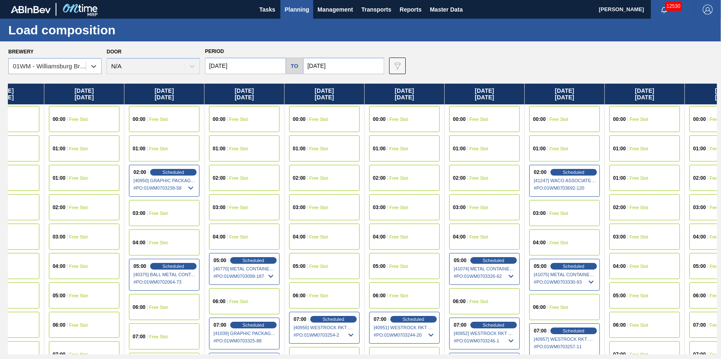
drag, startPoint x: 316, startPoint y: 182, endPoint x: 32, endPoint y: 178, distance: 283.6
click at [14, 178] on div "Thursday 08/07/2025 00:00 Free Slot 01:00 Free Slot 02:00 Free Slot 04:00 Free …" at bounding box center [362, 219] width 708 height 271
click at [499, 217] on div "03:00 Free Slot" at bounding box center [484, 207] width 70 height 26
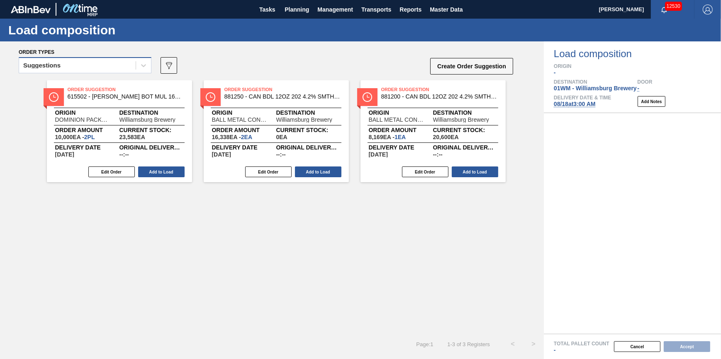
click at [90, 62] on div "Suggestions" at bounding box center [77, 66] width 117 height 12
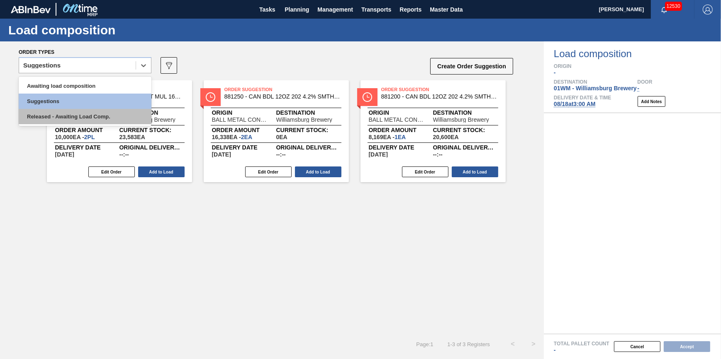
click at [102, 124] on div "Released - Awaiting Load Comp." at bounding box center [85, 116] width 133 height 15
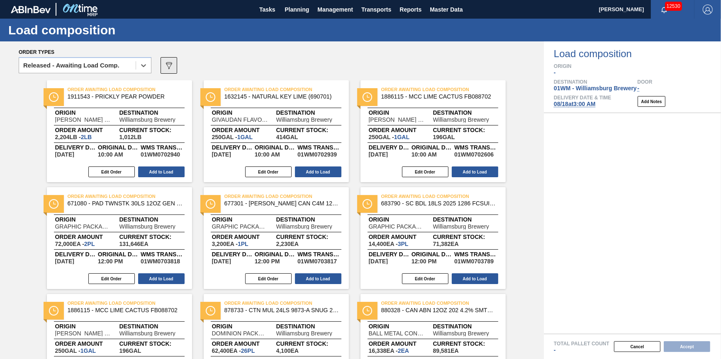
click at [174, 64] on button "089F7B8B-B2A5-4AFE-B5C0-19BA573D28AC" at bounding box center [168, 65] width 17 height 17
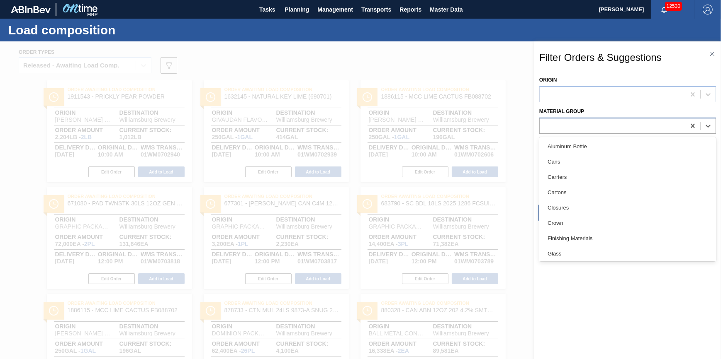
click at [576, 119] on div at bounding box center [627, 126] width 177 height 16
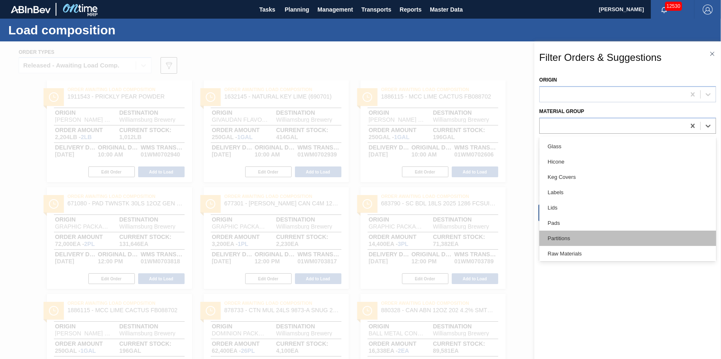
scroll to position [170, 0]
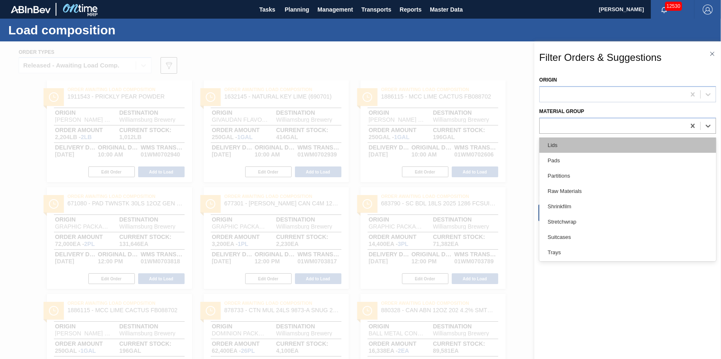
click at [605, 148] on div "Lids" at bounding box center [627, 145] width 177 height 15
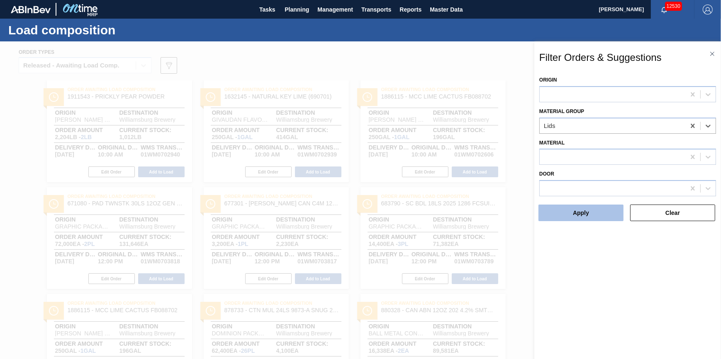
click at [597, 207] on button "Apply" at bounding box center [580, 213] width 85 height 17
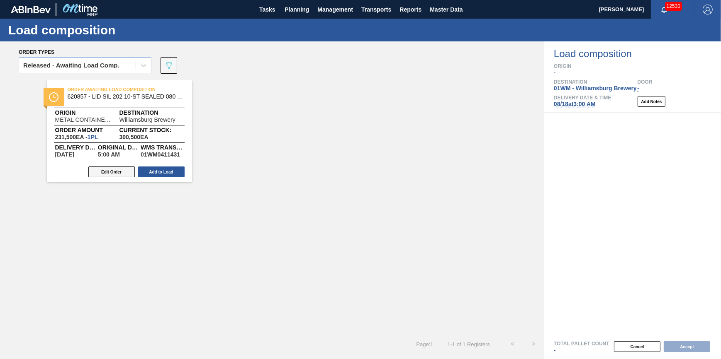
click at [120, 175] on button "Edit Order" at bounding box center [111, 172] width 46 height 11
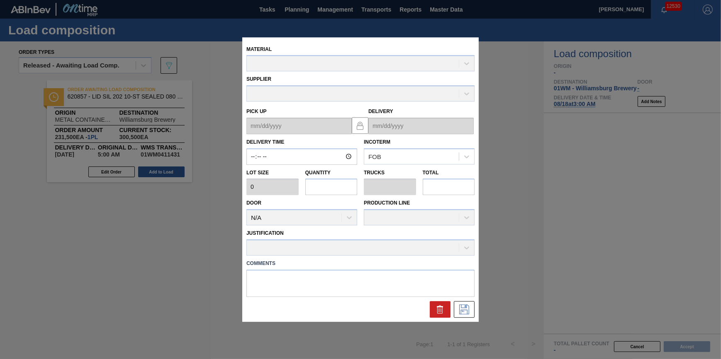
type input "05:00:00"
type input "231,500"
type input "1"
type input "0.031"
type input "231,500"
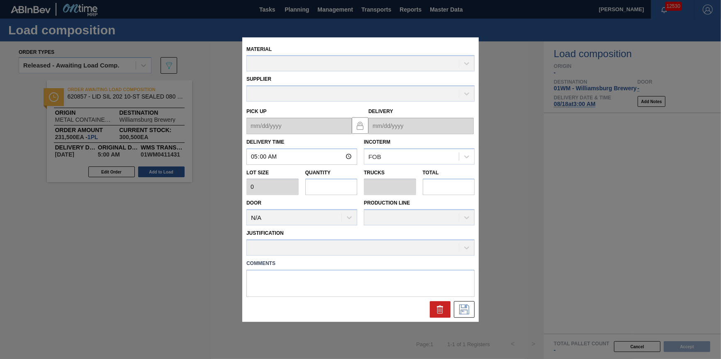
type textarea "NULL"
type up "08/16/2025"
type input "08/18/2025"
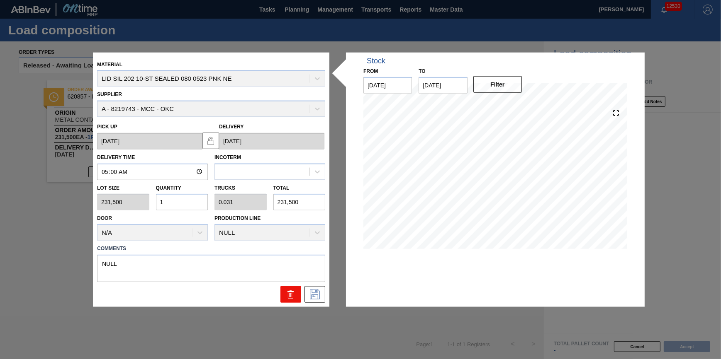
click at [286, 290] on icon at bounding box center [291, 295] width 10 height 10
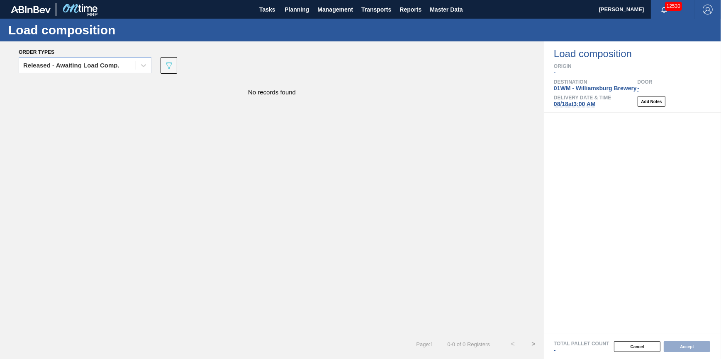
drag, startPoint x: 262, startPoint y: 4, endPoint x: 243, endPoint y: 1, distance: 19.3
click at [262, 5] on span "Tasks" at bounding box center [267, 10] width 18 height 10
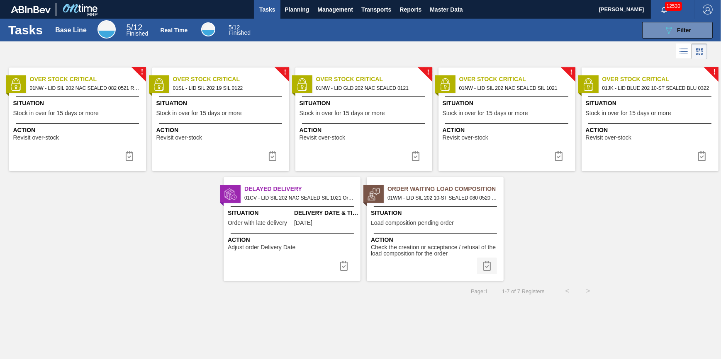
click at [488, 262] on img at bounding box center [487, 266] width 10 height 10
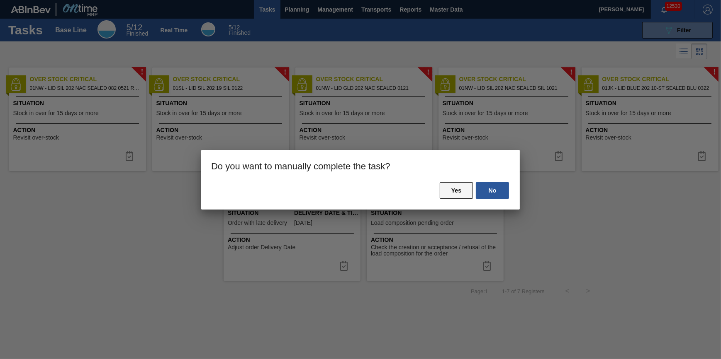
click at [457, 187] on button "Yes" at bounding box center [456, 190] width 33 height 17
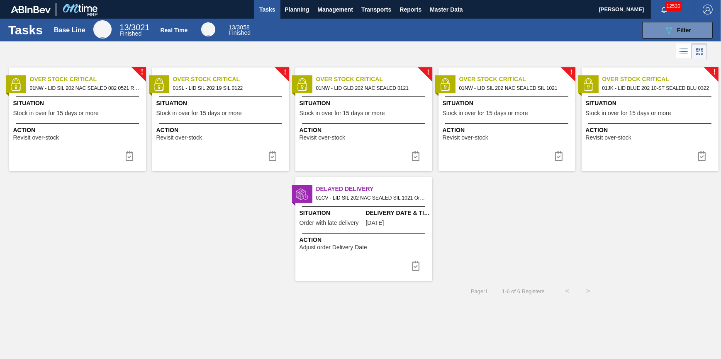
click at [99, 109] on div "Situation Stock in over for 15 days or more" at bounding box center [78, 109] width 131 height 20
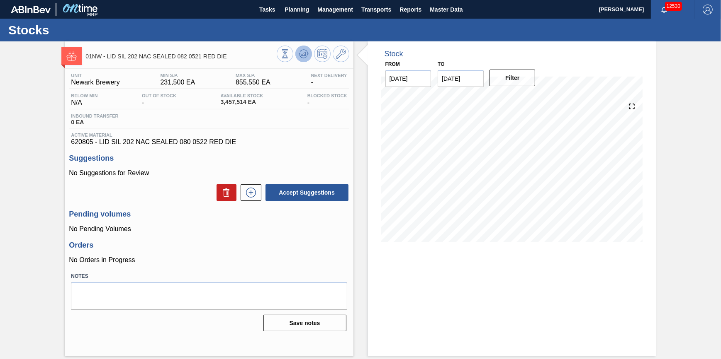
click at [304, 53] on icon at bounding box center [303, 54] width 5 height 4
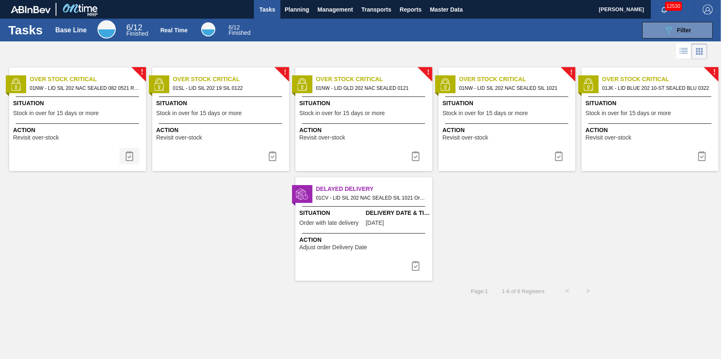
click at [129, 150] on button at bounding box center [129, 156] width 20 height 17
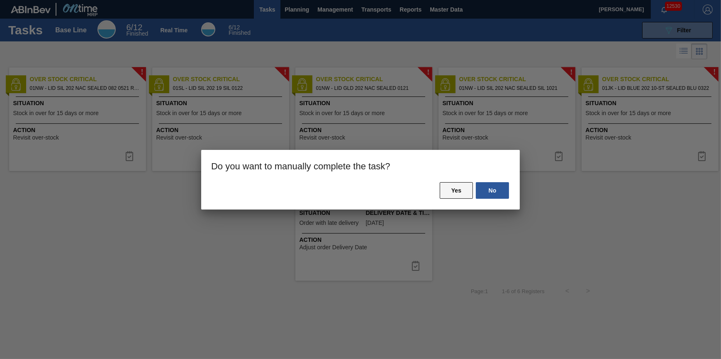
click at [460, 194] on button "Yes" at bounding box center [456, 190] width 33 height 17
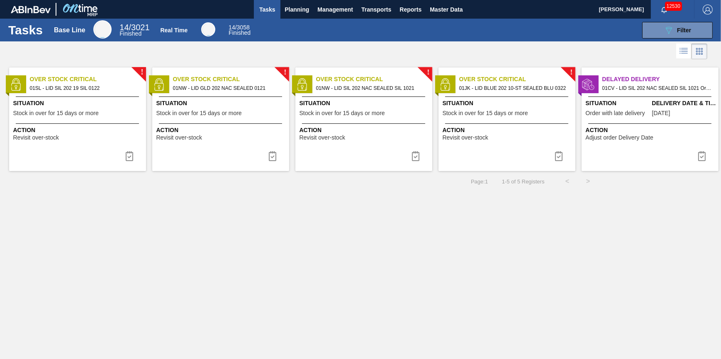
click at [215, 132] on span "Action" at bounding box center [221, 130] width 131 height 9
click at [268, 159] on img at bounding box center [272, 156] width 10 height 10
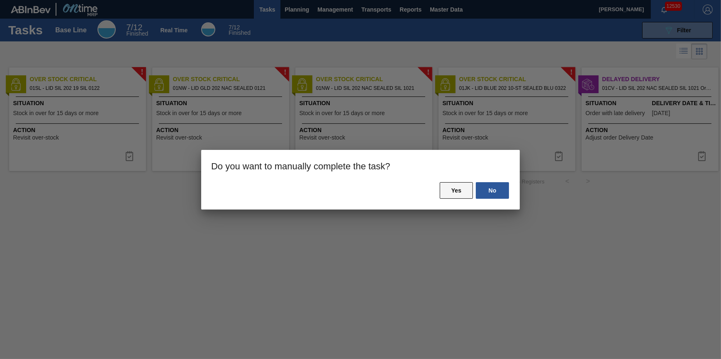
click at [453, 190] on button "Yes" at bounding box center [456, 190] width 33 height 17
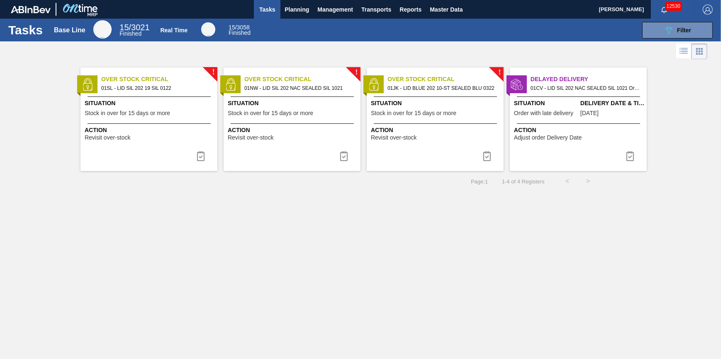
click at [280, 137] on div "Action Revisit over-stock" at bounding box center [293, 133] width 131 height 15
click at [348, 161] on button at bounding box center [344, 156] width 20 height 17
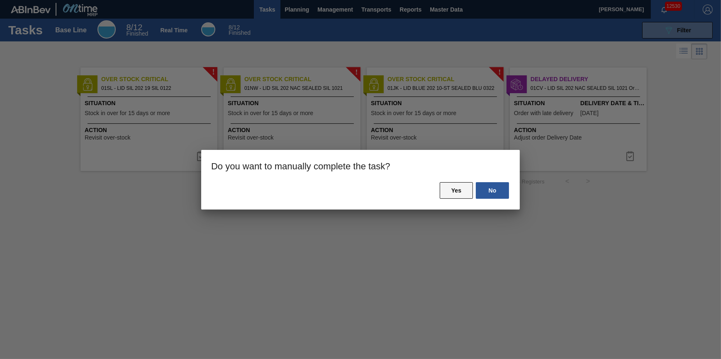
click at [453, 189] on button "Yes" at bounding box center [456, 190] width 33 height 17
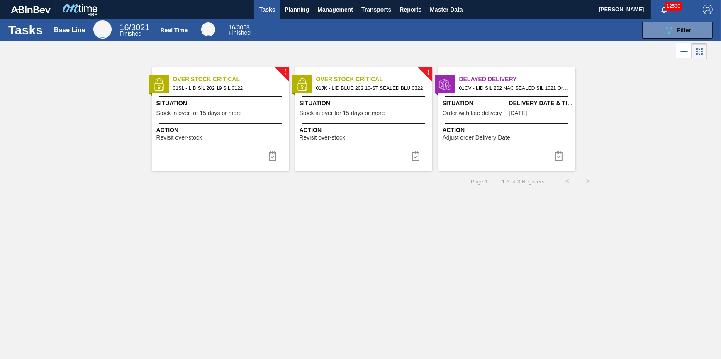
click at [331, 118] on div "Situation Stock in over for 15 days or more" at bounding box center [364, 109] width 131 height 20
click at [420, 155] on img at bounding box center [415, 156] width 10 height 10
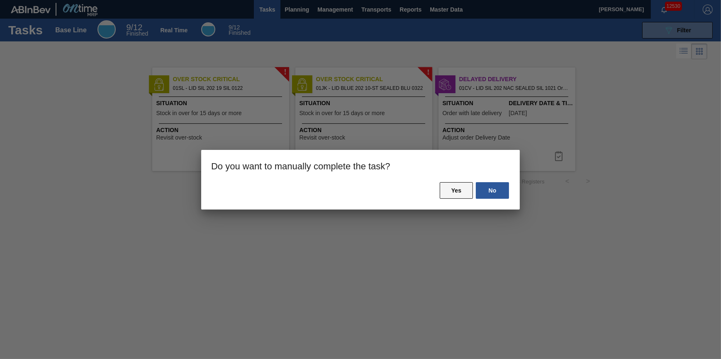
click at [455, 197] on button "Yes" at bounding box center [456, 190] width 33 height 17
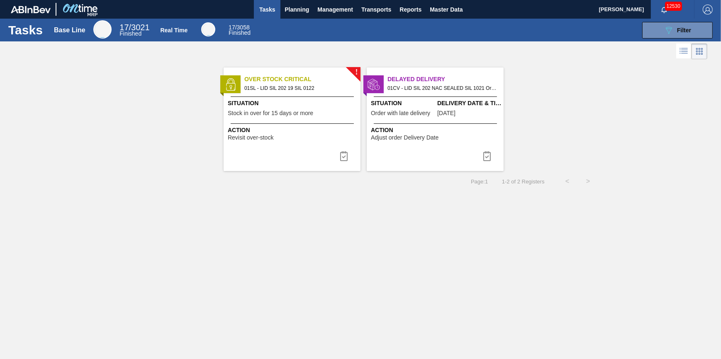
click at [303, 130] on span "Action" at bounding box center [293, 130] width 131 height 9
click at [340, 158] on img at bounding box center [344, 156] width 10 height 10
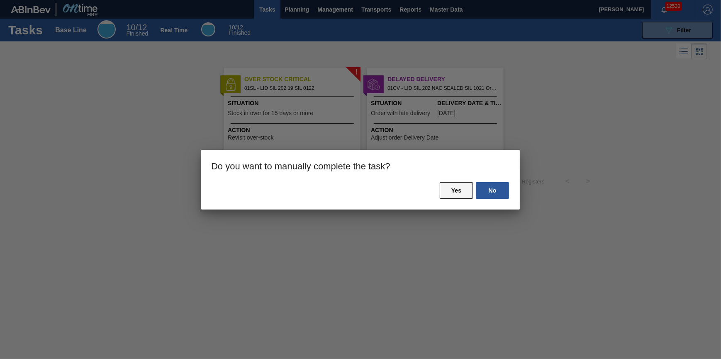
click at [452, 196] on button "Yes" at bounding box center [456, 190] width 33 height 17
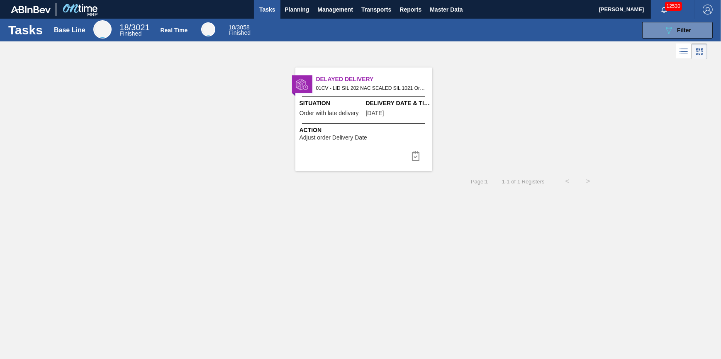
click at [303, 19] on div "Tasks Base Line 18 / 3021 Finished Real Time 18 / 3058 Finished 089F7B8B-B2A5-4…" at bounding box center [360, 30] width 721 height 23
click at [296, 16] on button "Planning" at bounding box center [296, 9] width 33 height 19
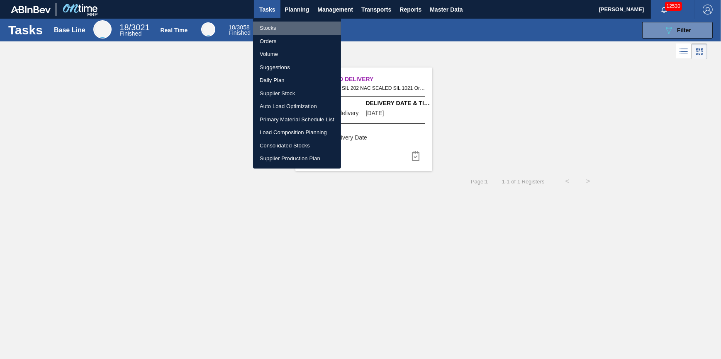
click at [296, 27] on li "Stocks" at bounding box center [297, 28] width 88 height 13
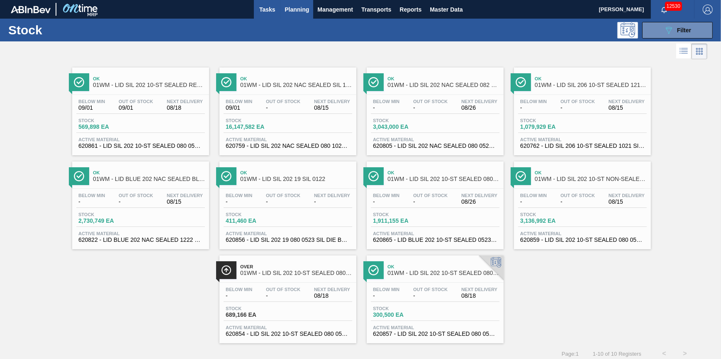
click at [259, 7] on span "Tasks" at bounding box center [267, 10] width 18 height 10
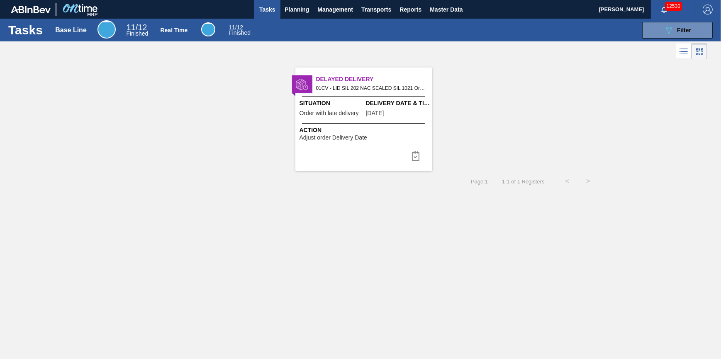
click at [352, 114] on span "Order with late delivery" at bounding box center [328, 113] width 59 height 6
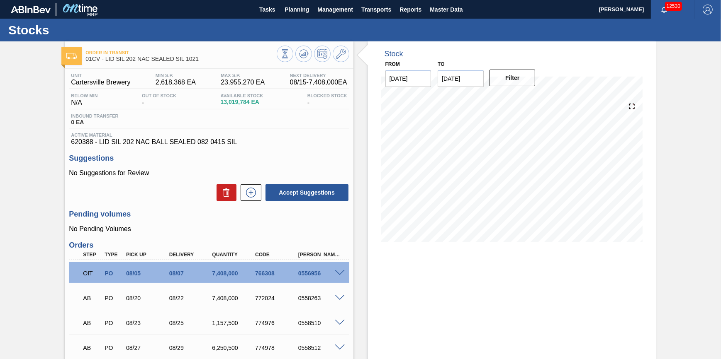
click at [87, 299] on p "AB" at bounding box center [92, 298] width 18 height 7
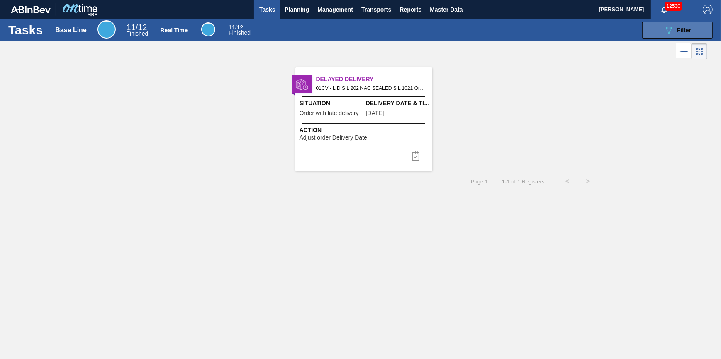
click at [666, 29] on icon "089F7B8B-B2A5-4AFE-B5C0-19BA573D28AC" at bounding box center [668, 30] width 10 height 10
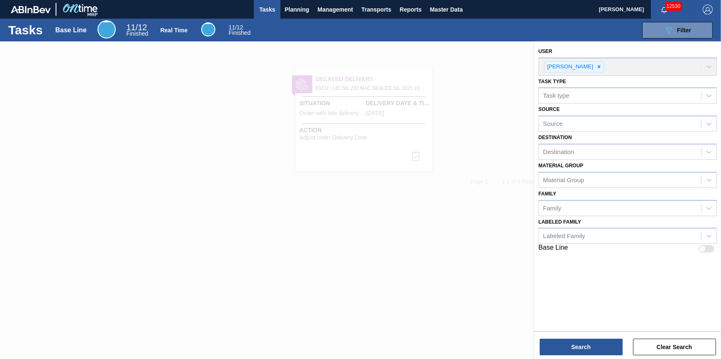
click at [493, 99] on div at bounding box center [360, 220] width 721 height 359
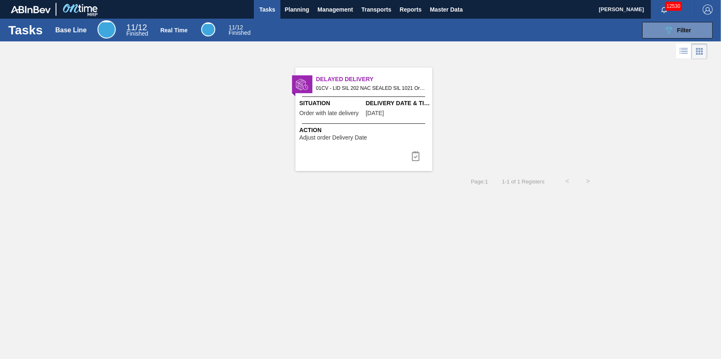
click at [323, 83] on span "Delayed Delivery" at bounding box center [374, 79] width 116 height 9
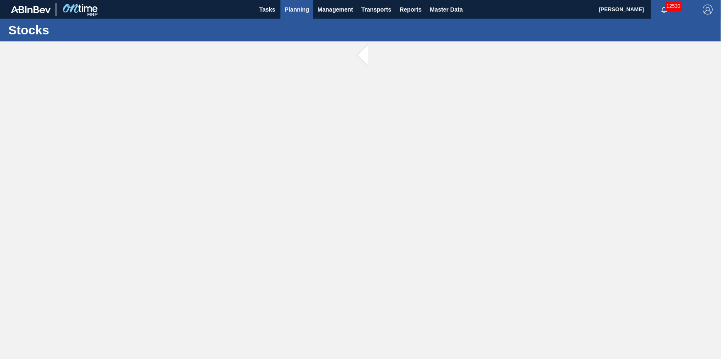
click at [296, 12] on span "Planning" at bounding box center [296, 10] width 24 height 10
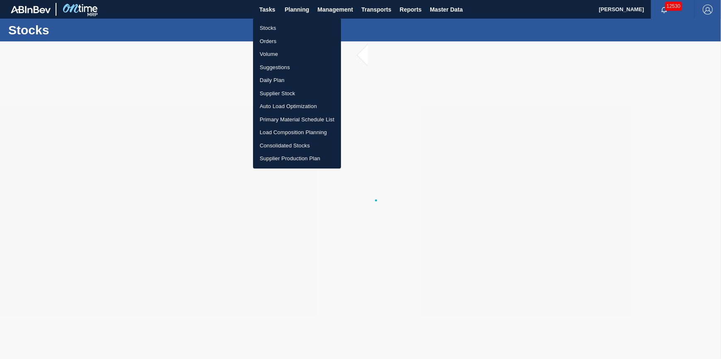
click at [298, 27] on li "Stocks" at bounding box center [297, 28] width 88 height 13
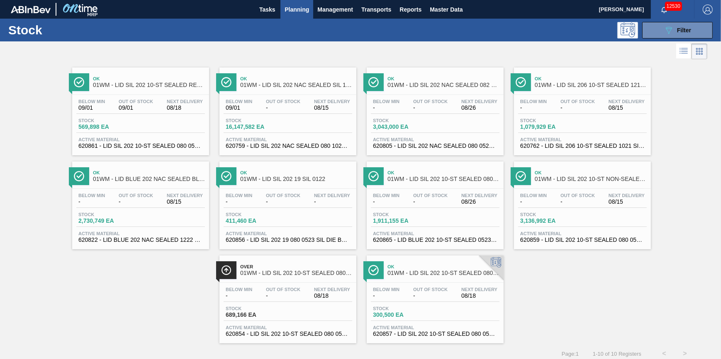
click at [273, 97] on div "Below Min 09/01 Out Of Stock - Next Delivery 08/15 Stock 16,147,582 EA Active M…" at bounding box center [287, 123] width 137 height 56
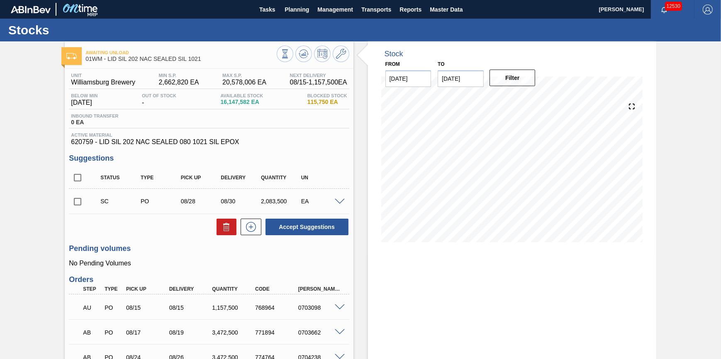
click at [52, 120] on div "Awaiting Unload 01WM - LID SIL 202 NAC SEALED SIL 1021 Unit Williamsburg Brewer…" at bounding box center [360, 264] width 721 height 446
click at [306, 9] on span "Planning" at bounding box center [296, 10] width 24 height 10
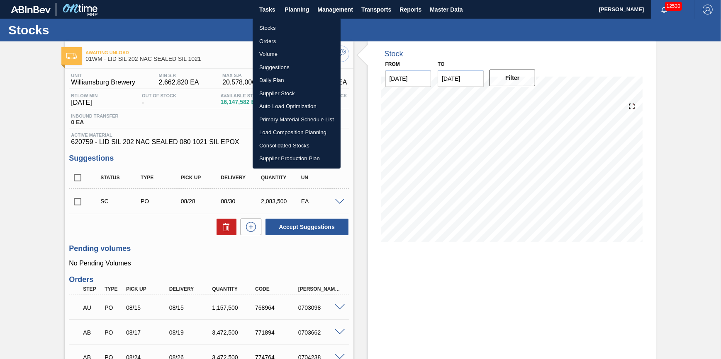
drag, startPoint x: 283, startPoint y: 27, endPoint x: 289, endPoint y: 31, distance: 6.6
click at [283, 27] on li "Stocks" at bounding box center [297, 28] width 88 height 13
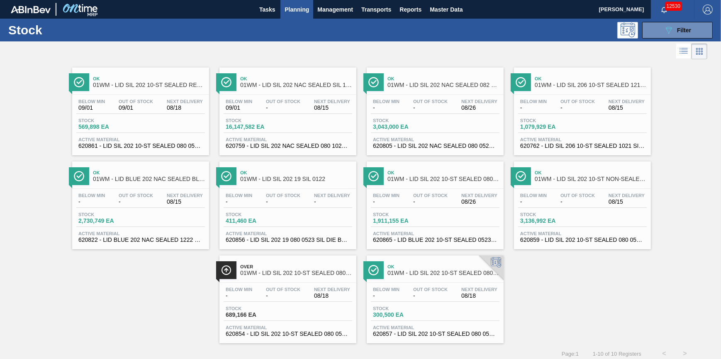
click at [272, 116] on div "Below Min 09/01 Out Of Stock - Next Delivery 08/15 Stock 16,147,582 EA Active M…" at bounding box center [287, 123] width 137 height 56
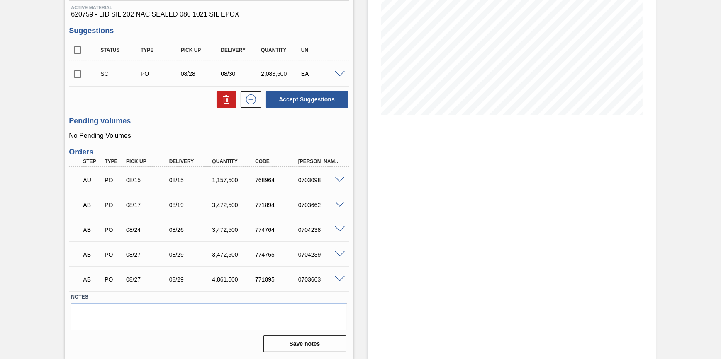
scroll to position [92, 0]
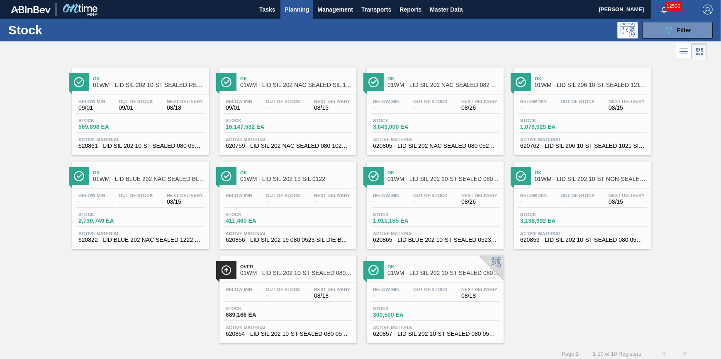
click at [476, 212] on div "Below Min - Out Of Stock - Next Delivery 08/26 Stock 1,911,155 EA Active Materi…" at bounding box center [435, 217] width 137 height 56
click at [434, 310] on div "Stock 300,500 EA" at bounding box center [435, 313] width 129 height 15
click at [660, 32] on button "089F7B8B-B2A5-4AFE-B5C0-19BA573D28AC Filter" at bounding box center [677, 30] width 70 height 17
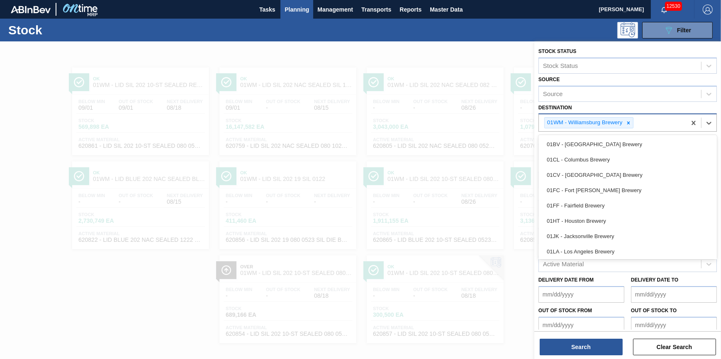
click at [629, 128] on div "01WM - Williamsburg Brewery" at bounding box center [588, 122] width 89 height 11
click at [629, 125] on icon at bounding box center [628, 123] width 6 height 6
click at [629, 125] on div "Destination" at bounding box center [620, 122] width 162 height 12
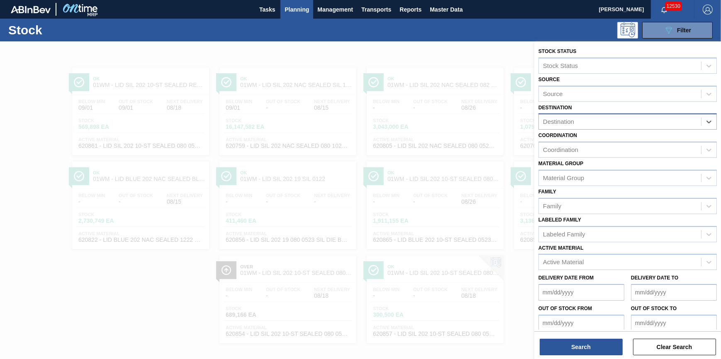
click at [629, 124] on div "Destination" at bounding box center [620, 122] width 162 height 12
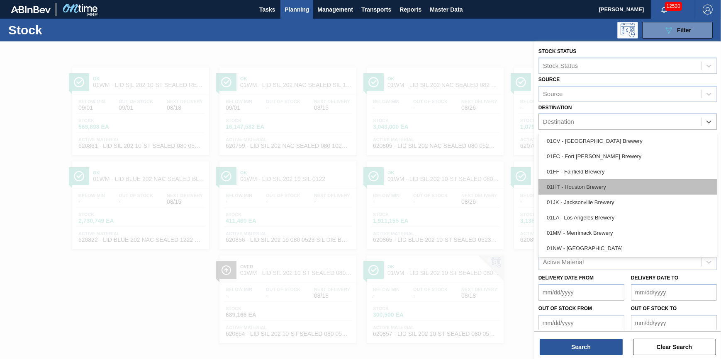
scroll to position [63, 0]
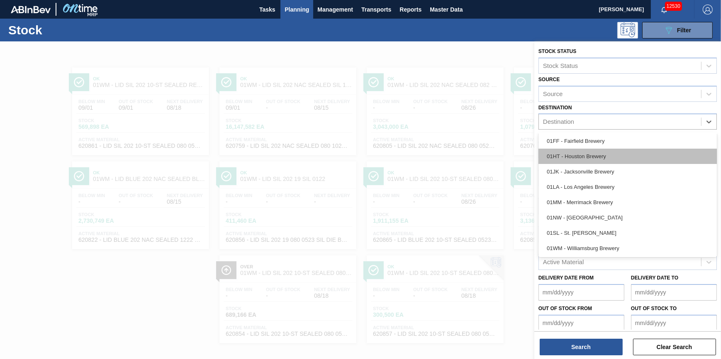
click at [619, 160] on div "01HT - Houston Brewery" at bounding box center [627, 156] width 178 height 15
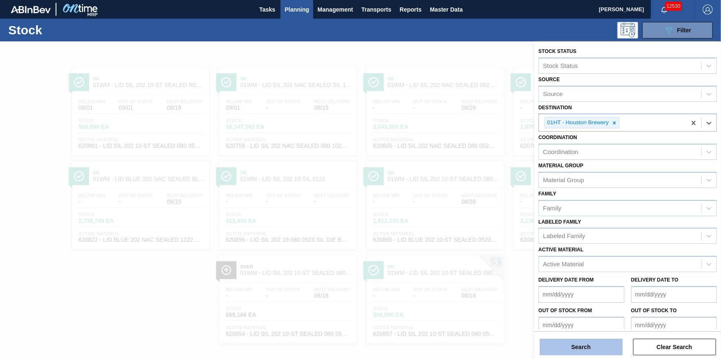
click at [590, 340] on button "Search" at bounding box center [580, 347] width 83 height 17
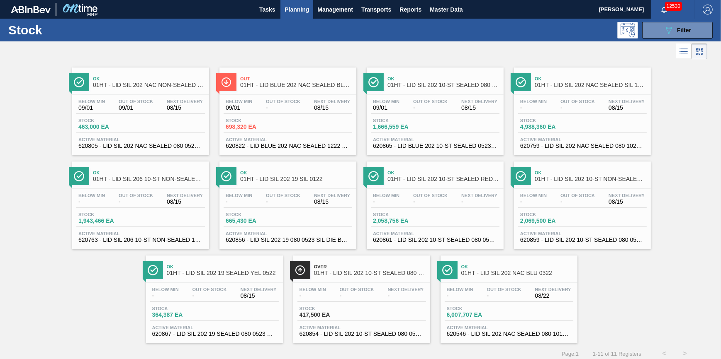
click at [162, 103] on div "Below Min 09/01 Out Of Stock 09/01 Next Delivery 08/15" at bounding box center [140, 106] width 129 height 15
click at [290, 110] on span "-" at bounding box center [283, 108] width 34 height 6
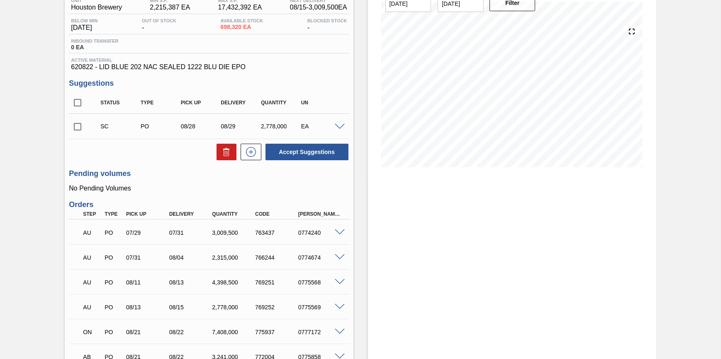
scroll to position [151, 0]
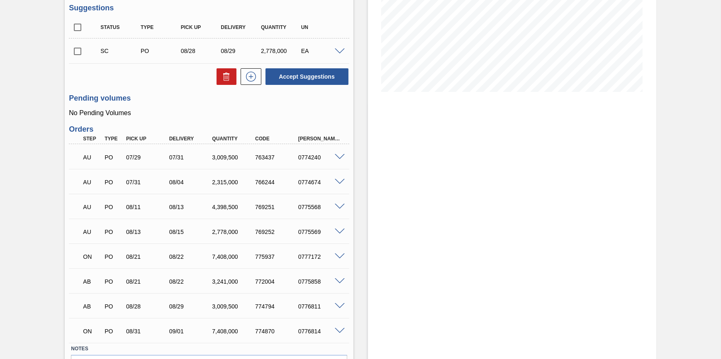
click at [340, 256] on span at bounding box center [340, 257] width 10 height 6
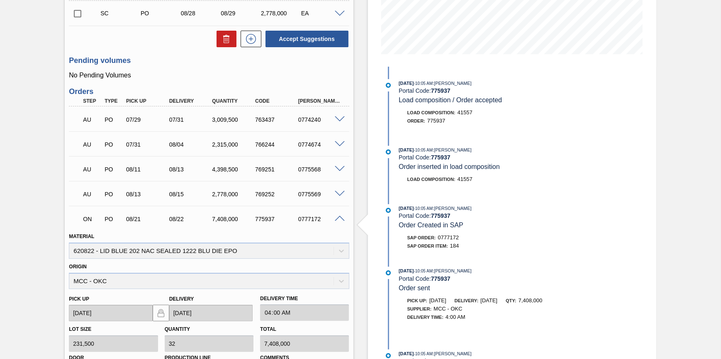
scroll to position [301, 0]
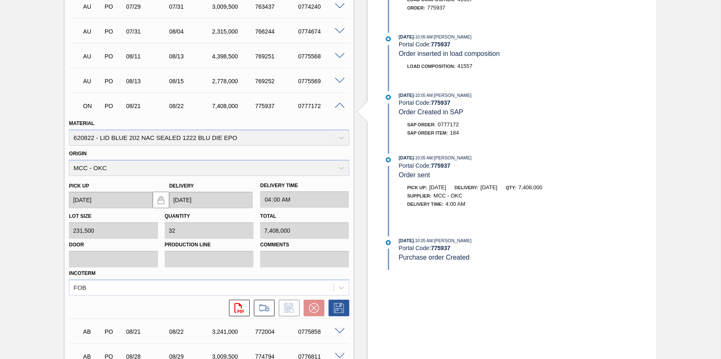
click at [507, 252] on div "Portal Code: 775937" at bounding box center [496, 248] width 197 height 7
click at [338, 109] on div "0777172" at bounding box center [320, 106] width 48 height 7
click at [341, 108] on span at bounding box center [340, 106] width 10 height 6
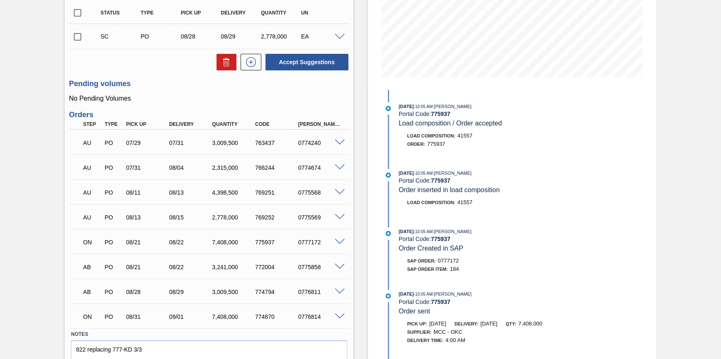
scroll to position [54, 0]
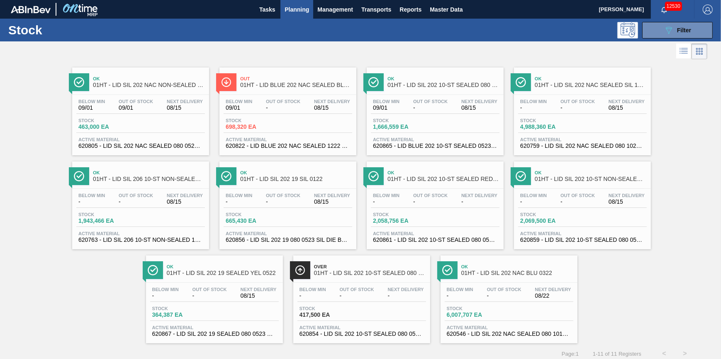
click at [556, 129] on span "4,988,360 EA" at bounding box center [549, 127] width 58 height 6
click at [240, 229] on div "Below Min - Out Of Stock - Next Delivery 08/15 Stock 665,430 EA Active Material…" at bounding box center [287, 217] width 137 height 56
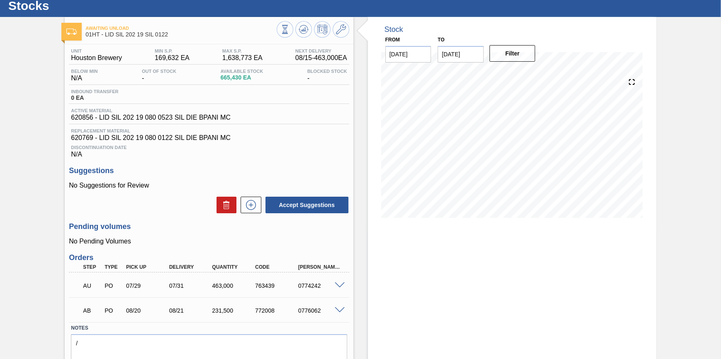
scroll to position [37, 0]
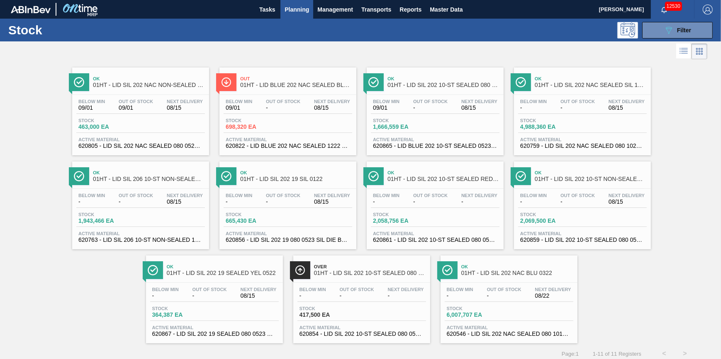
scroll to position [7, 0]
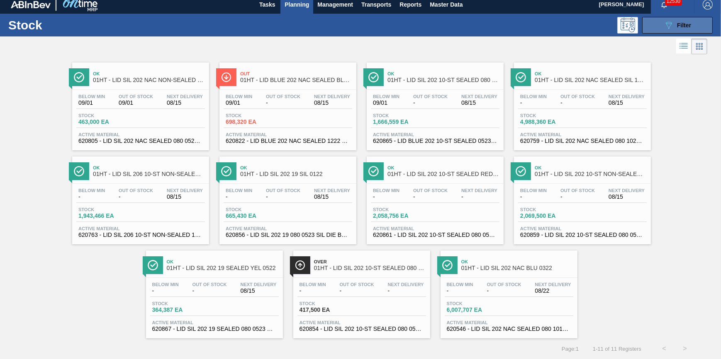
click at [652, 29] on button "089F7B8B-B2A5-4AFE-B5C0-19BA573D28AC Filter" at bounding box center [677, 25] width 70 height 17
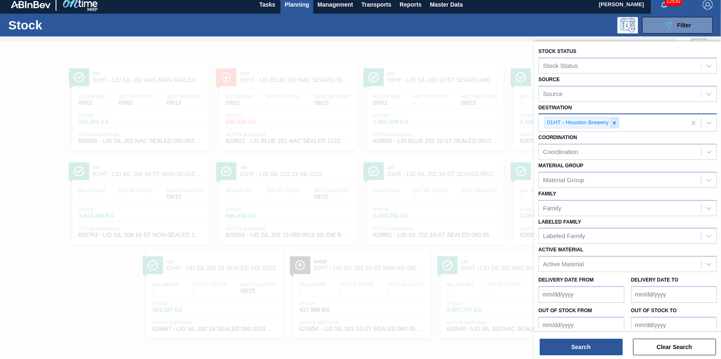
click at [617, 124] on icon at bounding box center [614, 123] width 6 height 6
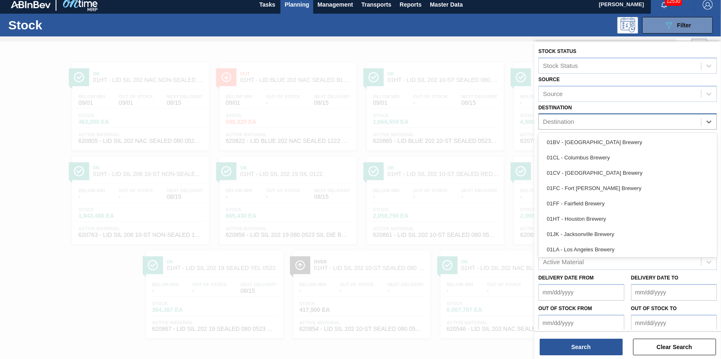
click at [617, 124] on div "Destination" at bounding box center [620, 122] width 162 height 12
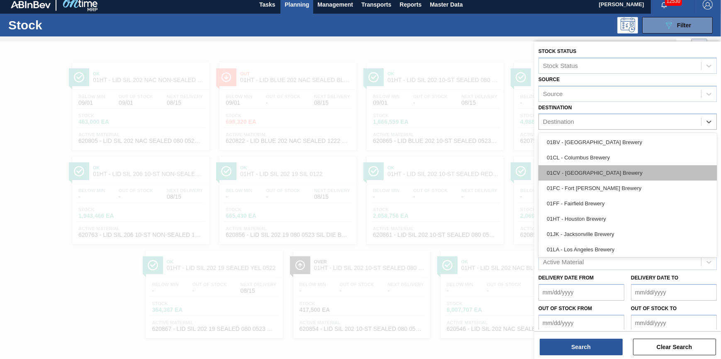
click at [607, 171] on div "01CV - Cartersville Brewery" at bounding box center [627, 172] width 178 height 15
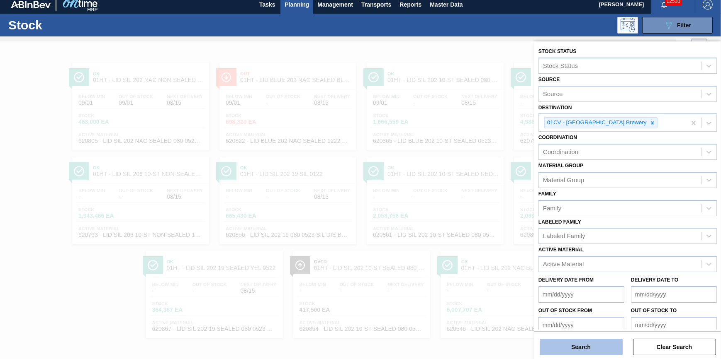
click at [584, 350] on button "Search" at bounding box center [580, 347] width 83 height 17
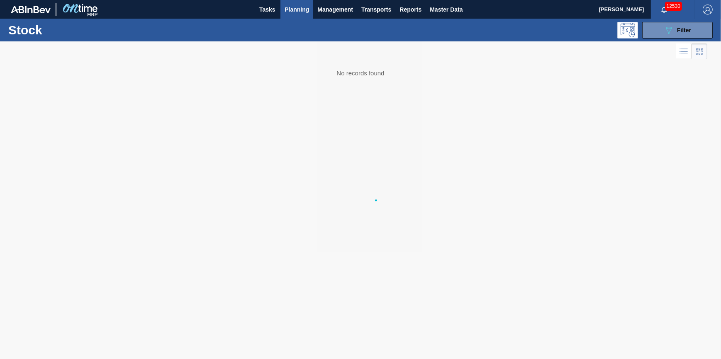
scroll to position [0, 0]
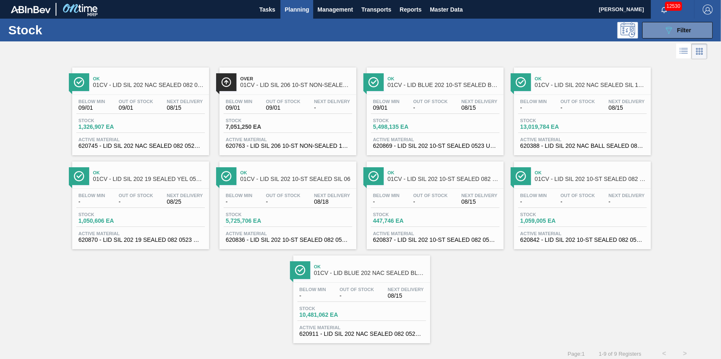
click at [154, 130] on div "Stock 1,326,907 EA" at bounding box center [140, 125] width 129 height 15
click at [398, 128] on span "5,498,135 EA" at bounding box center [402, 127] width 58 height 6
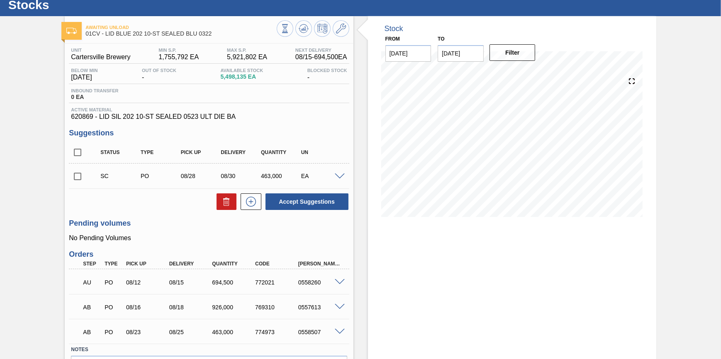
scroll to position [75, 0]
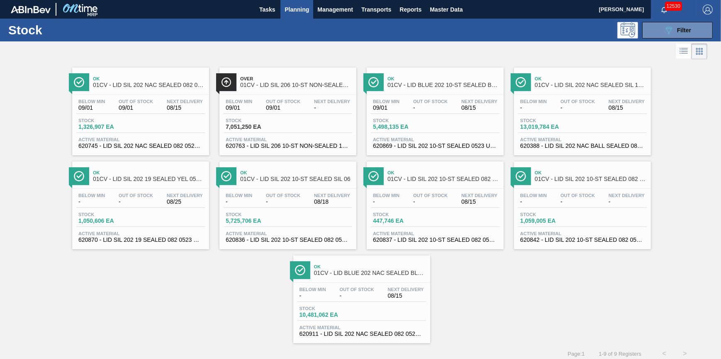
click at [584, 128] on div "Stock 13,019,784 EA" at bounding box center [582, 125] width 129 height 15
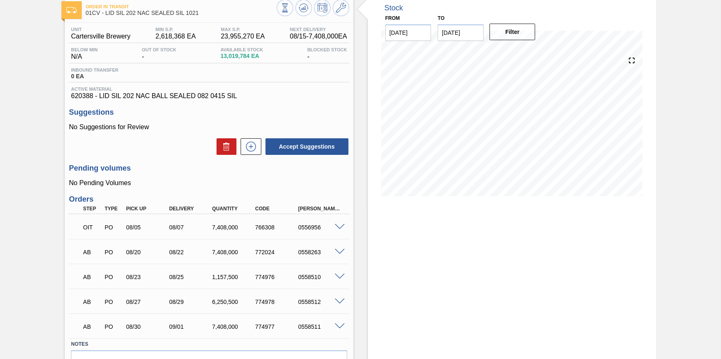
scroll to position [37, 0]
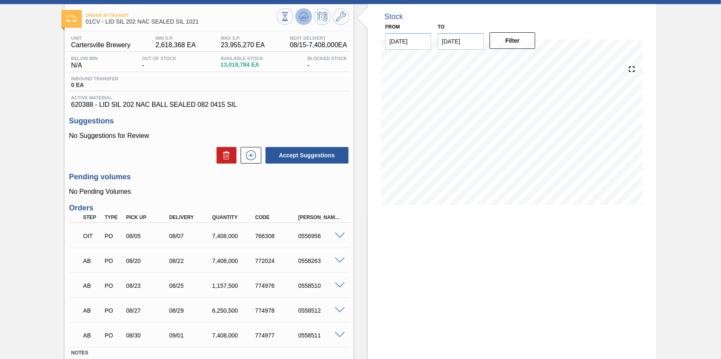
click at [289, 21] on icon at bounding box center [284, 16] width 9 height 9
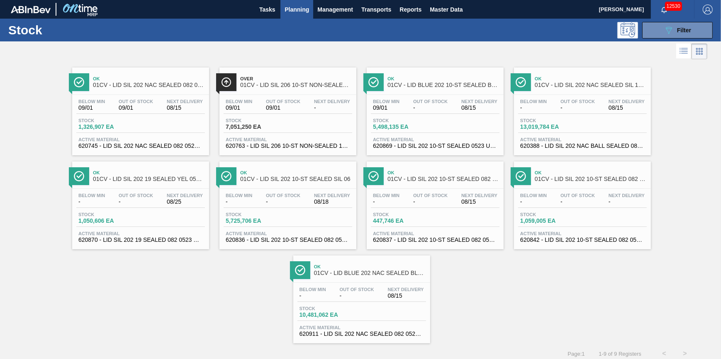
click at [130, 194] on span "Out Of Stock" at bounding box center [136, 195] width 34 height 5
click at [258, 217] on span "Stock" at bounding box center [255, 214] width 58 height 5
click at [432, 209] on div "Below Min - Out Of Stock - Next Delivery 08/15 Stock 447,746 EA Active Material…" at bounding box center [435, 217] width 137 height 56
click at [378, 309] on div "Stock 10,481,062 EA" at bounding box center [361, 313] width 129 height 15
click at [539, 129] on span "13,019,784 EA" at bounding box center [549, 127] width 58 height 6
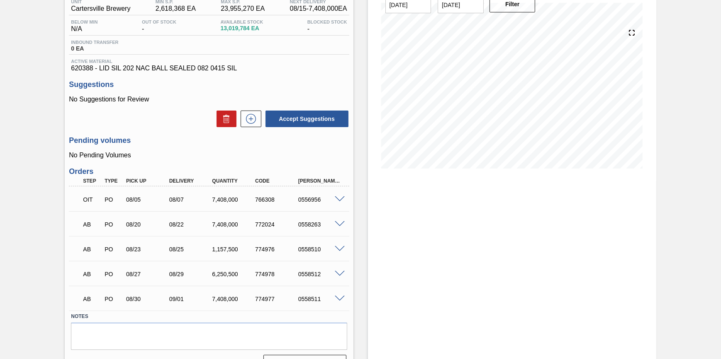
scroll to position [75, 0]
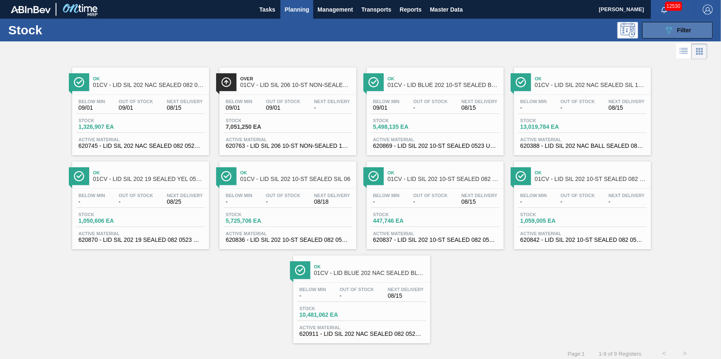
click at [672, 28] on div "089F7B8B-B2A5-4AFE-B5C0-19BA573D28AC Filter" at bounding box center [676, 30] width 27 height 10
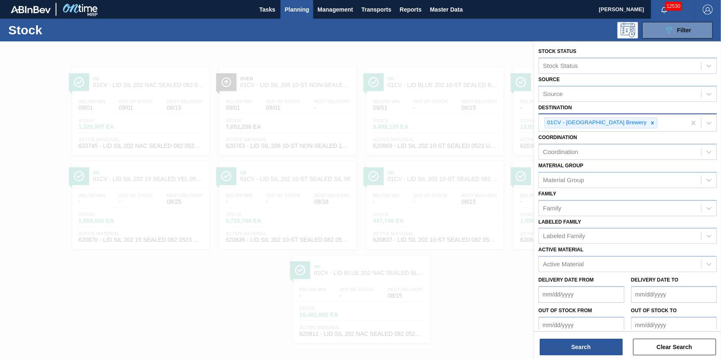
click at [648, 118] on div at bounding box center [652, 123] width 9 height 10
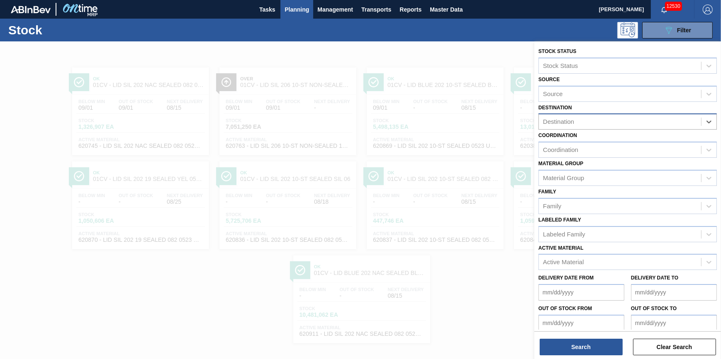
click at [624, 120] on div "Destination" at bounding box center [620, 122] width 162 height 12
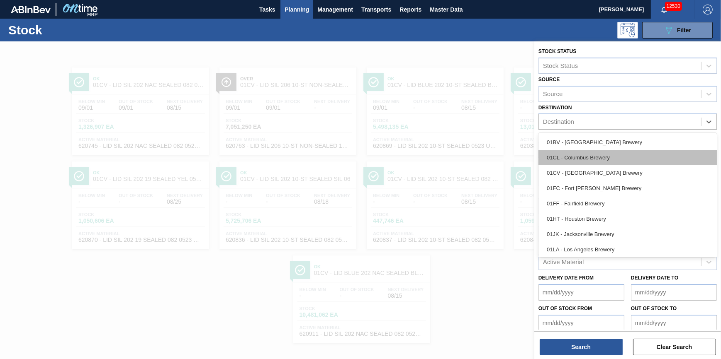
click at [617, 158] on div "01CL - Columbus Brewery" at bounding box center [627, 157] width 178 height 15
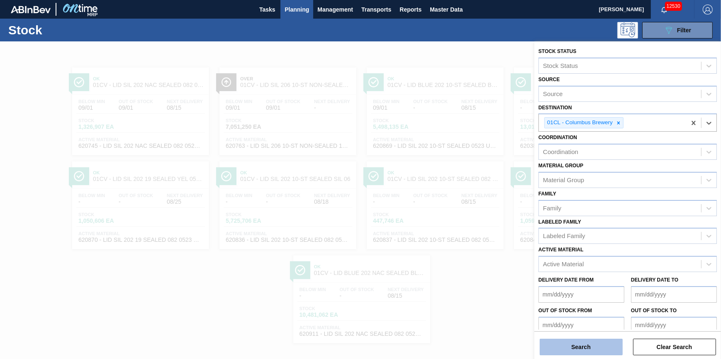
click at [604, 344] on button "Search" at bounding box center [580, 347] width 83 height 17
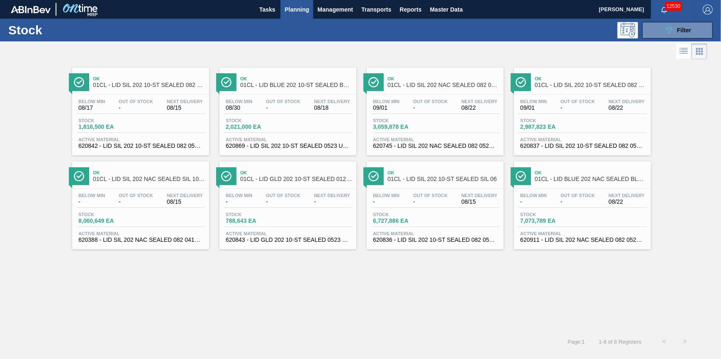
click at [124, 95] on div "Below Min 08/17 Out Of Stock - Next Delivery 08/15 Stock 1,816,500 EA Active Ma…" at bounding box center [140, 123] width 137 height 56
click at [301, 103] on div "Out Of Stock -" at bounding box center [283, 105] width 39 height 12
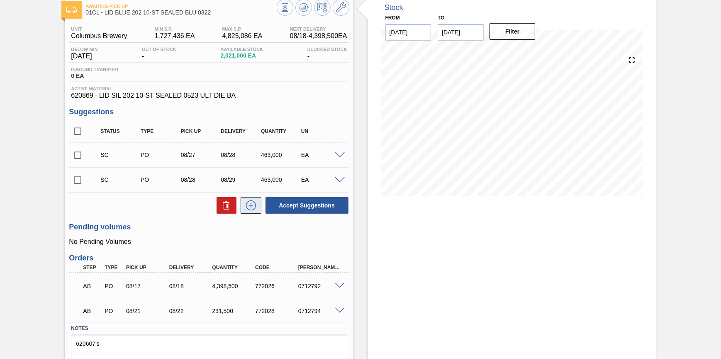
scroll to position [80, 0]
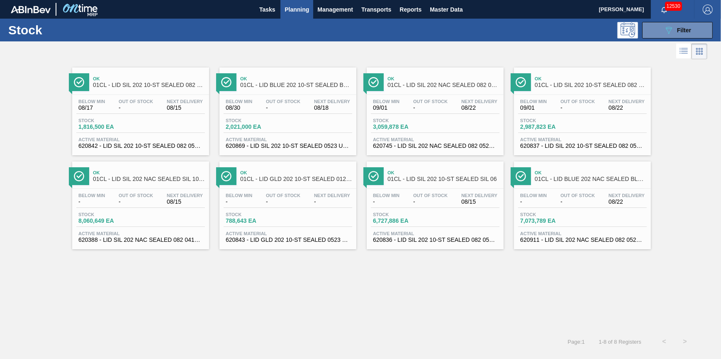
click at [543, 132] on div "Stock 2,987,823 EA" at bounding box center [582, 125] width 129 height 15
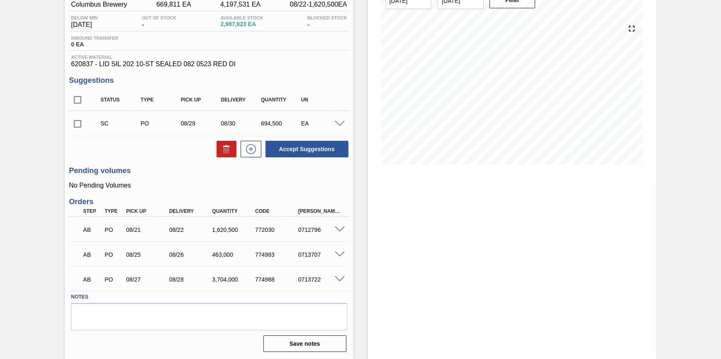
scroll to position [80, 0]
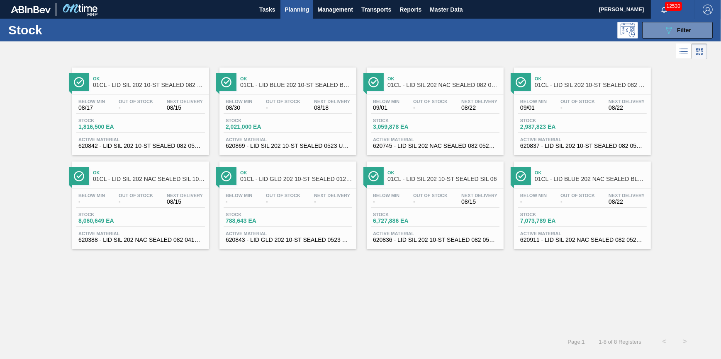
click at [139, 225] on div "Stock 8,060,649 EA" at bounding box center [140, 219] width 129 height 15
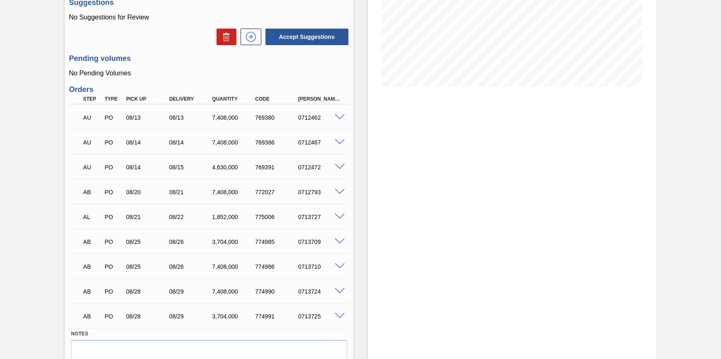
scroll to position [120, 0]
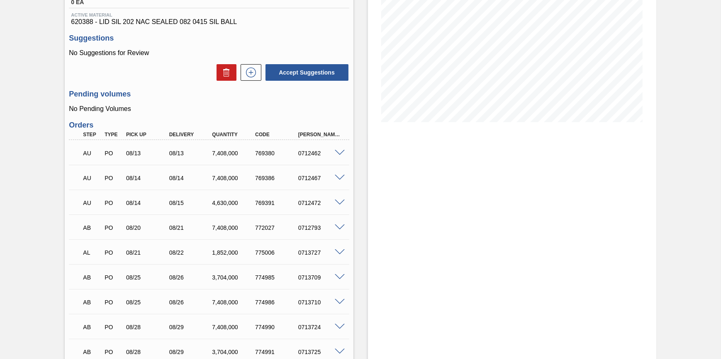
click at [344, 256] on span at bounding box center [340, 253] width 10 height 6
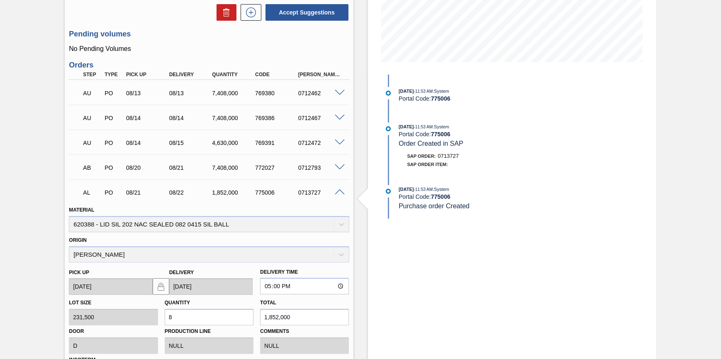
scroll to position [226, 0]
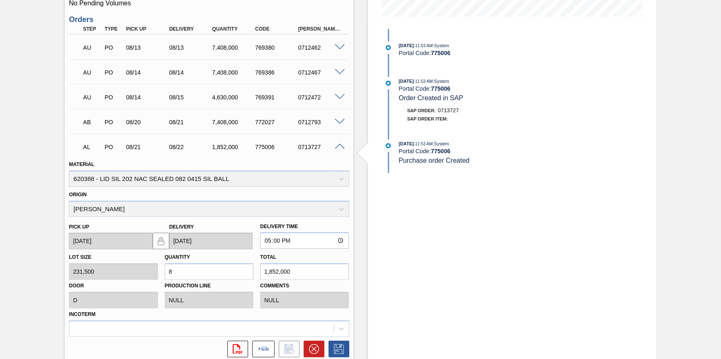
click at [344, 148] on span at bounding box center [340, 147] width 10 height 6
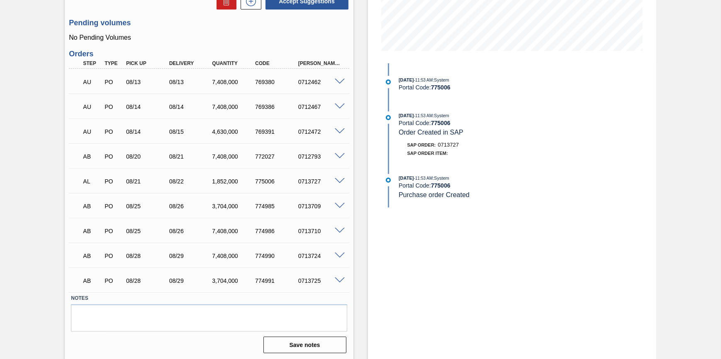
scroll to position [195, 0]
click at [337, 179] on span at bounding box center [340, 180] width 10 height 6
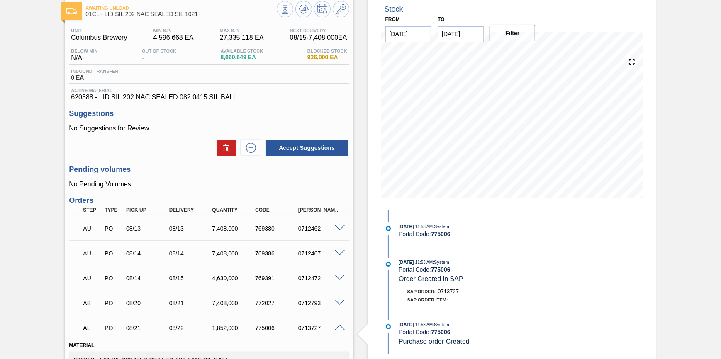
scroll to position [7, 0]
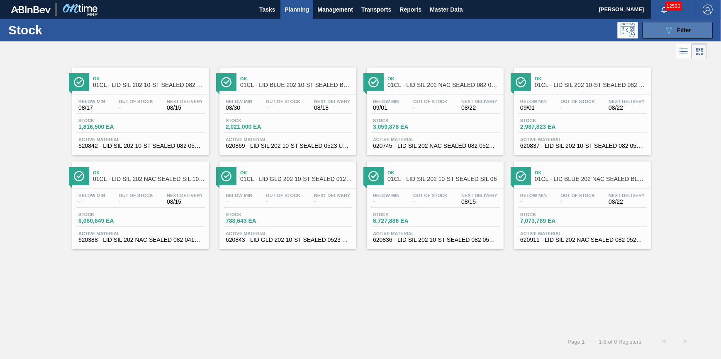
click at [657, 35] on button "089F7B8B-B2A5-4AFE-B5C0-19BA573D28AC Filter" at bounding box center [677, 30] width 70 height 17
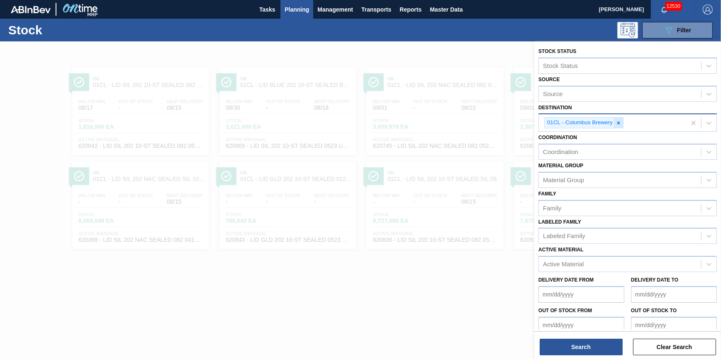
click at [618, 122] on icon at bounding box center [618, 122] width 3 height 3
click at [618, 122] on div "Destination" at bounding box center [620, 122] width 162 height 12
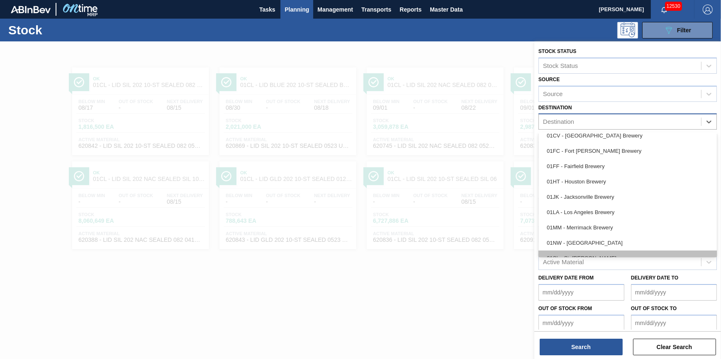
scroll to position [63, 0]
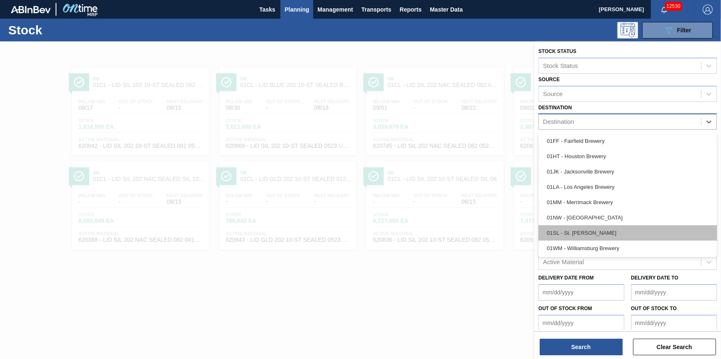
click at [598, 232] on div "01SL - St. [PERSON_NAME]" at bounding box center [627, 233] width 178 height 15
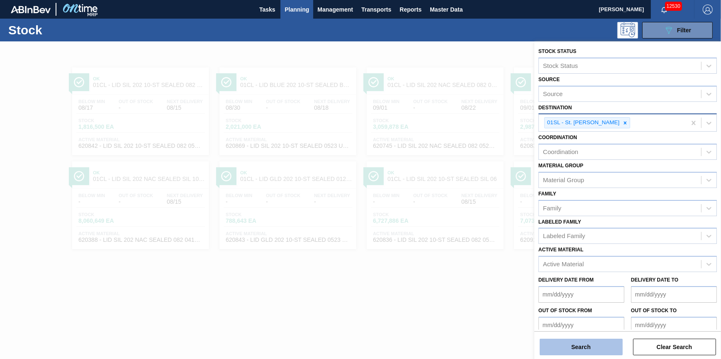
click at [578, 342] on button "Search" at bounding box center [580, 347] width 83 height 17
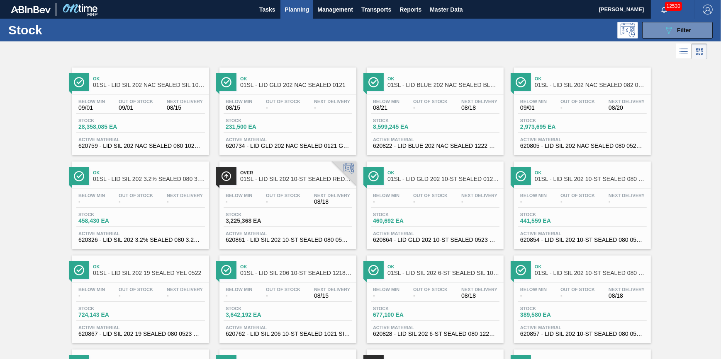
click at [143, 126] on div "Stock 28,358,085 EA" at bounding box center [140, 125] width 129 height 15
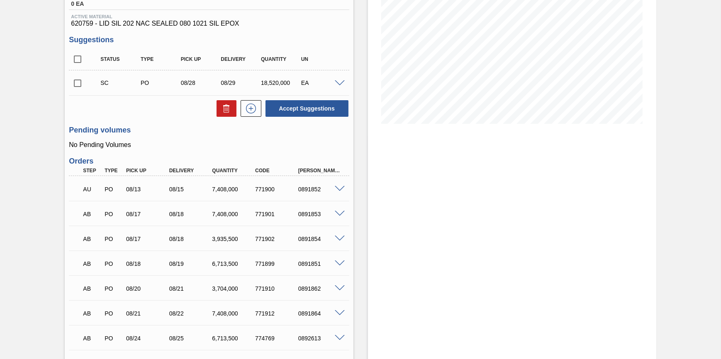
scroll to position [116, 0]
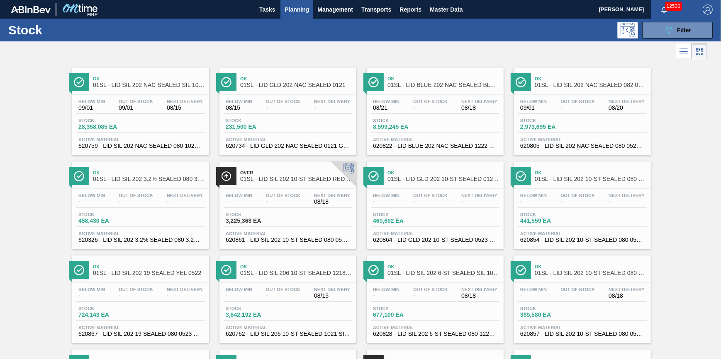
click at [537, 117] on div "Below Min 09/01 Out Of Stock - Next Delivery 08/20 Stock 2,973,695 EA Active Ma…" at bounding box center [582, 123] width 137 height 56
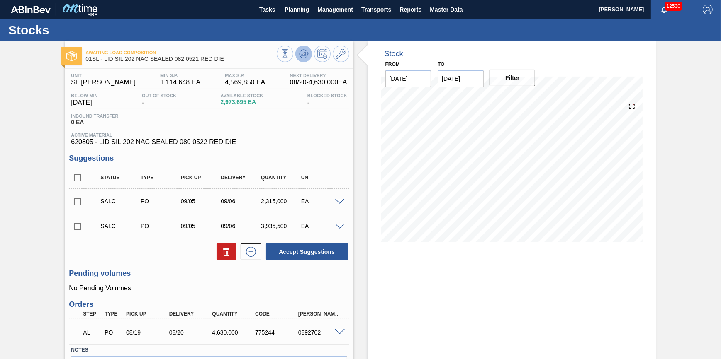
click at [289, 52] on icon at bounding box center [284, 53] width 9 height 9
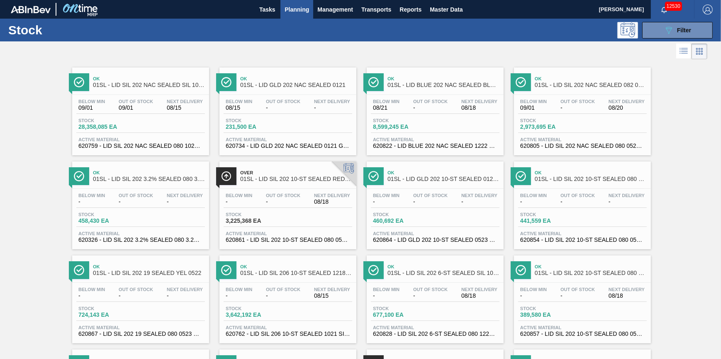
click at [154, 101] on div "Out Of Stock 09/01" at bounding box center [136, 105] width 39 height 12
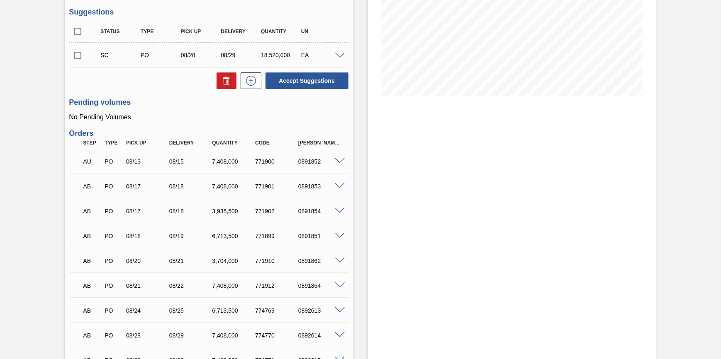
scroll to position [188, 0]
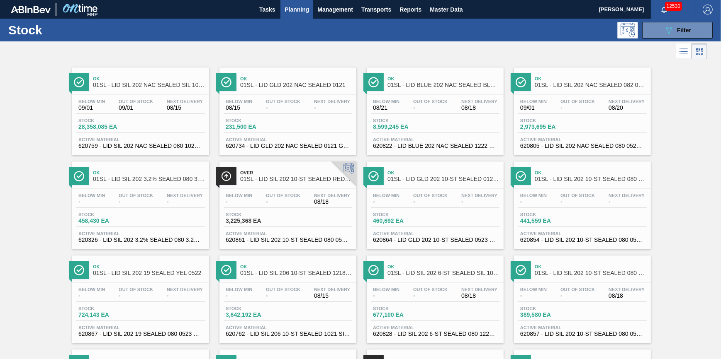
click at [257, 124] on span "231,500 EA" at bounding box center [255, 127] width 58 height 6
click at [406, 117] on div "Below Min 08/21 Out Of Stock - Next Delivery 08/18 Stock 8,599,245 EA Active Ma…" at bounding box center [435, 123] width 137 height 56
click at [554, 124] on span "2,973,695 EA" at bounding box center [549, 127] width 58 height 6
click at [121, 211] on div "Below Min - Out Of Stock - Next Delivery - Stock 458,430 EA Active Material 620…" at bounding box center [140, 217] width 137 height 56
click at [253, 230] on div "Below Min - Out Of Stock - Next Delivery 08/18 Stock 3,225,368 EA Active Materi…" at bounding box center [287, 217] width 137 height 56
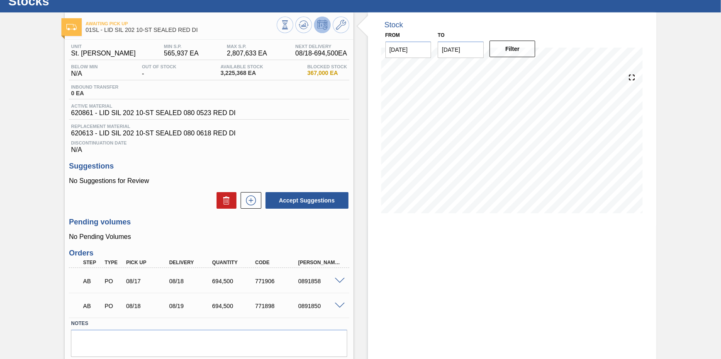
scroll to position [60, 0]
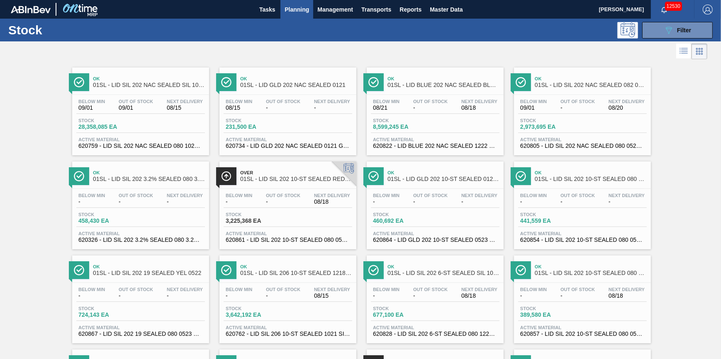
click at [424, 224] on span "460,692 EA" at bounding box center [402, 221] width 58 height 6
click at [561, 217] on span "Stock" at bounding box center [549, 214] width 58 height 5
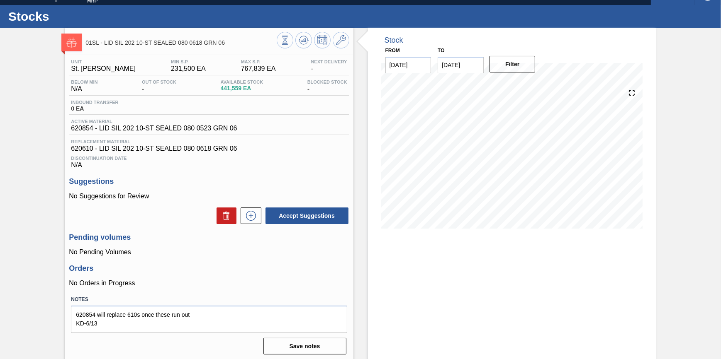
scroll to position [21, 0]
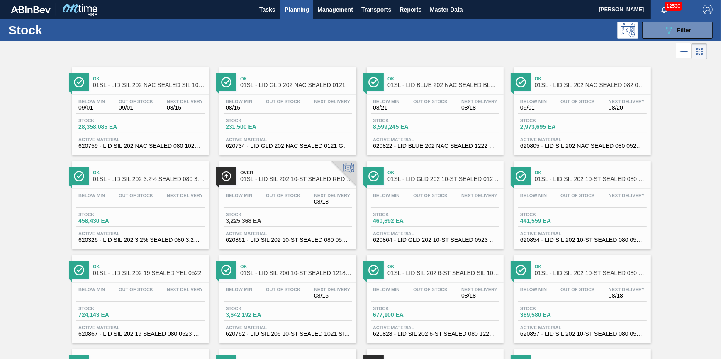
click at [135, 295] on span "-" at bounding box center [136, 296] width 34 height 6
click at [277, 291] on span "Out Of Stock" at bounding box center [283, 289] width 34 height 5
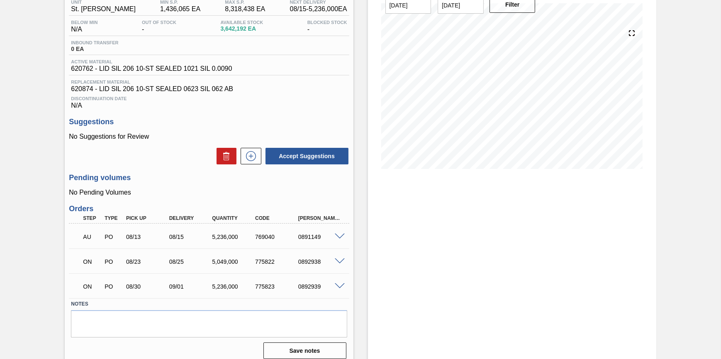
scroll to position [75, 0]
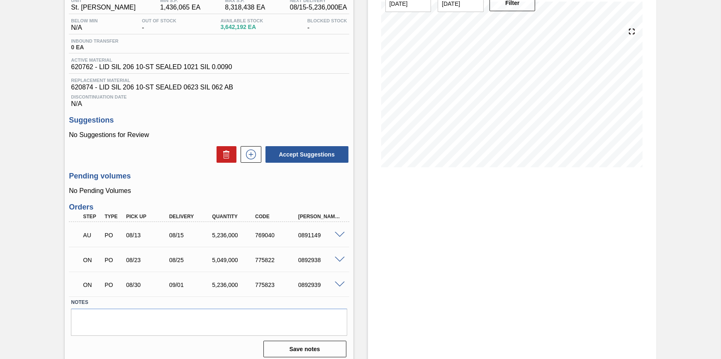
click at [336, 262] on span at bounding box center [340, 260] width 10 height 6
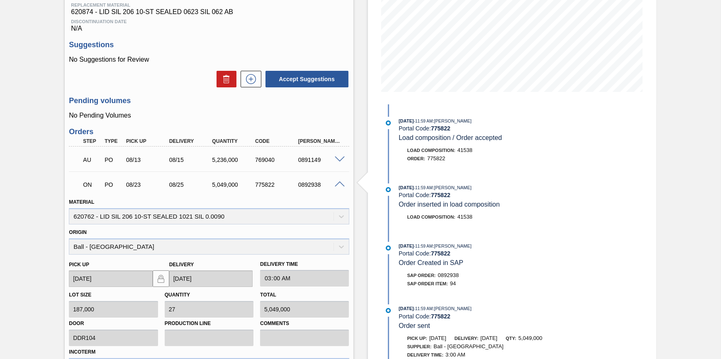
click at [336, 188] on span at bounding box center [340, 185] width 10 height 6
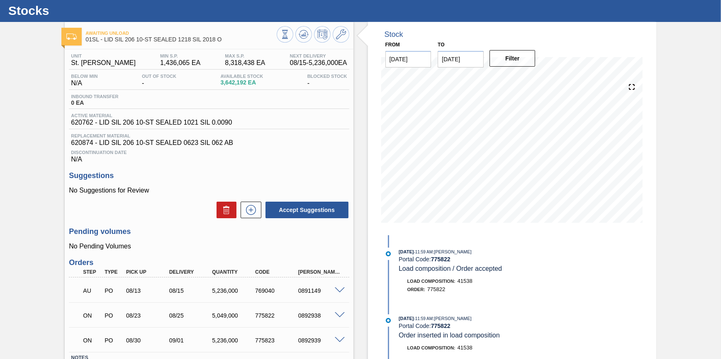
scroll to position [9, 0]
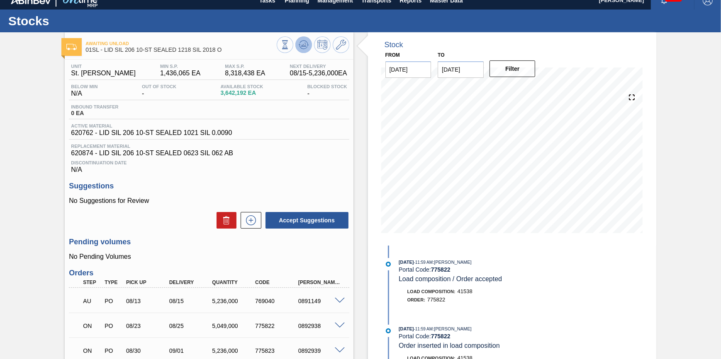
click at [289, 49] on icon at bounding box center [284, 44] width 9 height 9
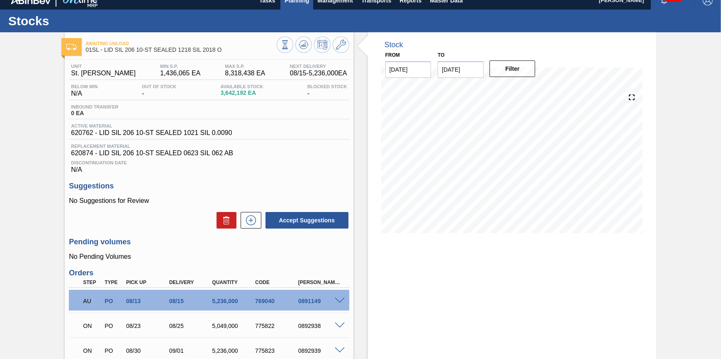
click at [293, 4] on span "Planning" at bounding box center [296, 0] width 24 height 10
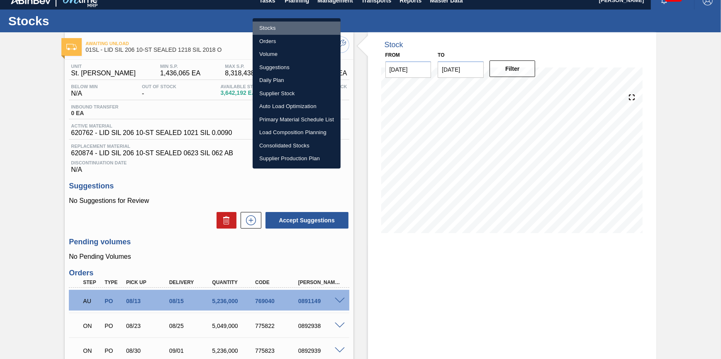
click at [291, 27] on li "Stocks" at bounding box center [297, 28] width 88 height 13
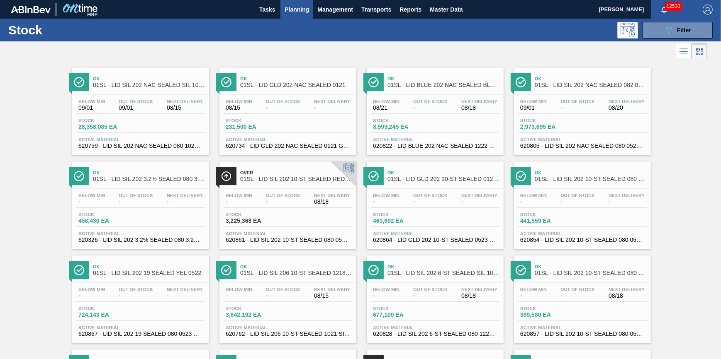
click at [681, 41] on div "Stock 089F7B8B-B2A5-4AFE-B5C0-19BA573D28AC Filter" at bounding box center [360, 30] width 721 height 23
click at [680, 35] on button "089F7B8B-B2A5-4AFE-B5C0-19BA573D28AC Filter" at bounding box center [677, 30] width 70 height 17
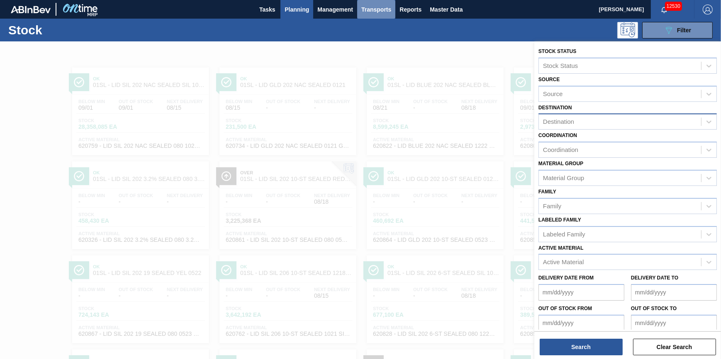
click at [394, 4] on button "Transports" at bounding box center [376, 9] width 38 height 19
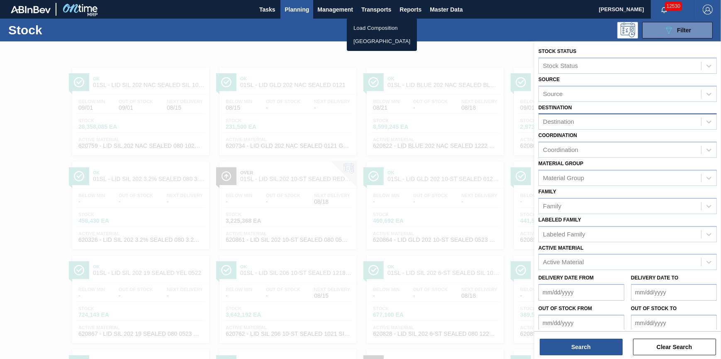
click at [300, 45] on div at bounding box center [360, 179] width 721 height 359
click at [282, 46] on div at bounding box center [360, 220] width 721 height 359
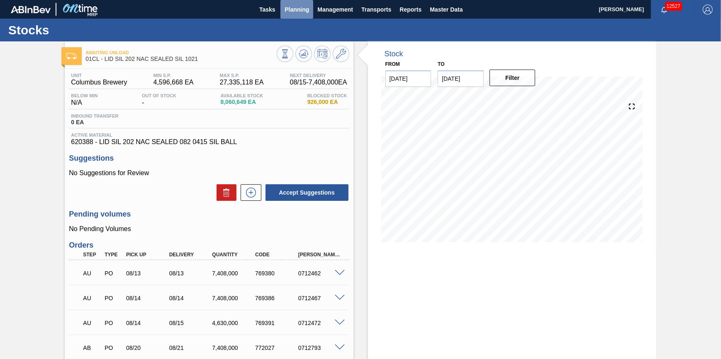
click at [306, 17] on button "Planning" at bounding box center [296, 9] width 33 height 19
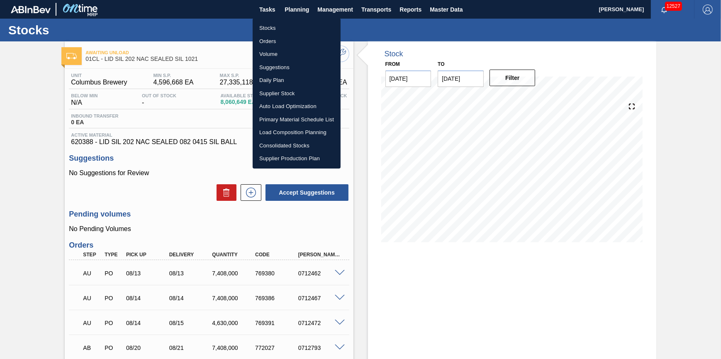
click at [304, 130] on li "Load Composition Planning" at bounding box center [297, 132] width 88 height 13
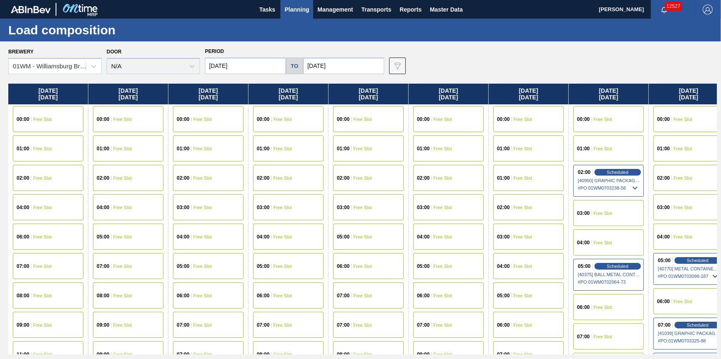
click at [352, 182] on div "02:00 Free Slot" at bounding box center [368, 178] width 70 height 26
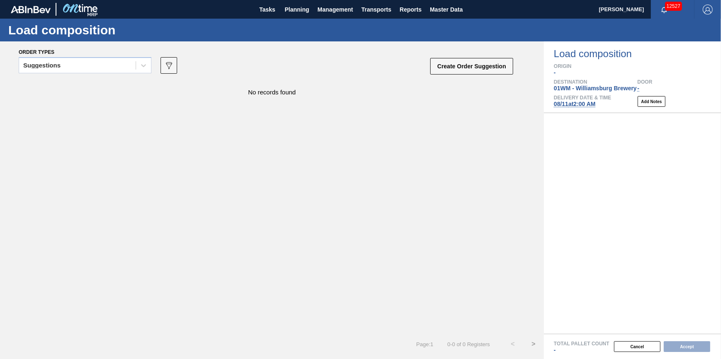
click at [132, 68] on div "Suggestions" at bounding box center [77, 66] width 117 height 12
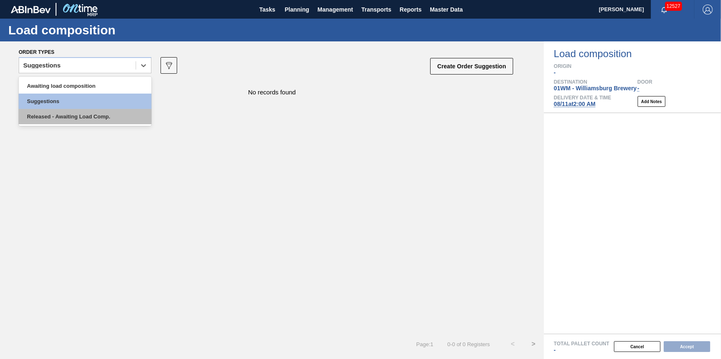
click at [125, 116] on div "Released - Awaiting Load Comp." at bounding box center [85, 116] width 133 height 15
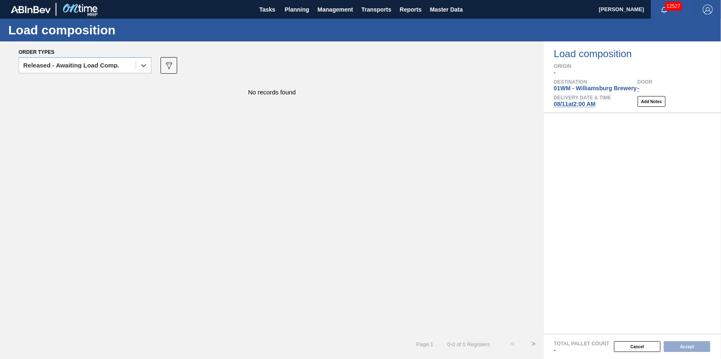
click at [168, 75] on div "option Released - Awaiting Load Comp., selected. Select is focused ,type to ref…" at bounding box center [266, 68] width 495 height 25
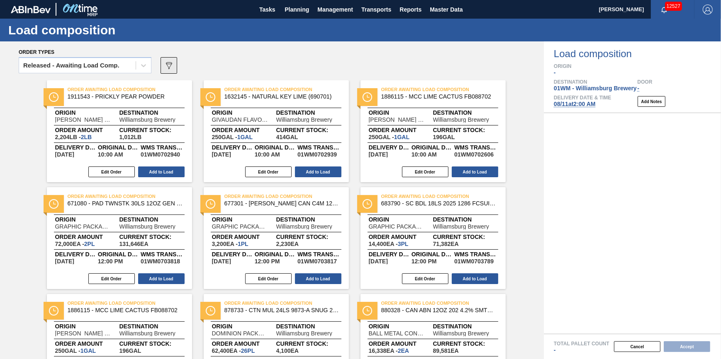
click at [174, 64] on icon "089F7B8B-B2A5-4AFE-B5C0-19BA573D28AC" at bounding box center [169, 66] width 10 height 10
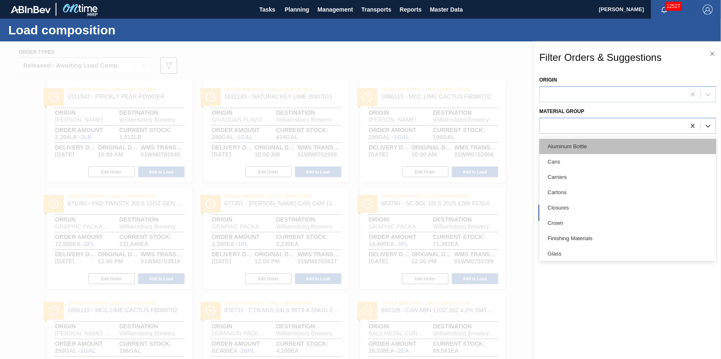
drag, startPoint x: 604, startPoint y: 119, endPoint x: 600, endPoint y: 149, distance: 30.9
click at [603, 119] on div at bounding box center [627, 126] width 177 height 16
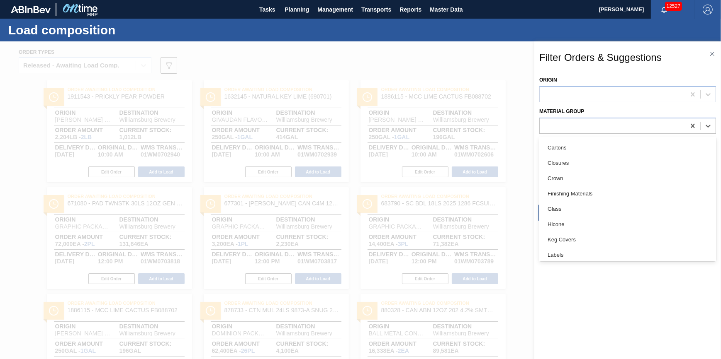
scroll to position [151, 0]
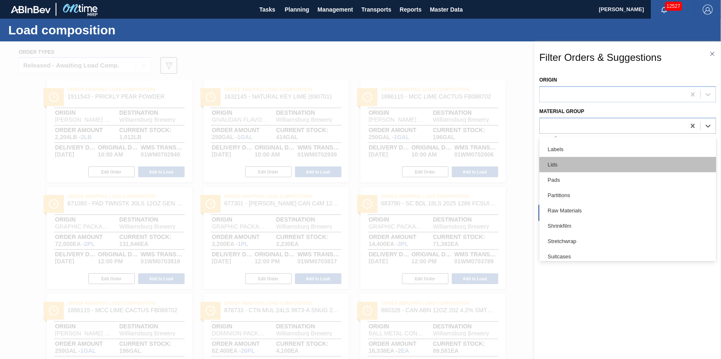
click at [595, 170] on div "Lids" at bounding box center [627, 164] width 177 height 15
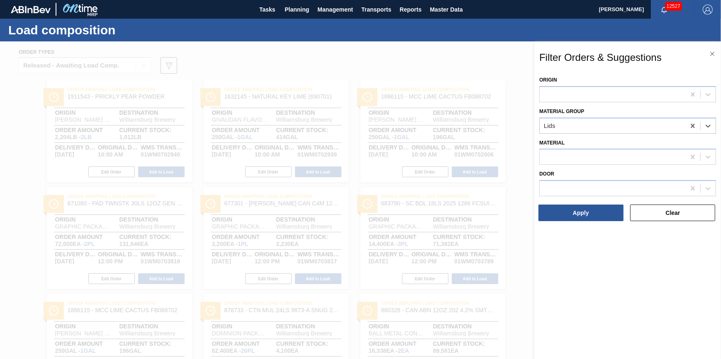
click at [582, 201] on div "Origin Material Group option Lids, selected. Select is focused ,type to refine …" at bounding box center [627, 148] width 177 height 148
click at [581, 208] on button "Apply" at bounding box center [580, 213] width 85 height 17
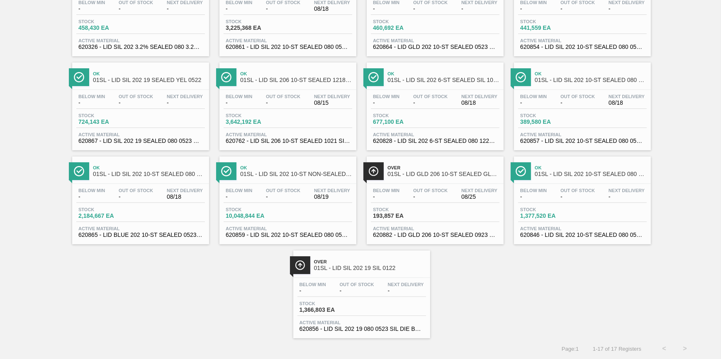
scroll to position [197, 0]
click at [376, 282] on div "Below Min - Out Of Stock - Next Delivery -" at bounding box center [361, 289] width 129 height 15
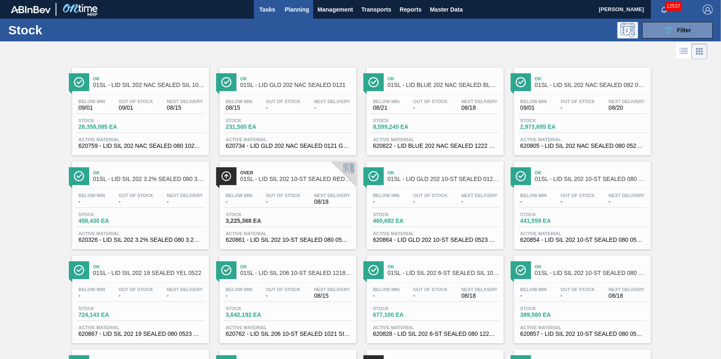
click at [265, 10] on span "Tasks" at bounding box center [267, 10] width 18 height 10
